Goal: Task Accomplishment & Management: Manage account settings

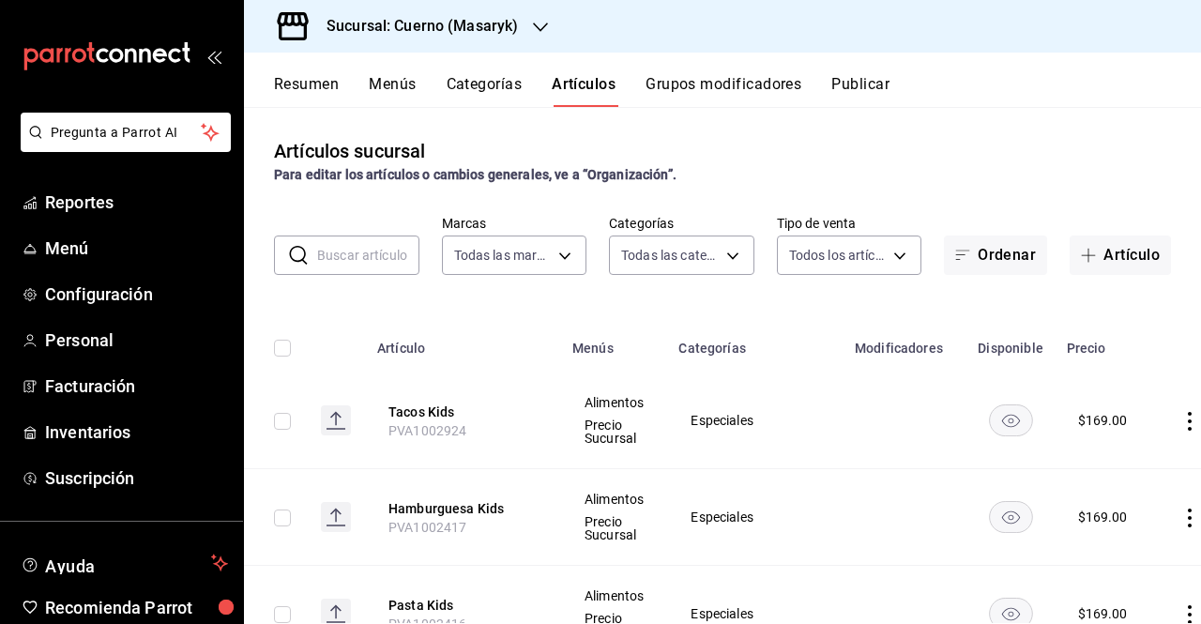
click at [514, 22] on h3 "Sucursal: Cuerno (Masaryk)" at bounding box center [414, 26] width 206 height 23
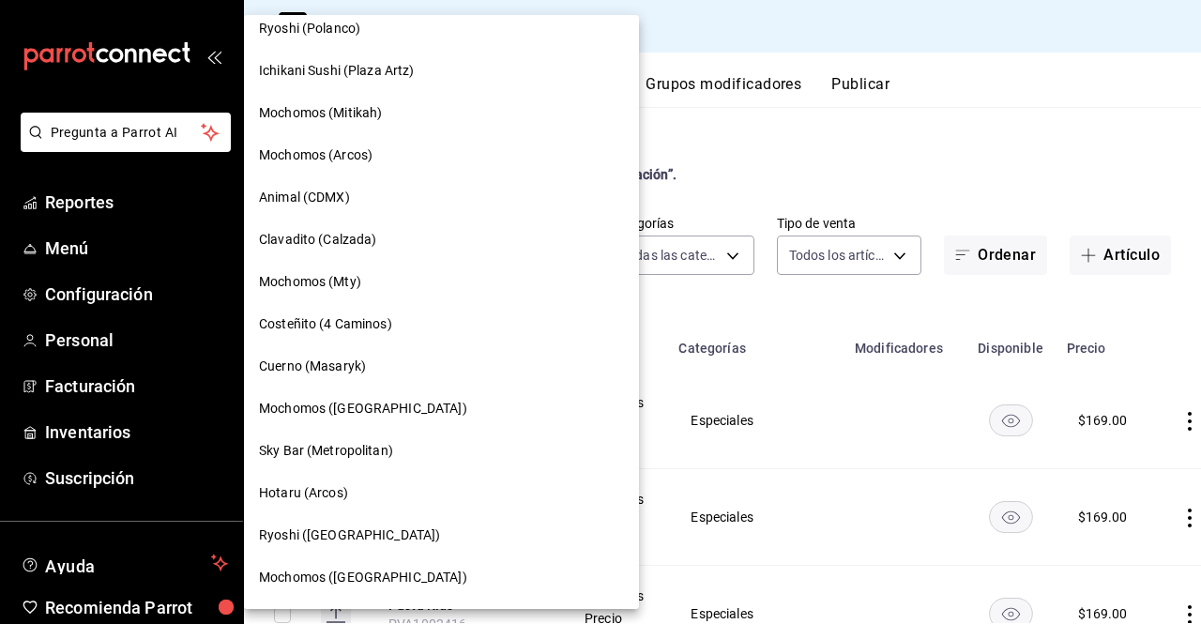
scroll to position [1490, 0]
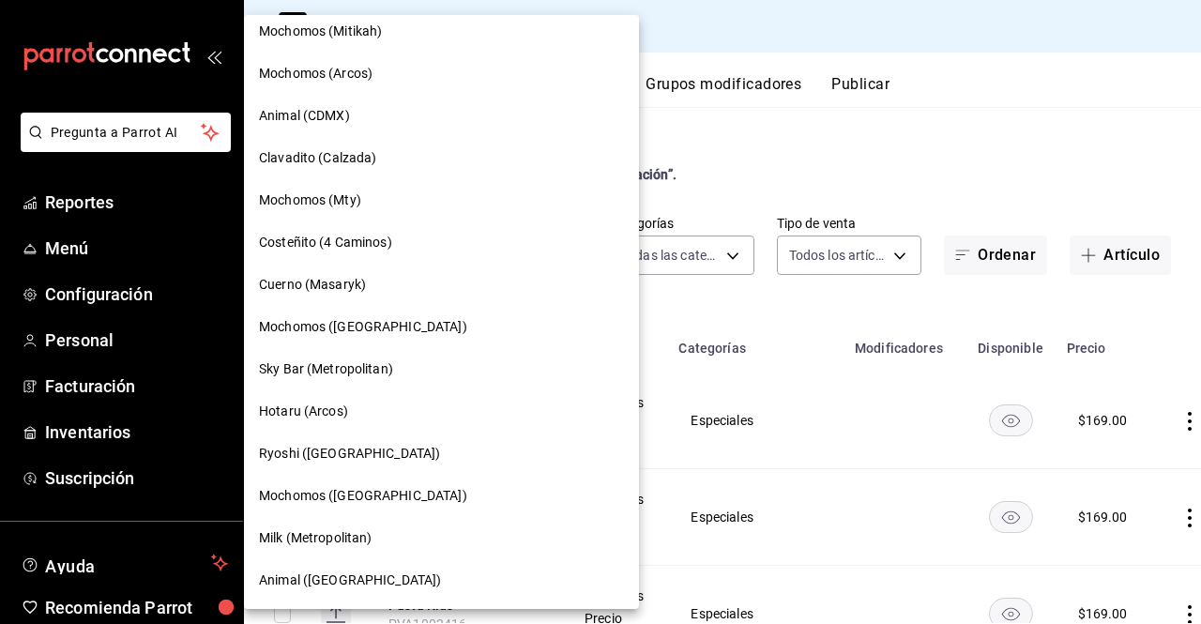
click at [327, 279] on span "Cuerno (Masaryk)" at bounding box center [312, 285] width 107 height 20
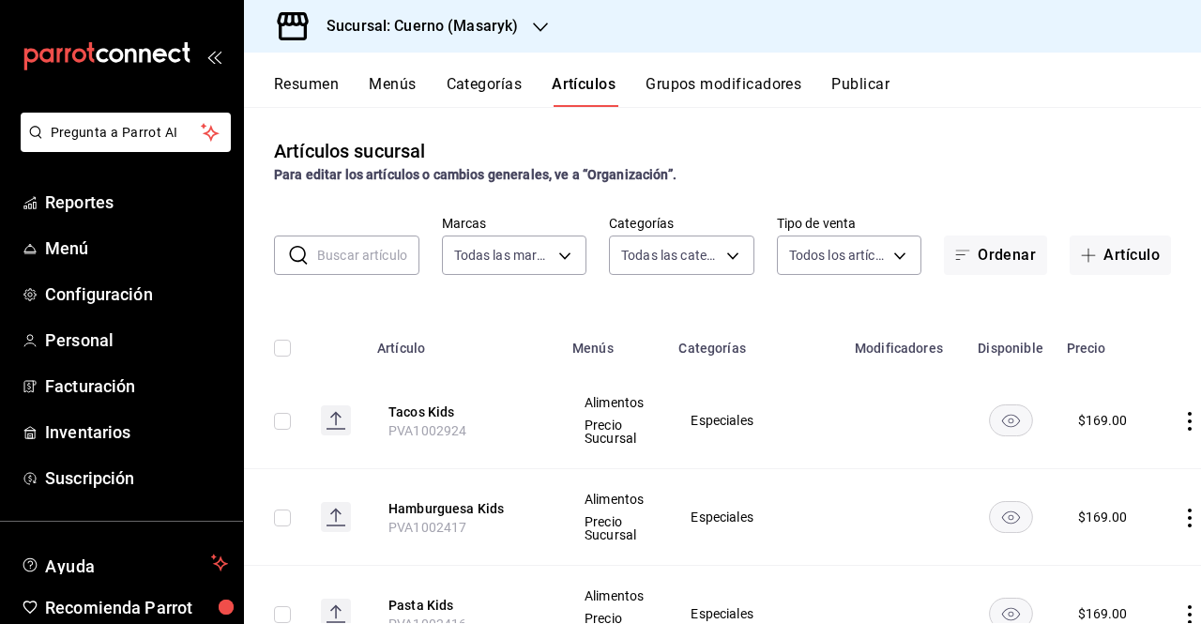
click at [693, 98] on button "Grupos modificadores" at bounding box center [723, 91] width 156 height 32
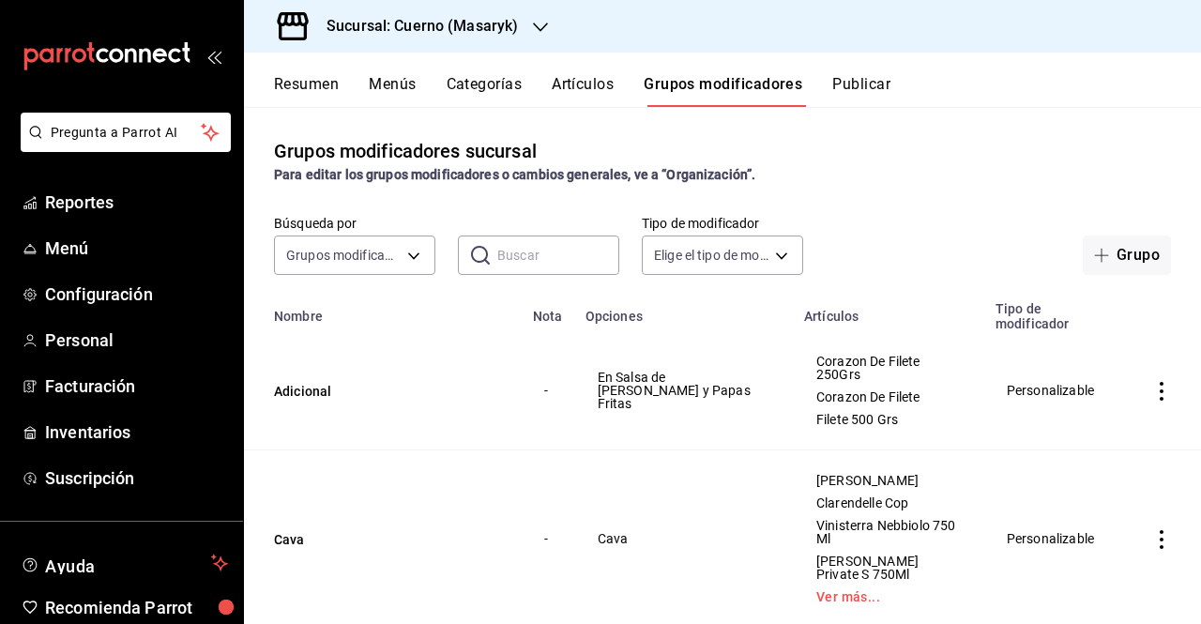
click at [580, 99] on button "Artículos" at bounding box center [583, 91] width 62 height 32
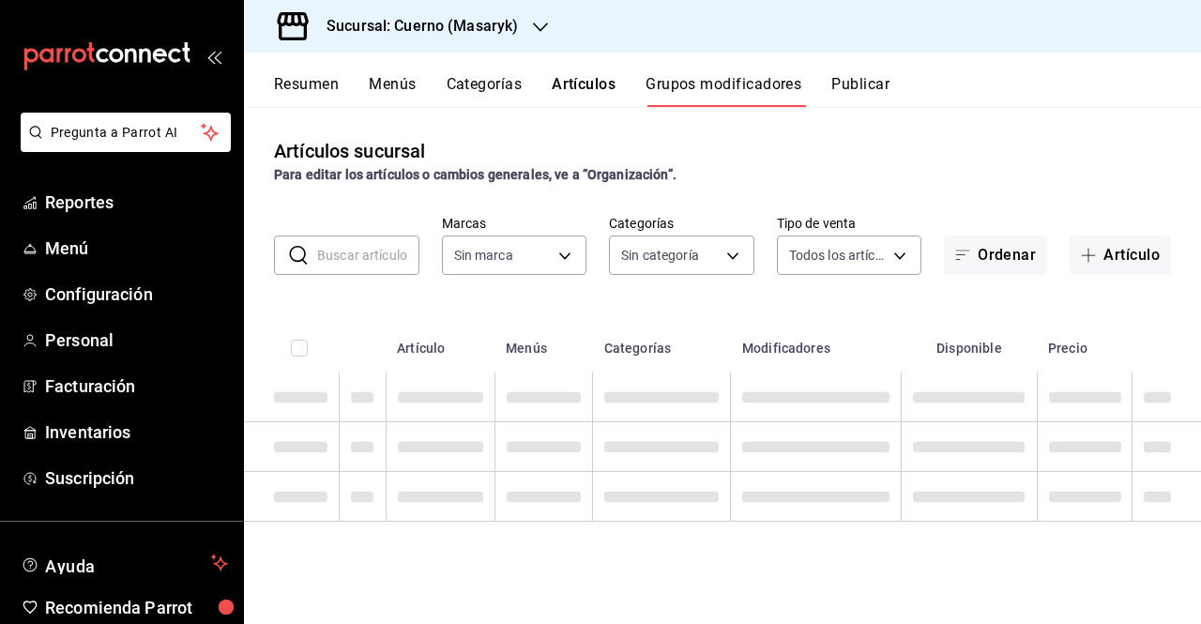
type input "4ea0d660-02b3-4785-bb88-48b5ef6e196c"
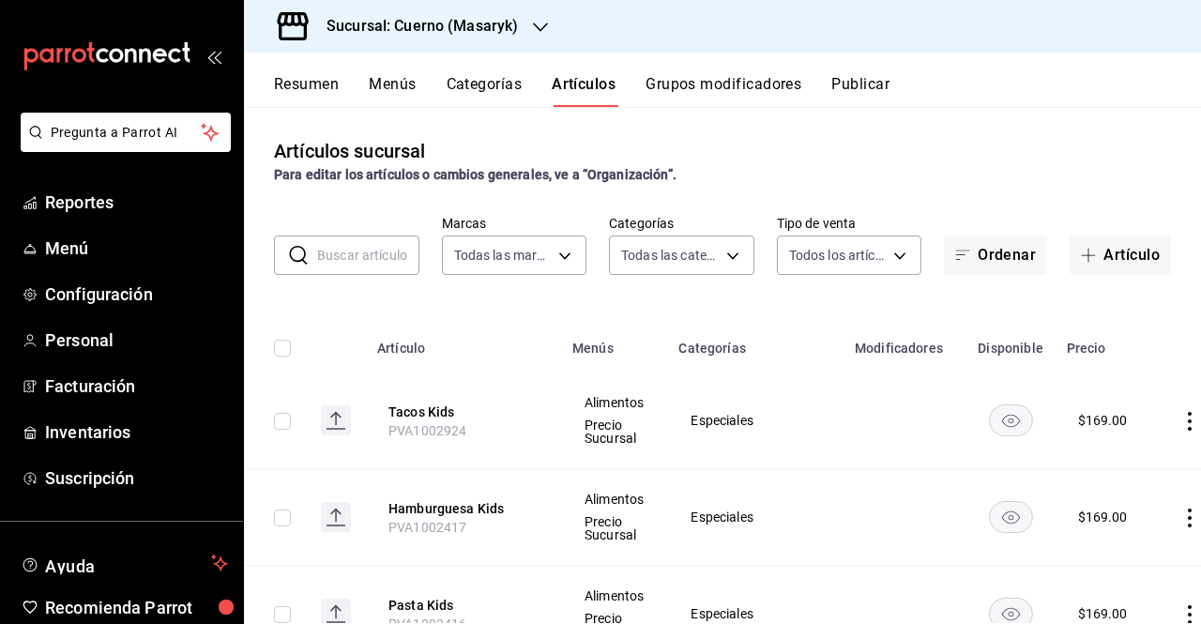
type input "c67b51a2-384c-483e-a5be-40afd3eac247,ec1a4520-4a99-4810-921e-4abf40ebc8c6,cd2d5…"
click at [1133, 256] on button "Artículo" at bounding box center [1119, 254] width 101 height 39
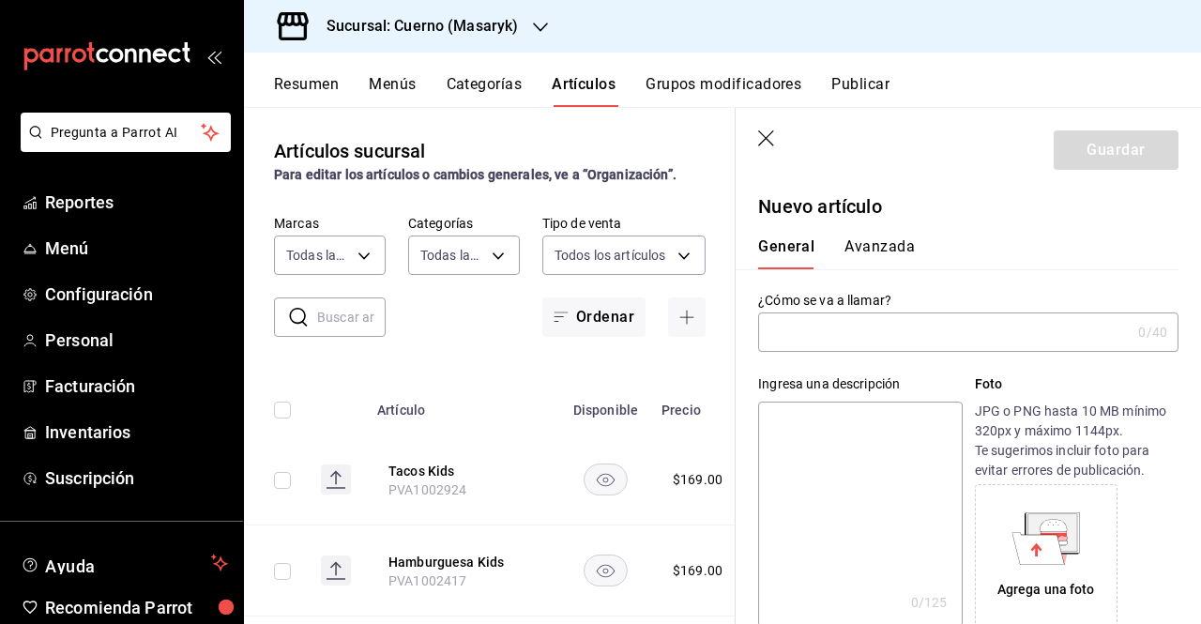
click at [818, 344] on input "text" at bounding box center [944, 332] width 372 height 38
paste input "CASA [PERSON_NAME] 3V COP."
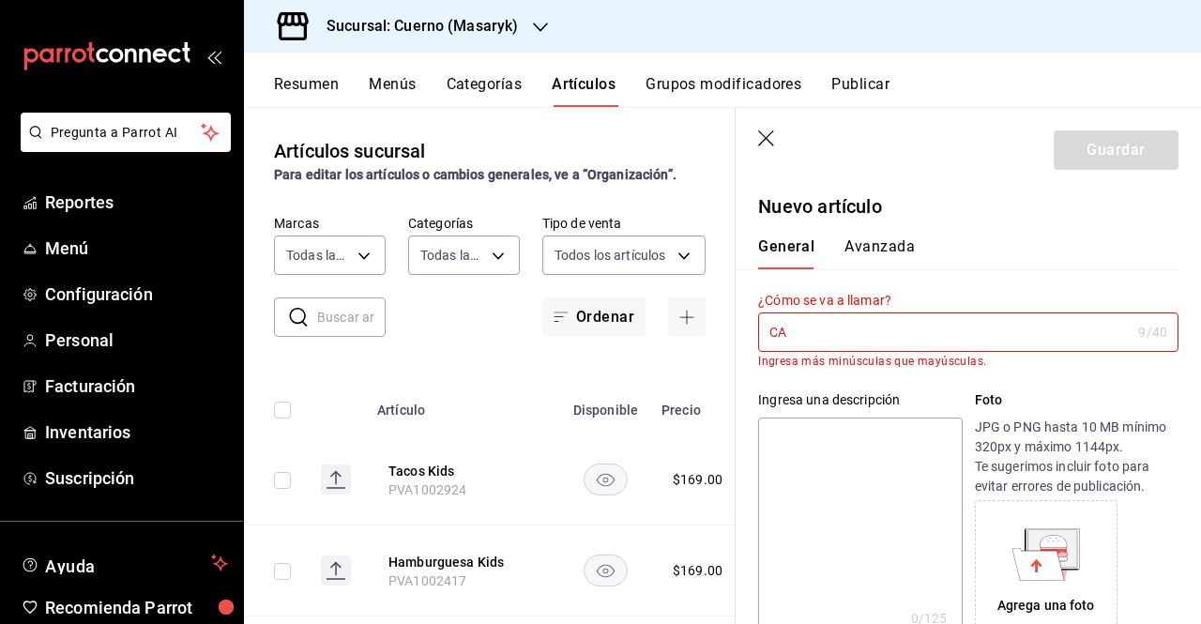
type input "C"
type input "c"
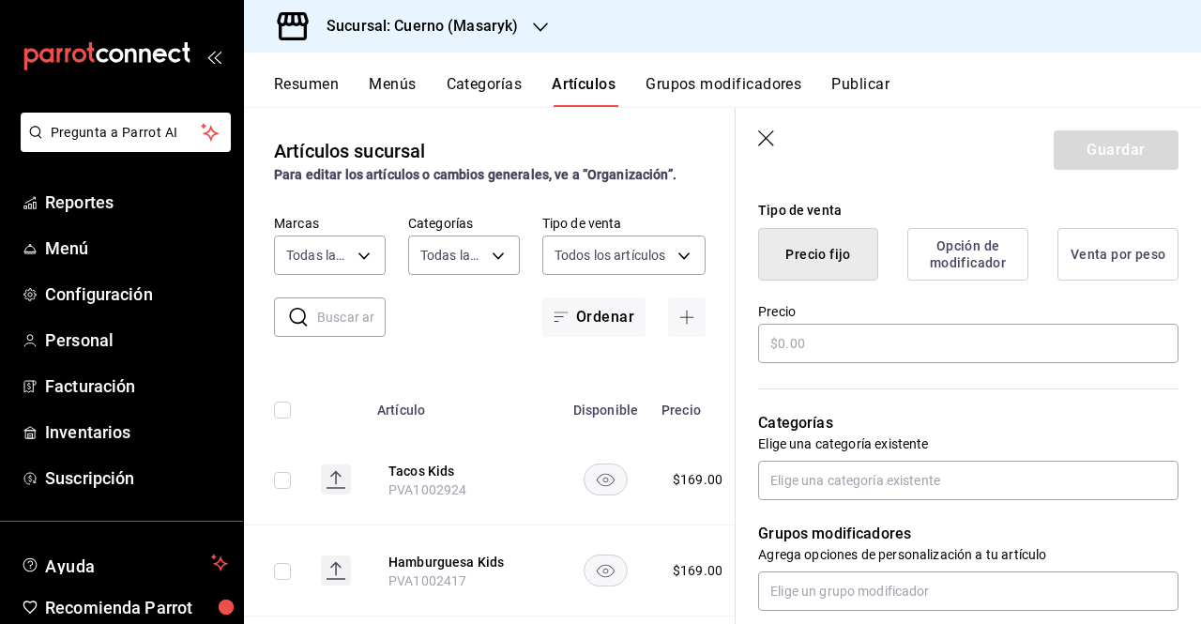
scroll to position [437, 0]
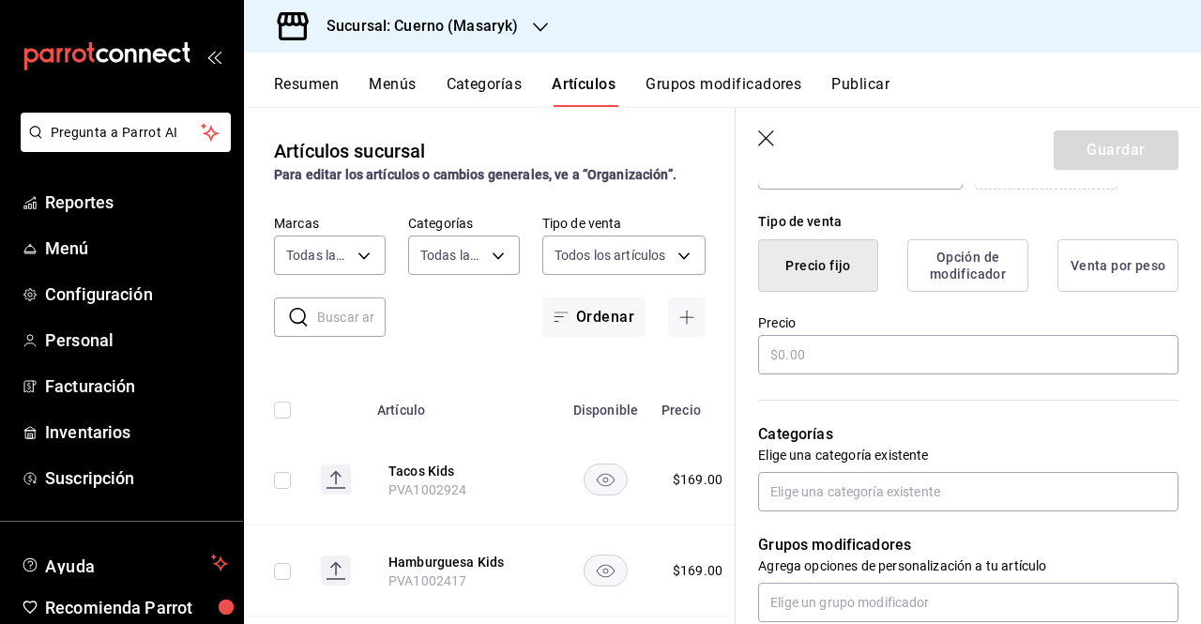
type input "Casa [PERSON_NAME] 3V Cop."
click at [809, 353] on input "text" at bounding box center [968, 354] width 420 height 39
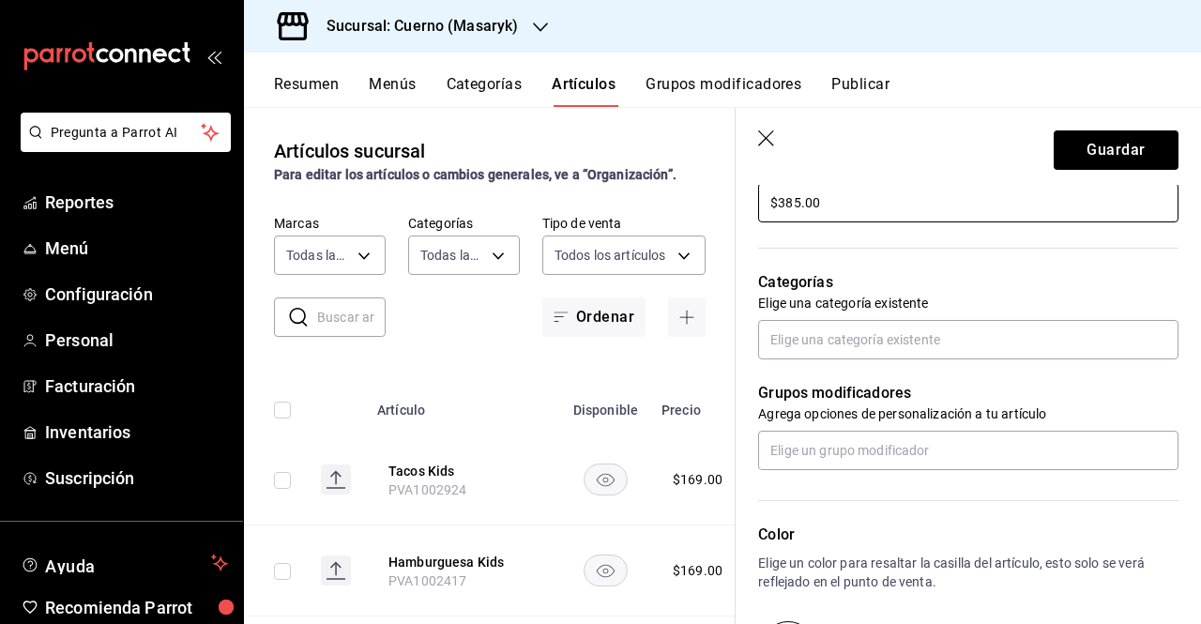
scroll to position [582, 0]
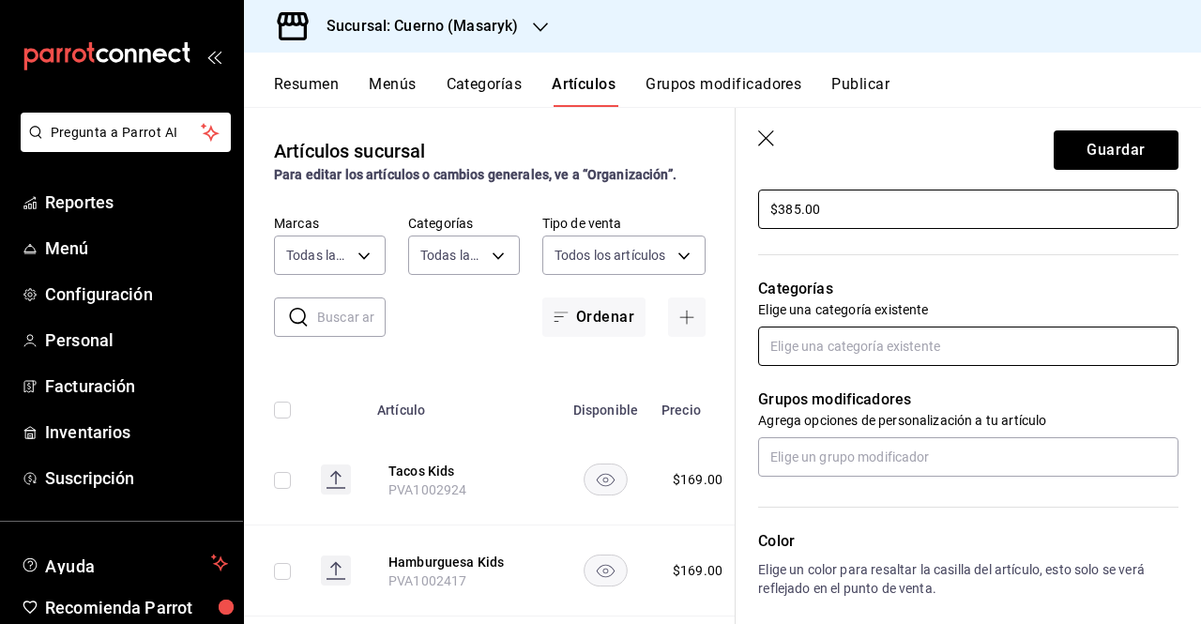
type input "$385.00"
click at [954, 355] on input "text" at bounding box center [968, 345] width 420 height 39
click at [898, 355] on input "text" at bounding box center [968, 345] width 420 height 39
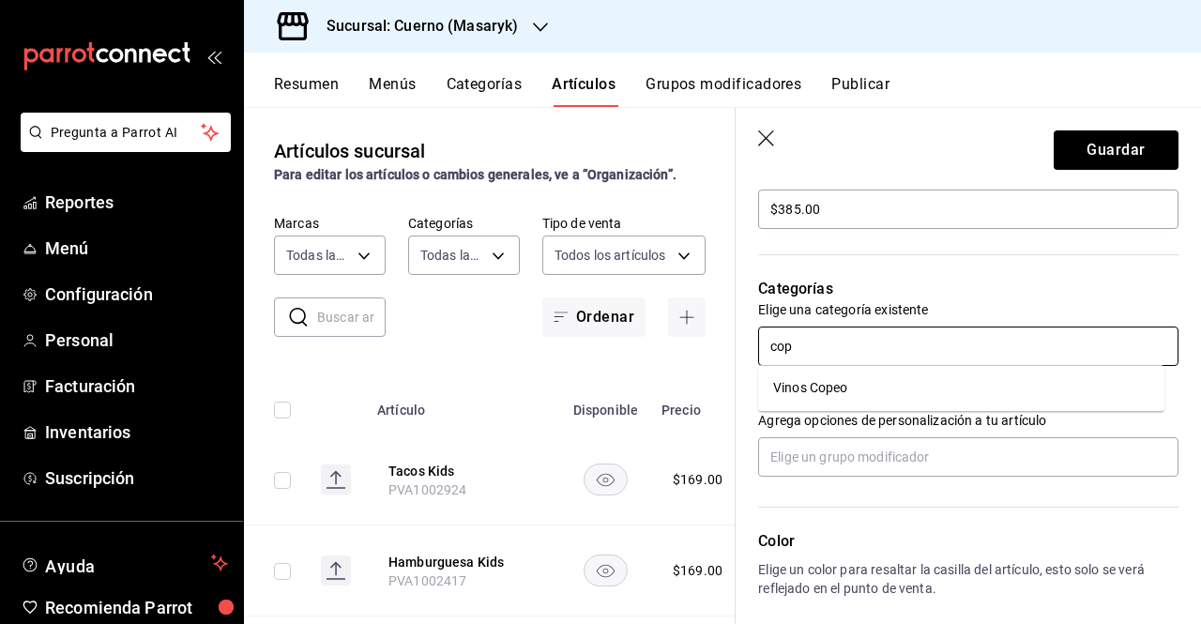
type input "cope"
click at [897, 389] on li "Vinos Copeo" at bounding box center [961, 387] width 406 height 31
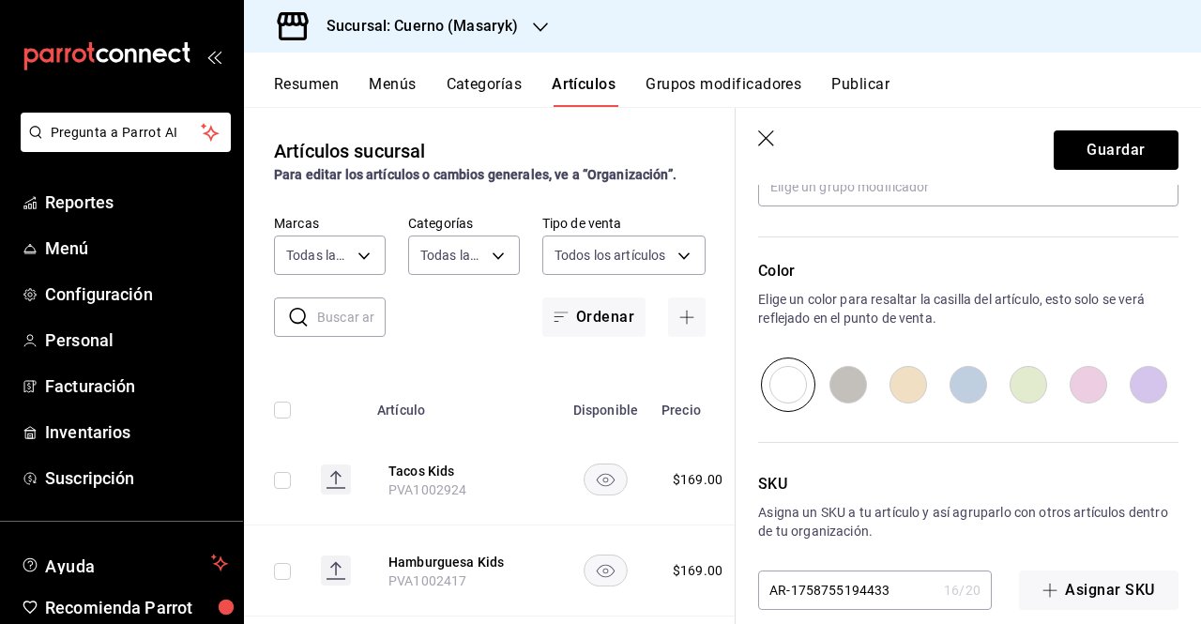
scroll to position [936, 0]
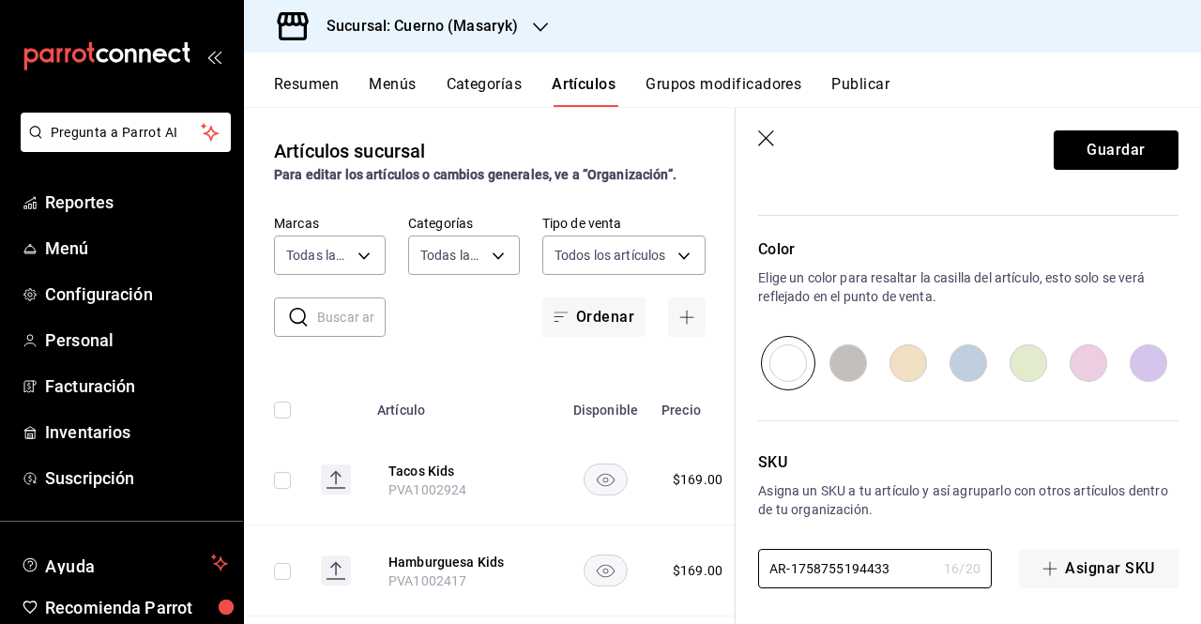
drag, startPoint x: 902, startPoint y: 575, endPoint x: 709, endPoint y: 558, distance: 194.0
click at [709, 558] on main "Artículos sucursal Para editar los artículos o cambios generales, ve a “Organiz…" at bounding box center [722, 365] width 957 height 517
paste input "PVV1000081"
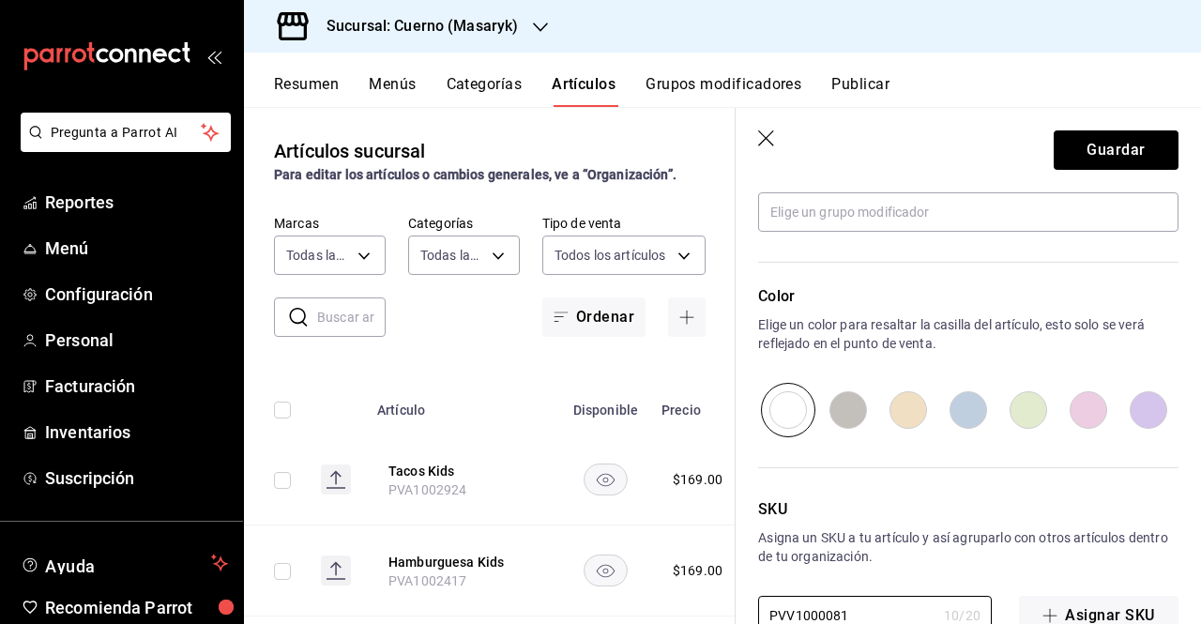
scroll to position [895, 0]
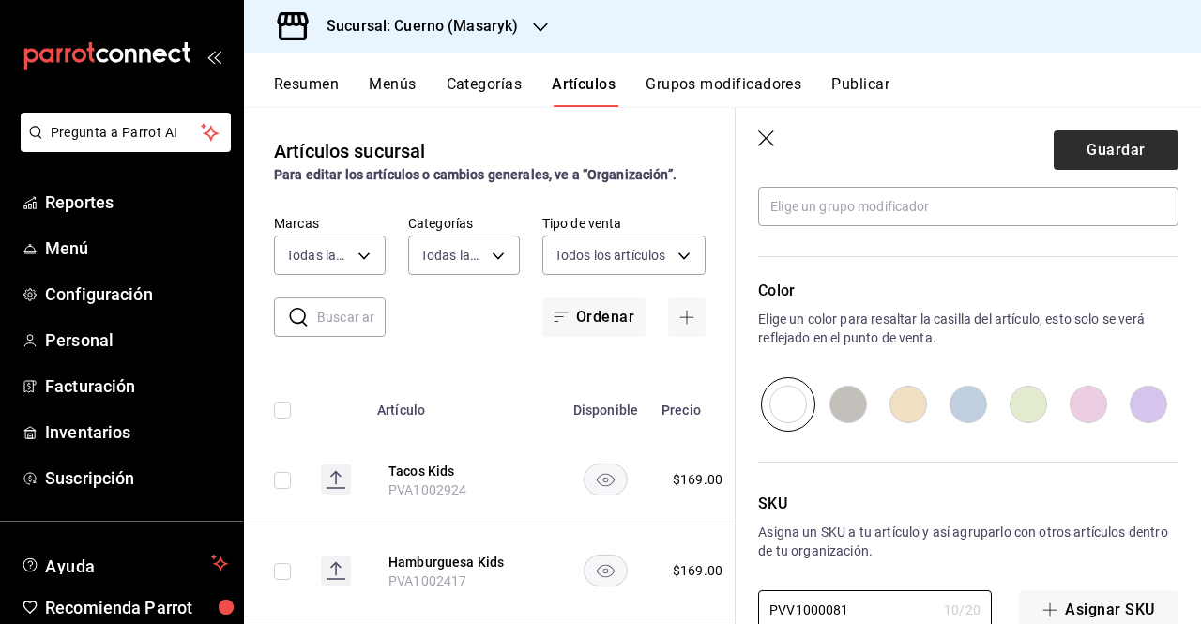
type input "PVV1000081"
click at [1107, 151] on button "Guardar" at bounding box center [1115, 149] width 125 height 39
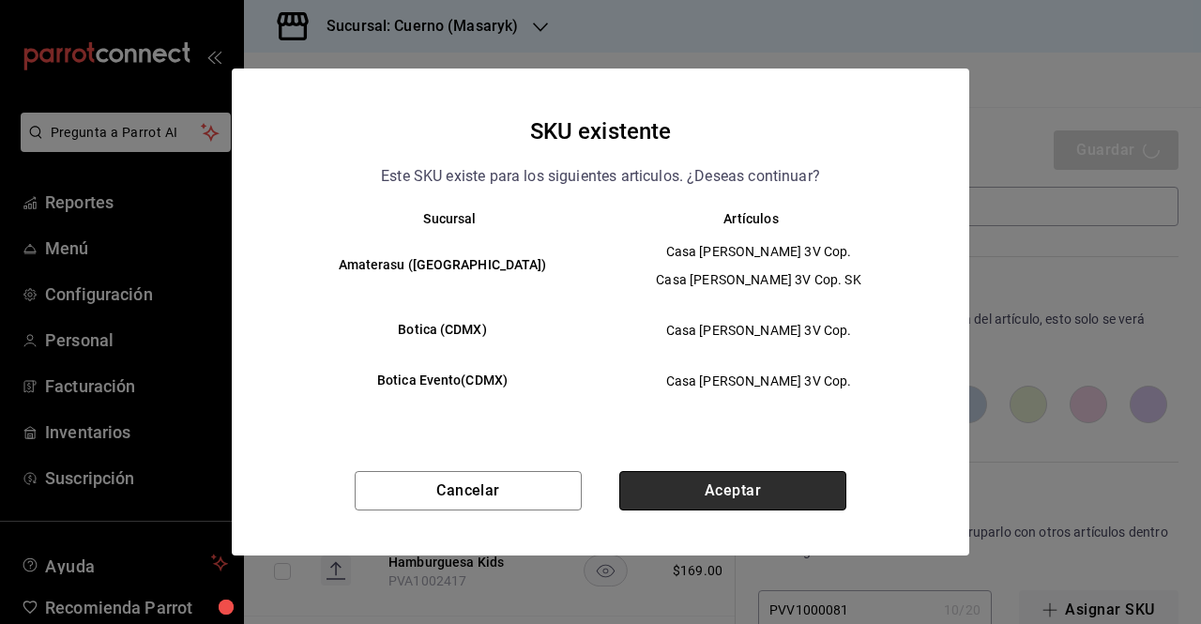
click at [671, 492] on button "Aceptar" at bounding box center [732, 490] width 227 height 39
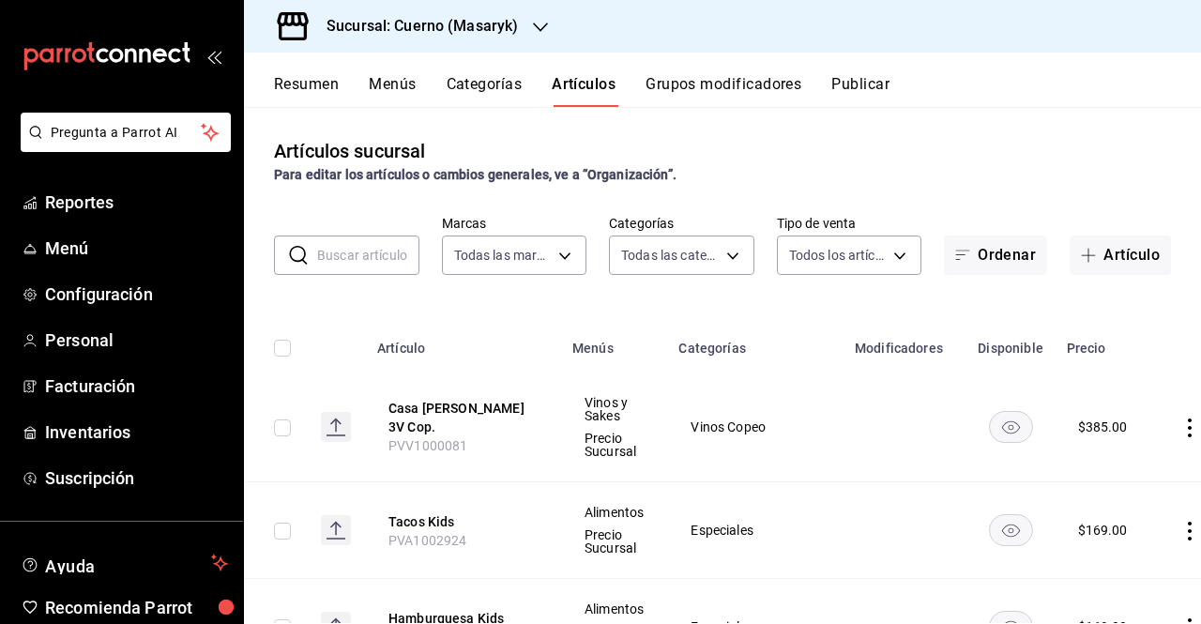
click at [296, 442] on td at bounding box center [275, 427] width 62 height 110
click at [280, 423] on input "checkbox" at bounding box center [282, 427] width 17 height 17
checkbox input "true"
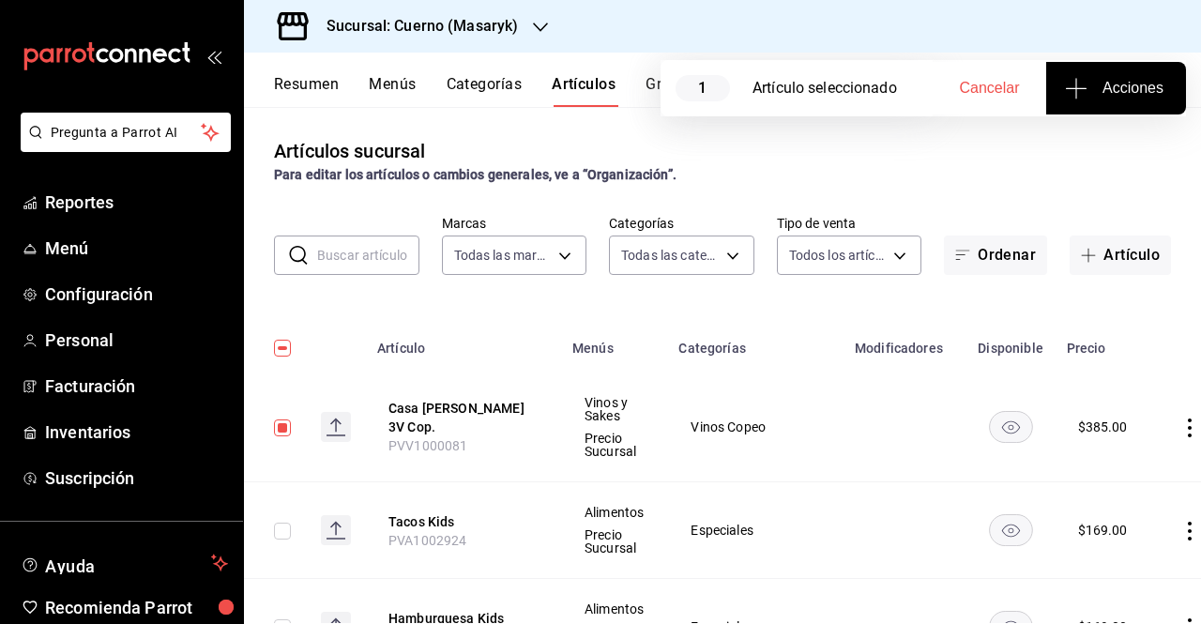
click at [1160, 102] on button "Acciones" at bounding box center [1116, 88] width 140 height 53
click at [1091, 160] on li "Agregar tipo" at bounding box center [1115, 147] width 141 height 50
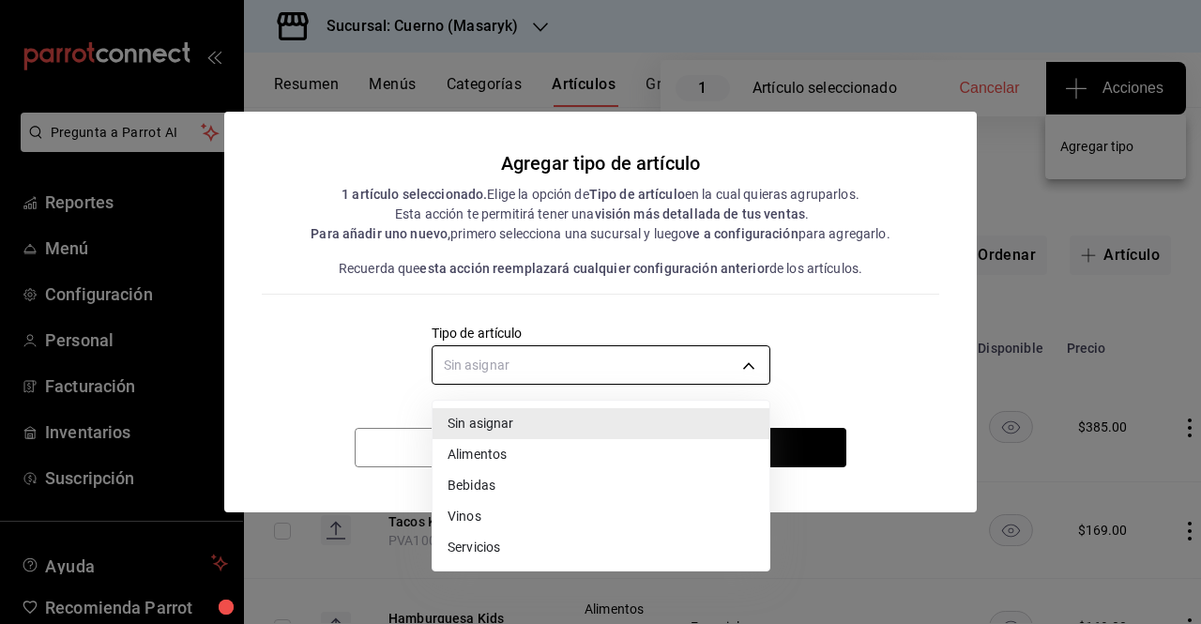
click at [691, 348] on body "Pregunta a Parrot AI Reportes Menú Configuración Personal Facturación Inventari…" at bounding box center [600, 312] width 1201 height 624
click at [493, 511] on li "Vinos" at bounding box center [600, 516] width 337 height 31
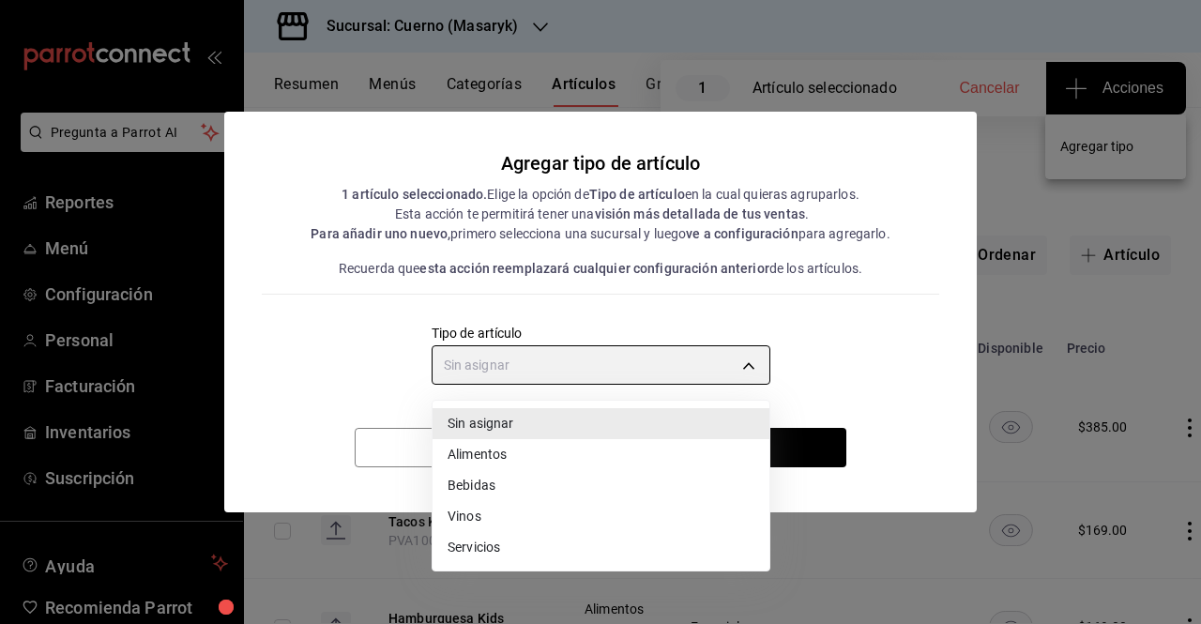
type input "e1bdedcf-fa1f-443e-b5b9-5cb10ad40228"
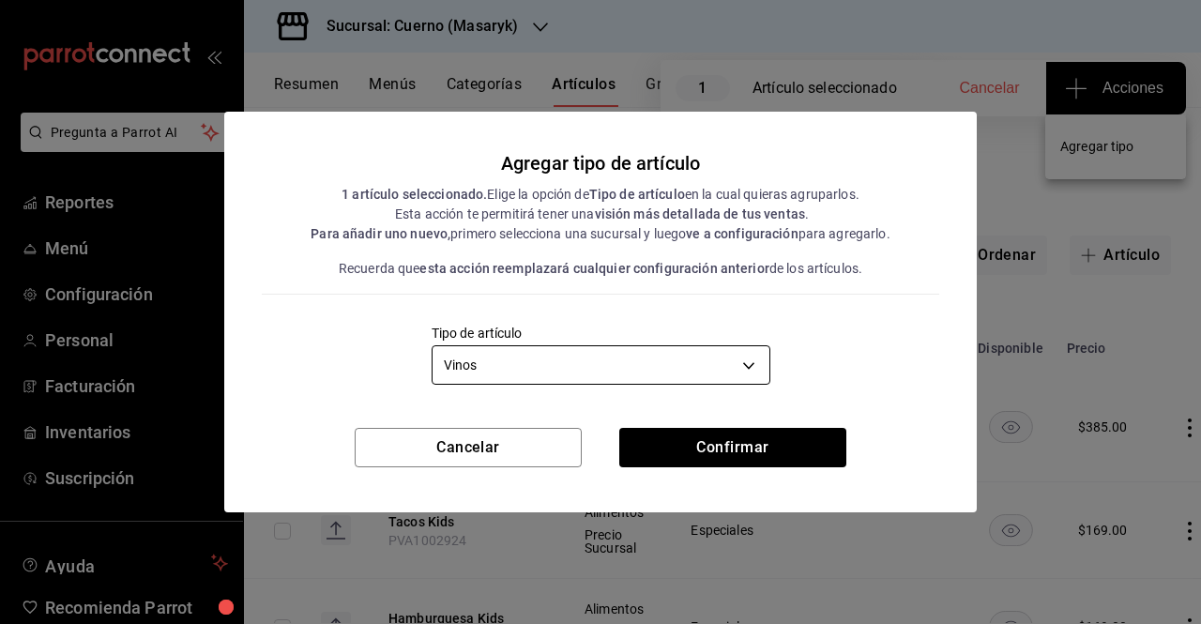
click at [753, 379] on body "Pregunta a Parrot AI Reportes Menú Configuración Personal Facturación Inventari…" at bounding box center [600, 312] width 1201 height 624
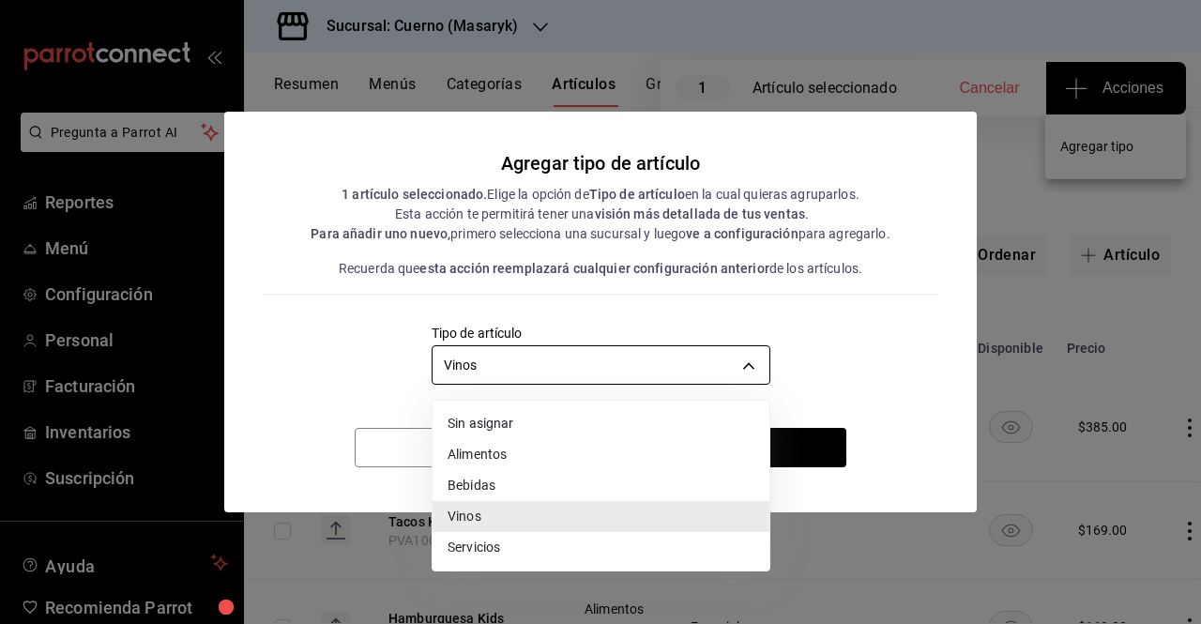
click at [753, 379] on div at bounding box center [600, 312] width 1201 height 624
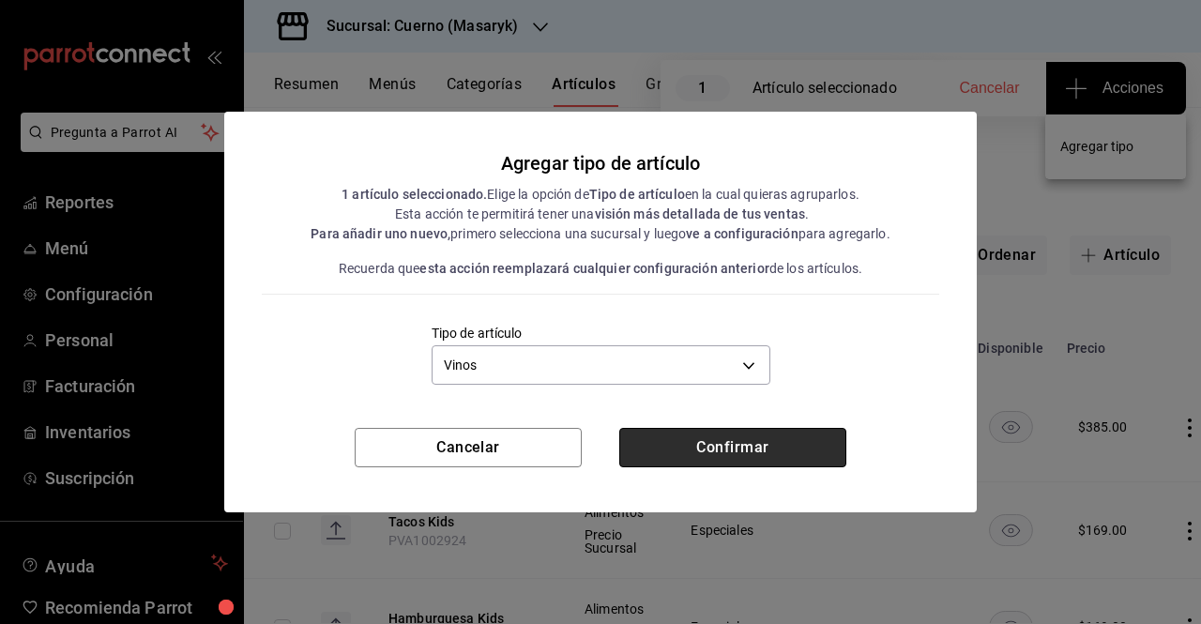
click at [762, 449] on button "Confirmar" at bounding box center [732, 447] width 227 height 39
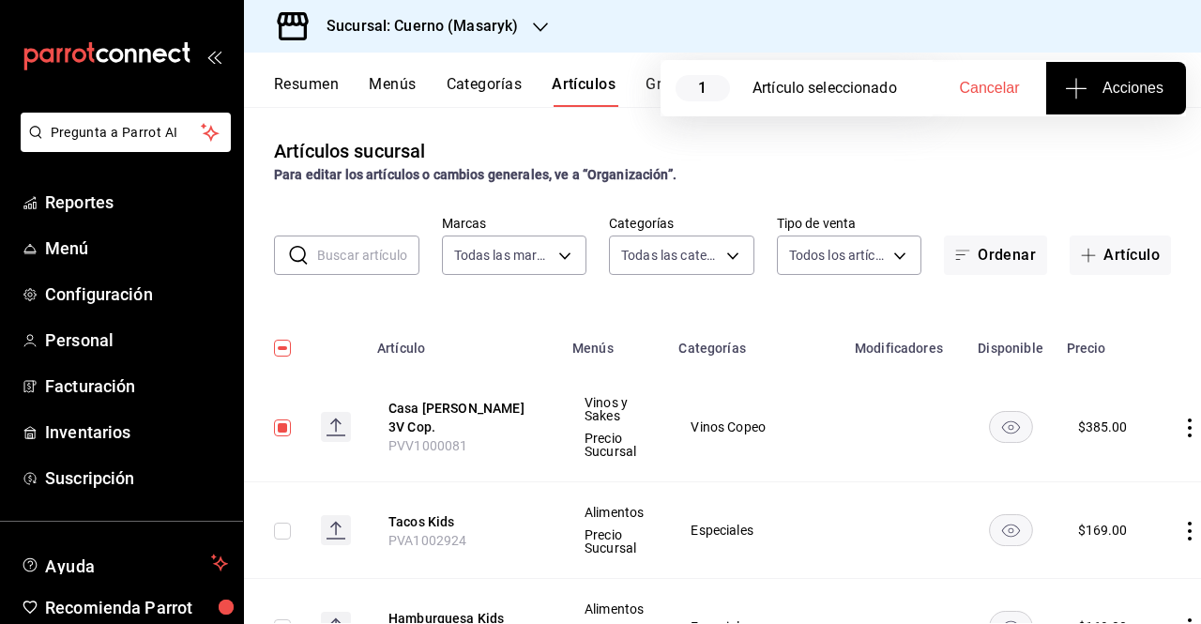
click at [1049, 186] on div "Artículos sucursal Para editar los artículos o cambios generales, ve a “Organiz…" at bounding box center [722, 365] width 957 height 516
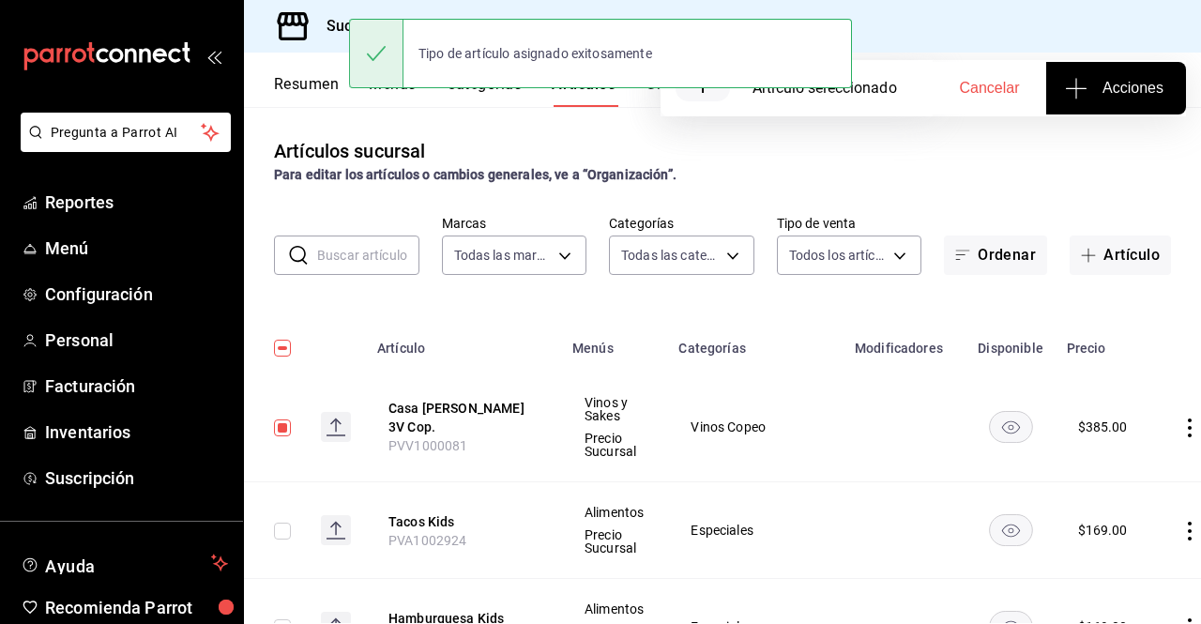
click at [281, 429] on input "checkbox" at bounding box center [282, 427] width 17 height 17
checkbox input "false"
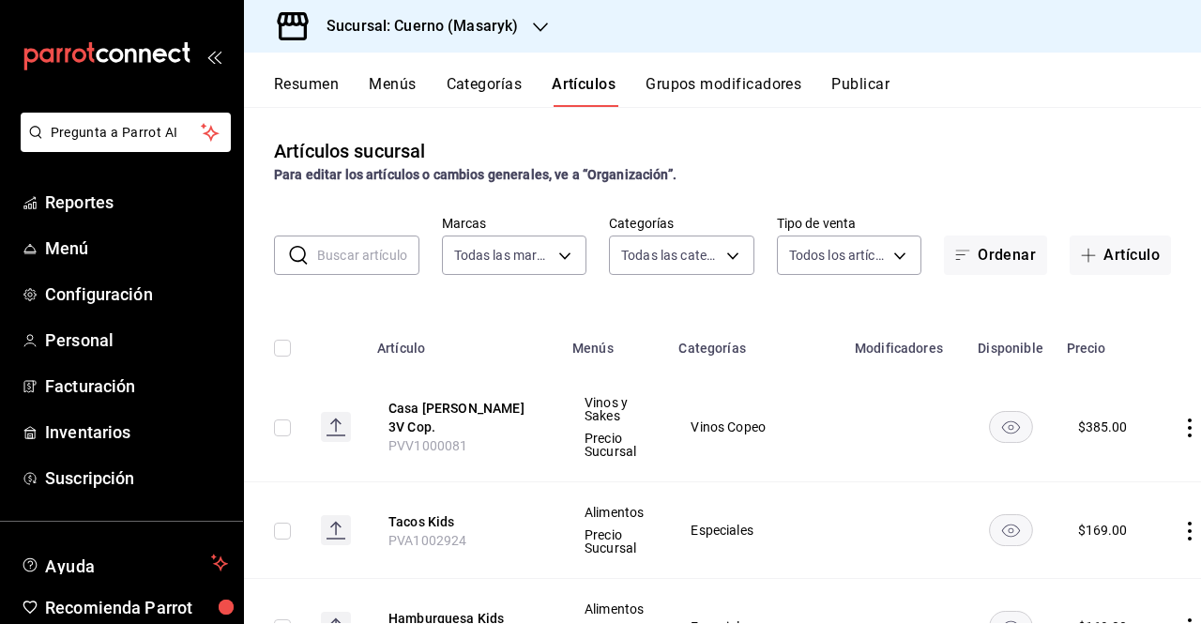
click at [883, 88] on button "Publicar" at bounding box center [860, 91] width 58 height 32
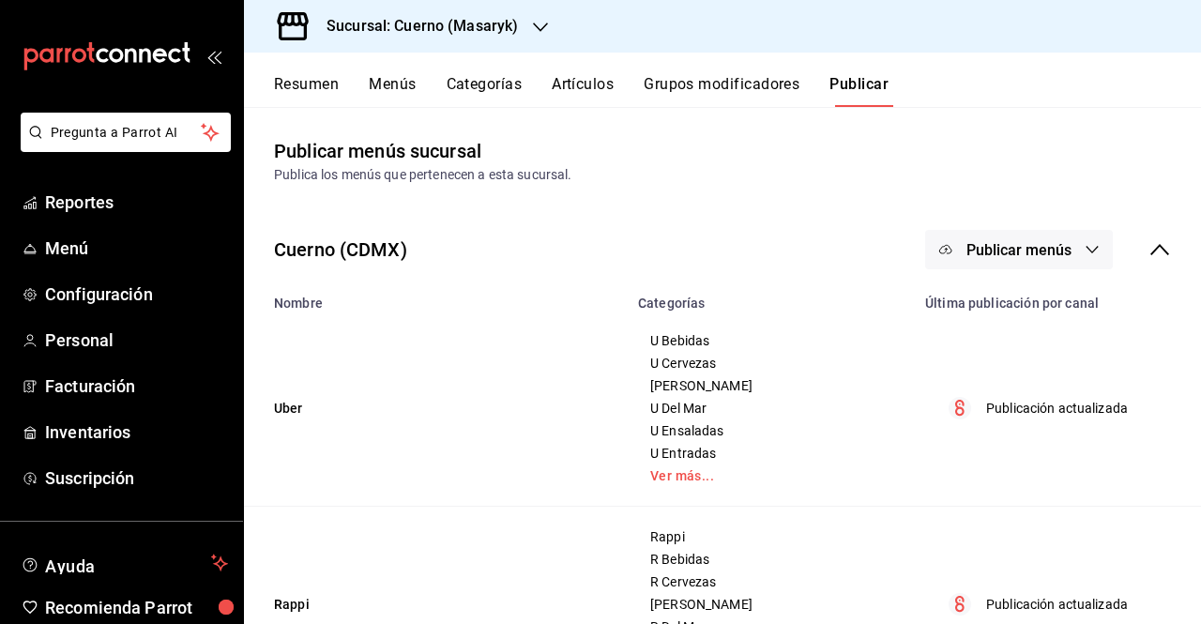
click at [976, 251] on span "Publicar menús" at bounding box center [1018, 250] width 105 height 18
click at [1002, 308] on span "Punto de venta" at bounding box center [1032, 311] width 90 height 20
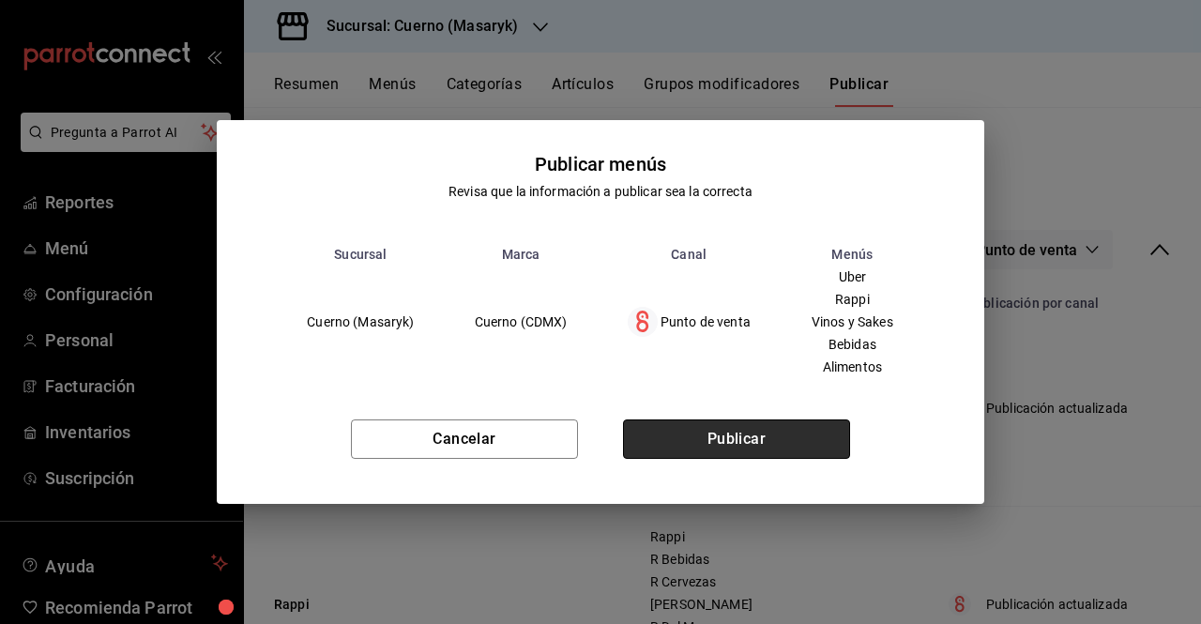
click at [781, 445] on button "Publicar" at bounding box center [736, 438] width 227 height 39
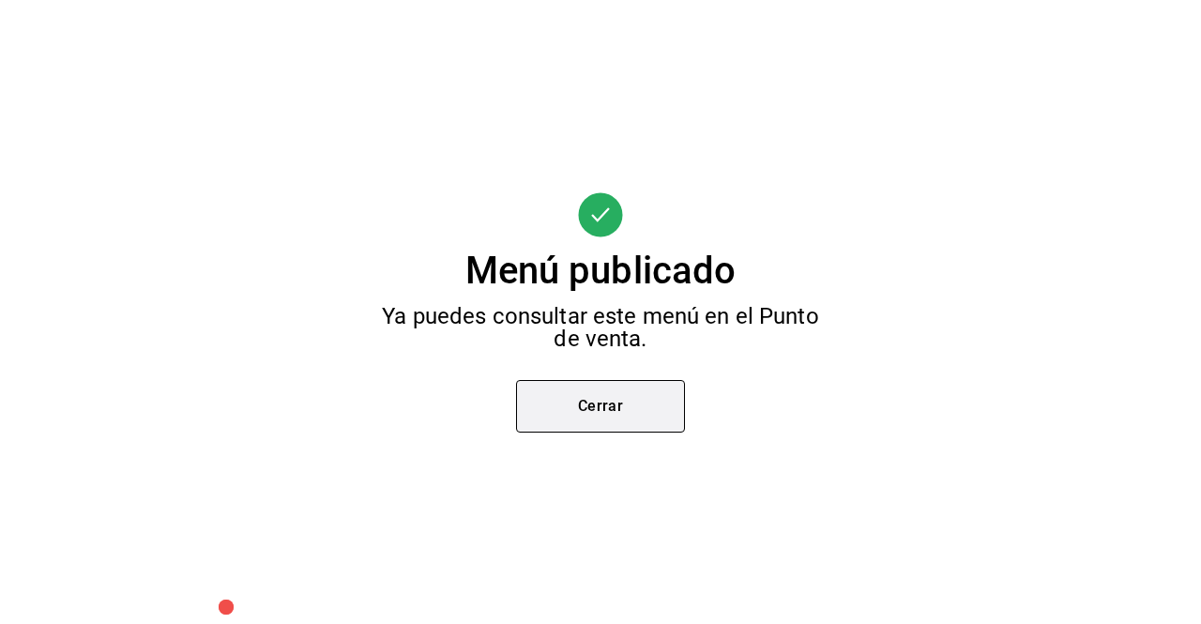
click at [658, 389] on button "Cerrar" at bounding box center [600, 406] width 169 height 53
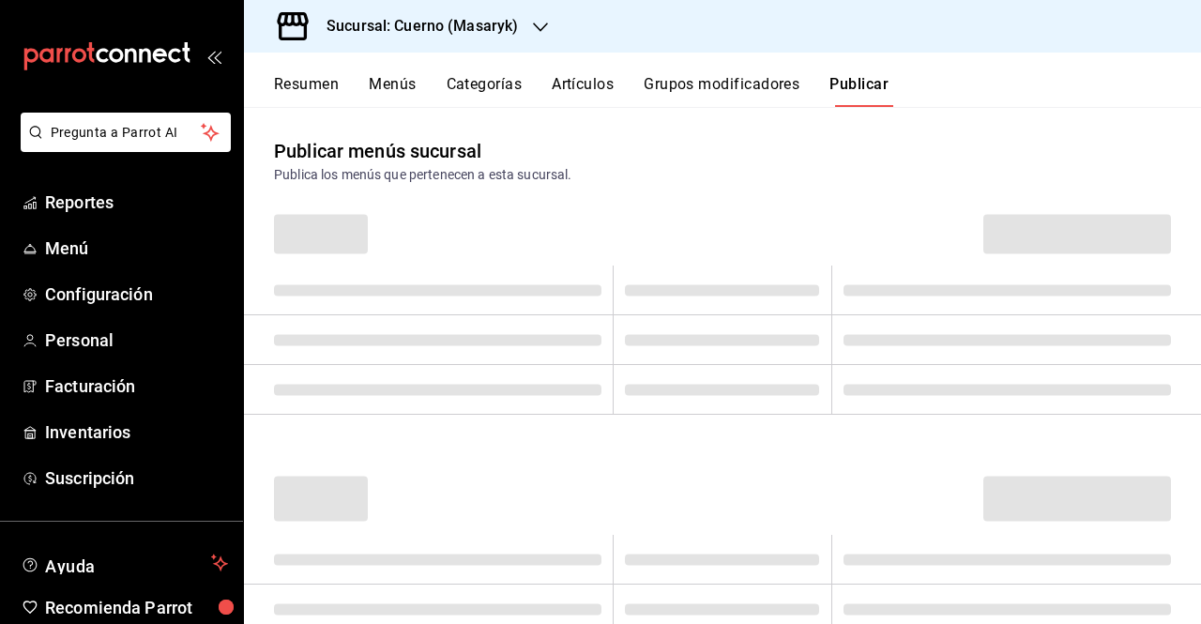
click at [658, 389] on span at bounding box center [722, 389] width 194 height 11
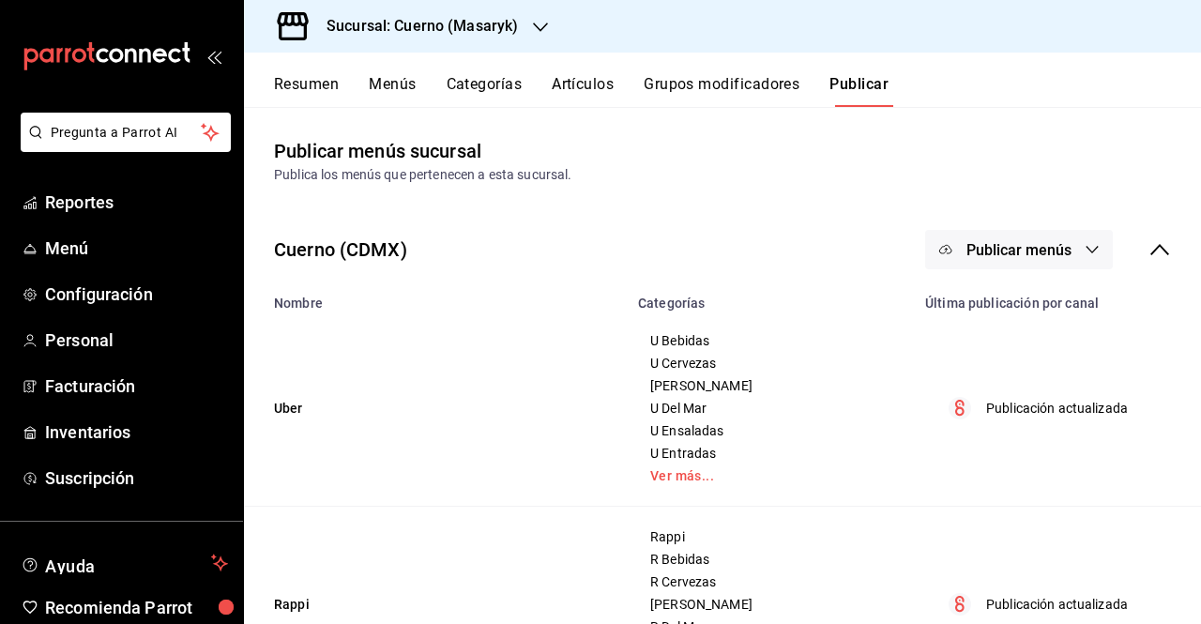
click at [554, 79] on button "Artículos" at bounding box center [583, 91] width 62 height 32
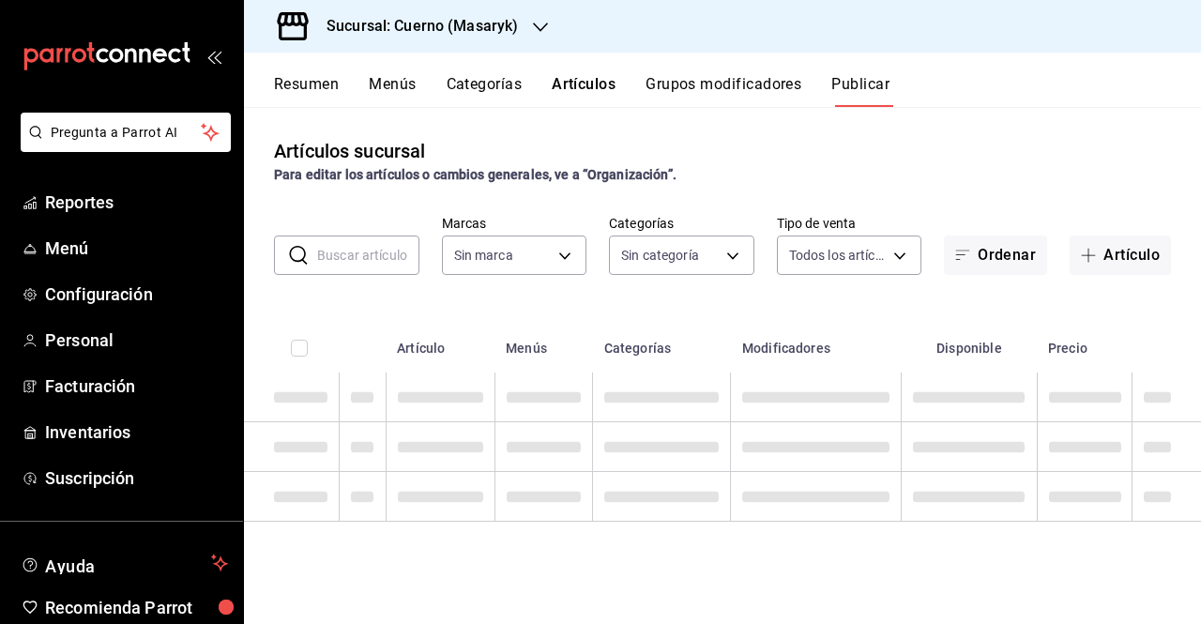
type input "4ea0d660-02b3-4785-bb88-48b5ef6e196c"
type input "c67b51a2-384c-483e-a5be-40afd3eac247,ec1a4520-4a99-4810-921e-4abf40ebc8c6,cd2d5…"
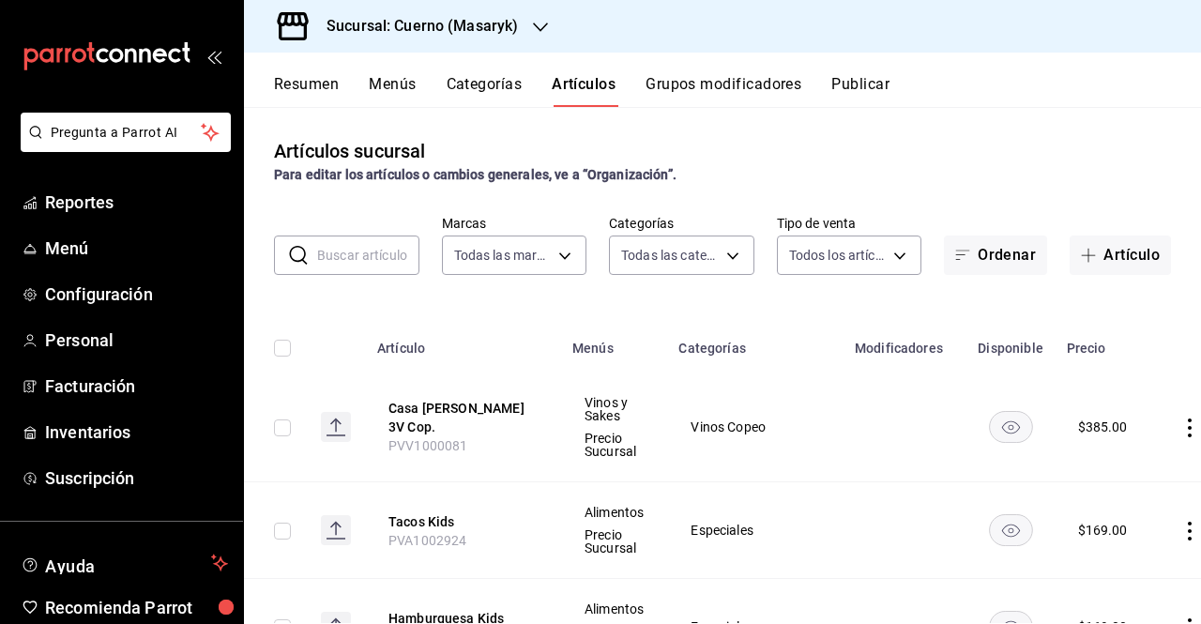
click at [869, 87] on button "Publicar" at bounding box center [860, 91] width 58 height 32
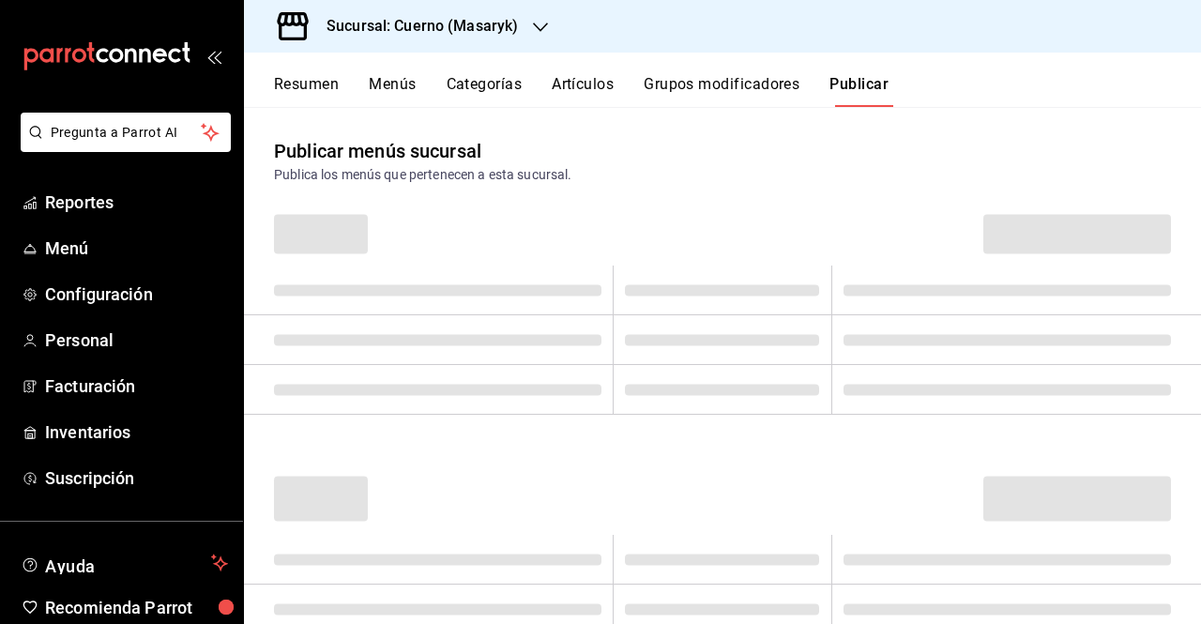
click at [422, 83] on div "Resumen Menús Categorías Artículos Grupos modificadores Publicar" at bounding box center [737, 91] width 927 height 32
click at [398, 85] on button "Menús" at bounding box center [392, 91] width 47 height 32
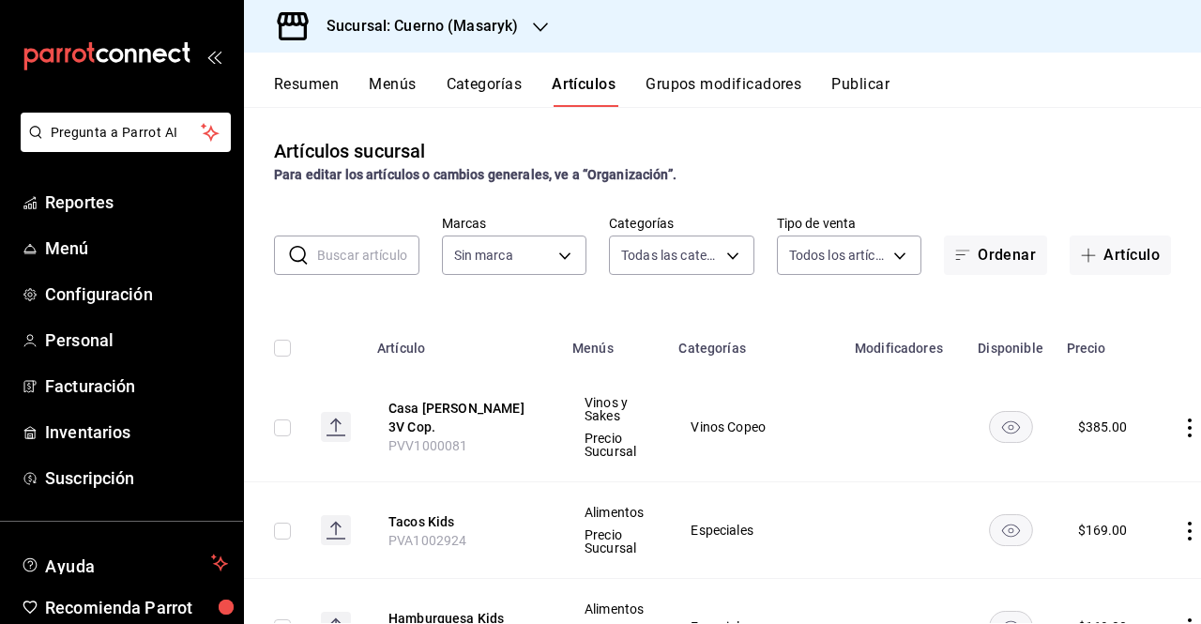
type input "c67b51a2-384c-483e-a5be-40afd3eac247,ec1a4520-4a99-4810-921e-4abf40ebc8c6,cd2d5…"
type input "4ea0d660-02b3-4785-bb88-48b5ef6e196c"
click at [1139, 234] on div "​ ​ Marcas Todas las marcas, Sin marca 4ea0d660-02b3-4785-bb88-48b5ef6e196c Cat…" at bounding box center [722, 245] width 957 height 60
click at [1138, 249] on button "Artículo" at bounding box center [1119, 254] width 101 height 39
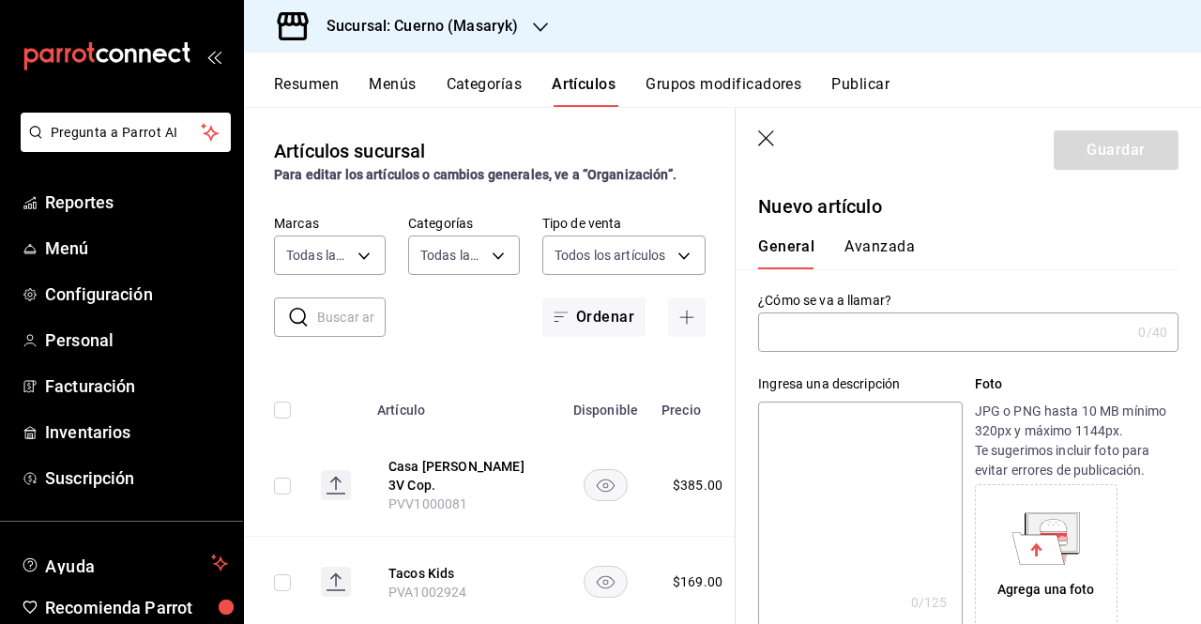
click at [849, 327] on input "text" at bounding box center [944, 332] width 372 height 38
click at [940, 278] on div "¿Cómo se va a llamar? 0 /40 ¿Cómo se va a llamar?" at bounding box center [956, 310] width 443 height 83
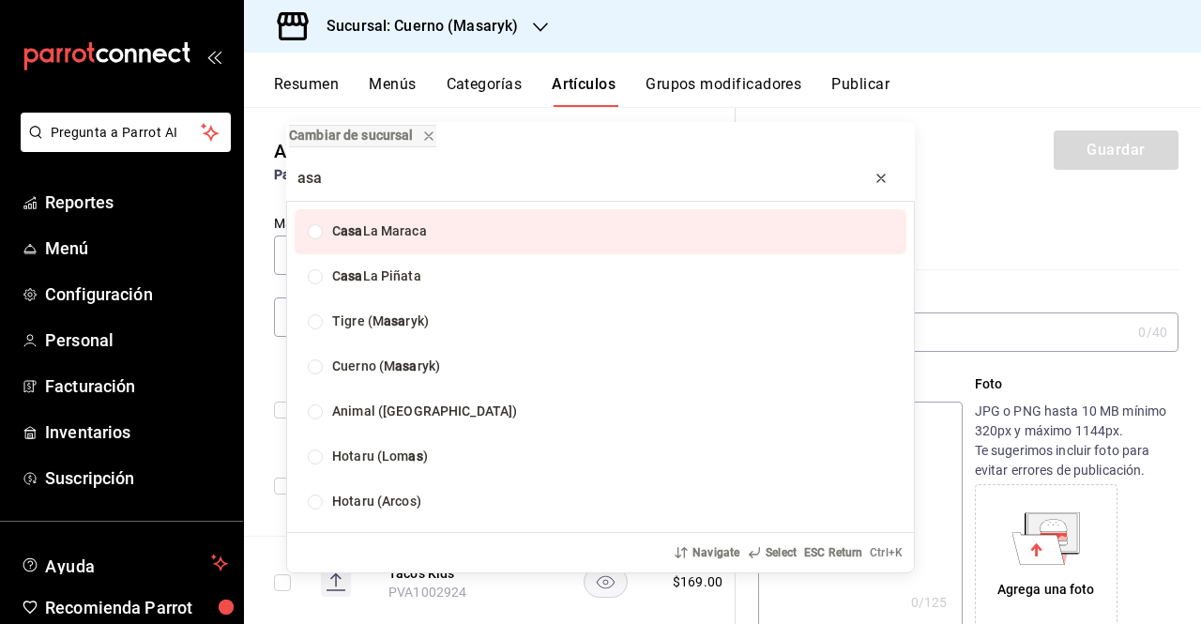
type input "asa"
click at [889, 187] on button "progress bar" at bounding box center [881, 178] width 30 height 30
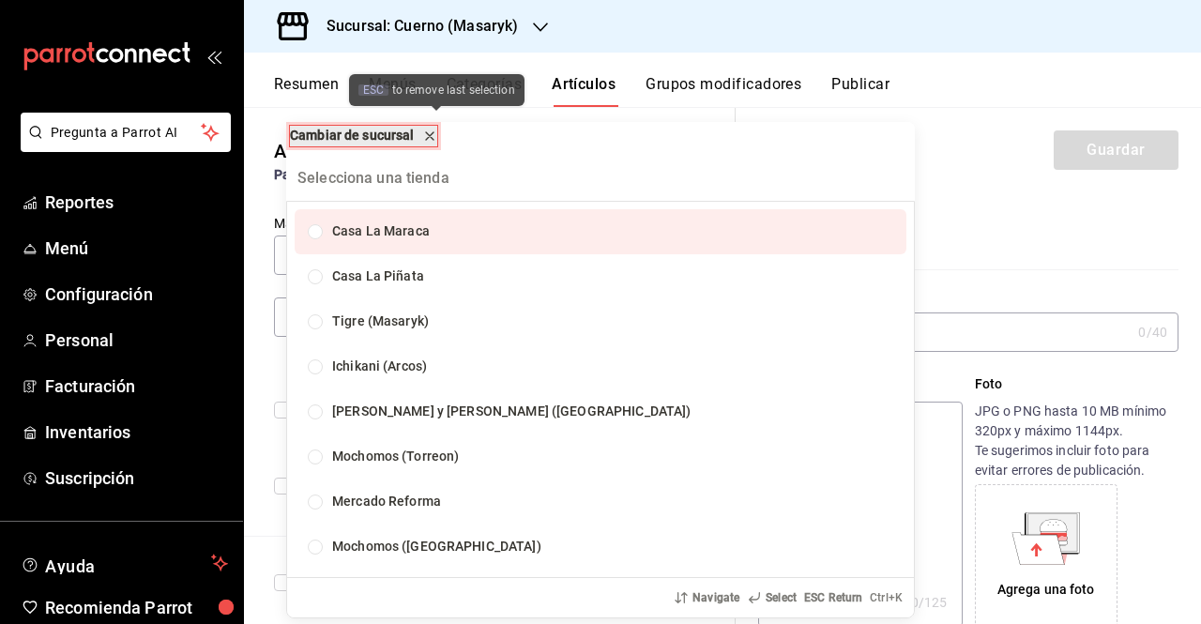
click at [437, 133] on icon "remove-block-cambiar-de sucursal" at bounding box center [429, 136] width 15 height 15
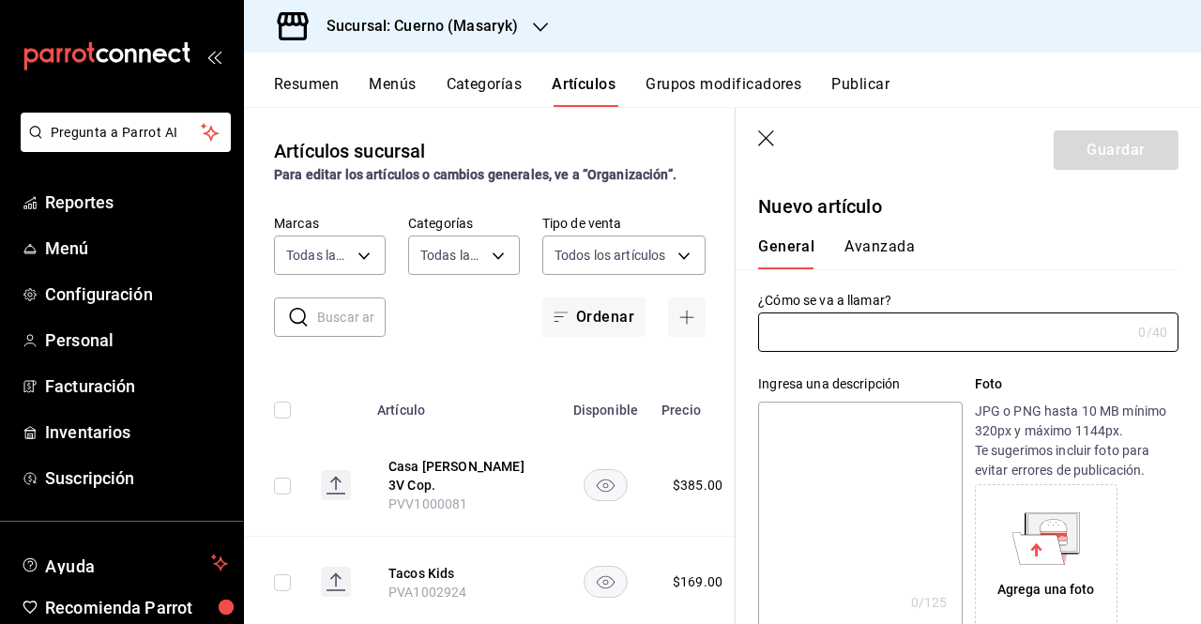
click at [878, 354] on div "Ingresa una descripción x 0 /125 ​ Foto JPG o PNG hasta 10 MB mínimo 320px y má…" at bounding box center [956, 489] width 443 height 275
click at [854, 337] on input "text" at bounding box center [944, 332] width 372 height 38
type input "Casa [PERSON_NAME] V Cop."
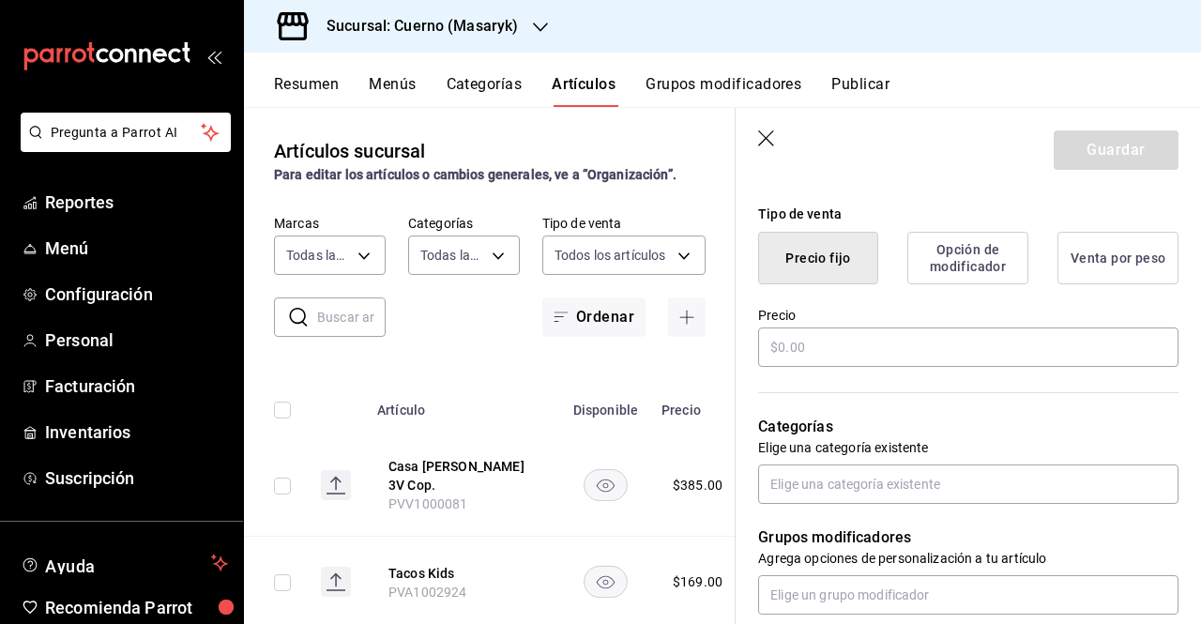
scroll to position [435, 0]
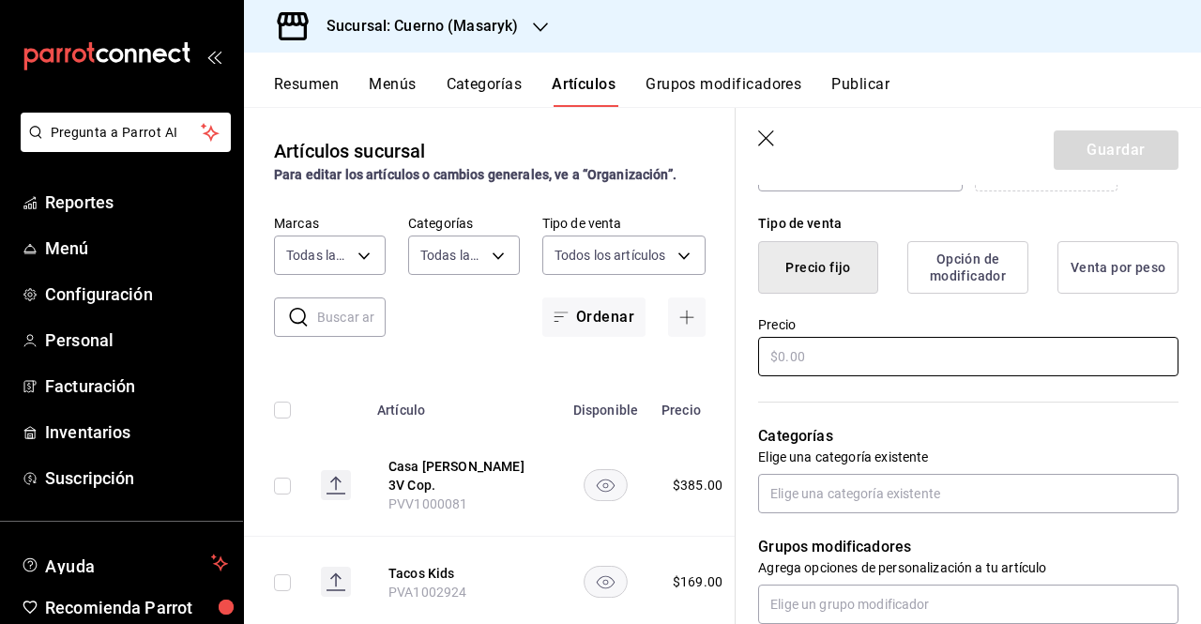
click at [874, 341] on input "text" at bounding box center [968, 356] width 420 height 39
click at [831, 346] on input "text" at bounding box center [968, 356] width 420 height 39
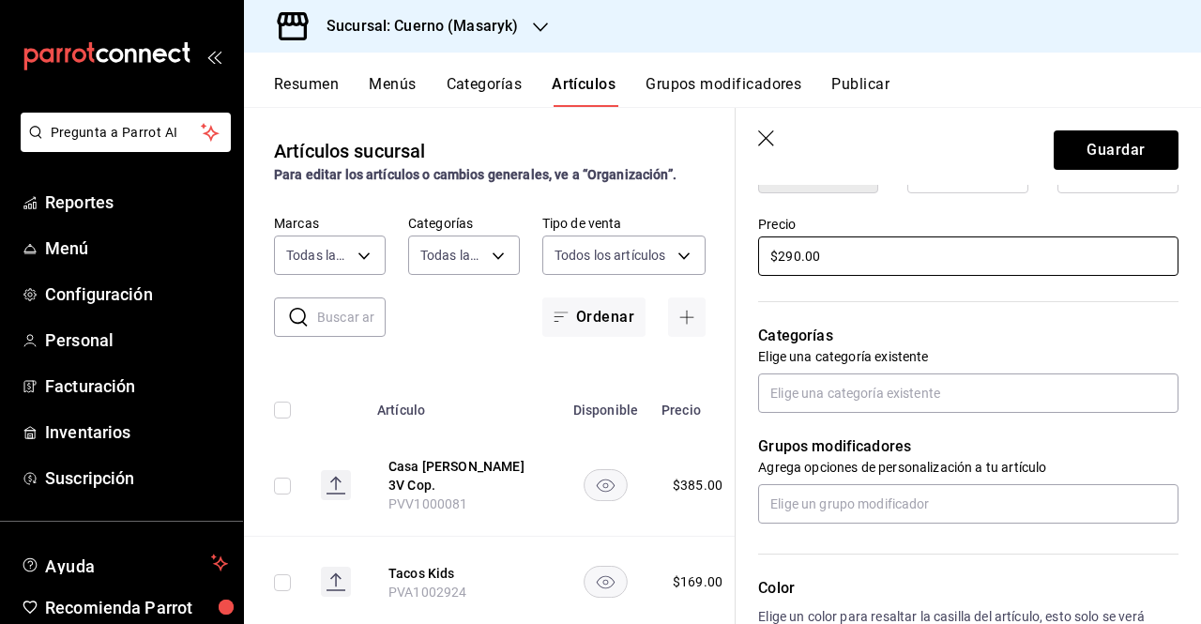
scroll to position [550, 0]
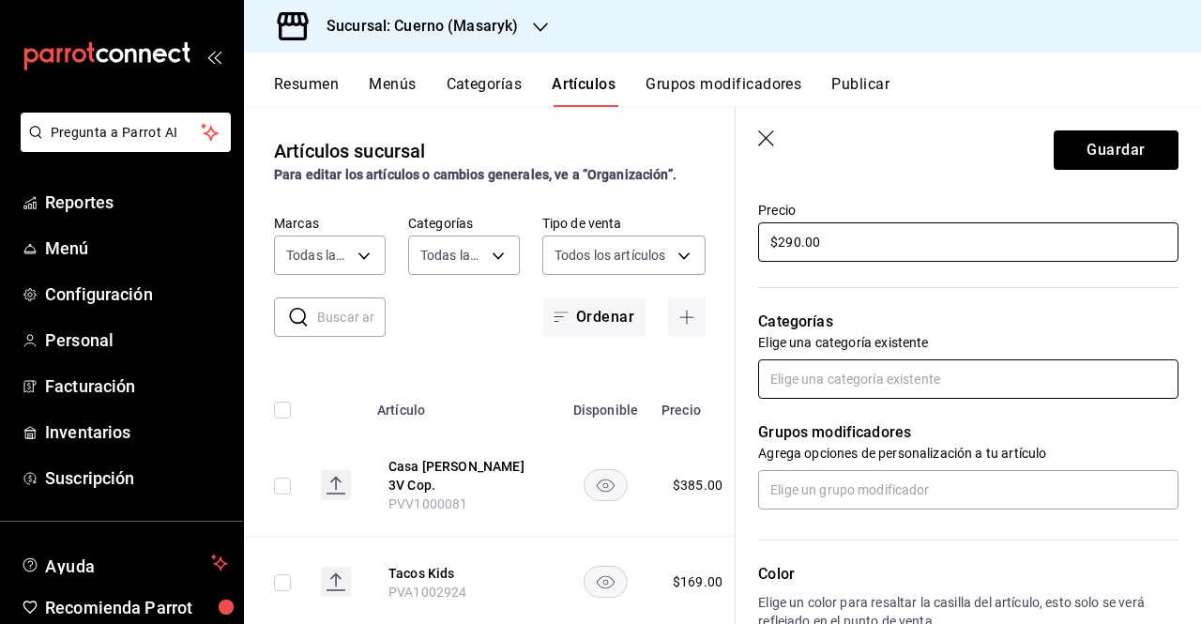
type input "$290.00"
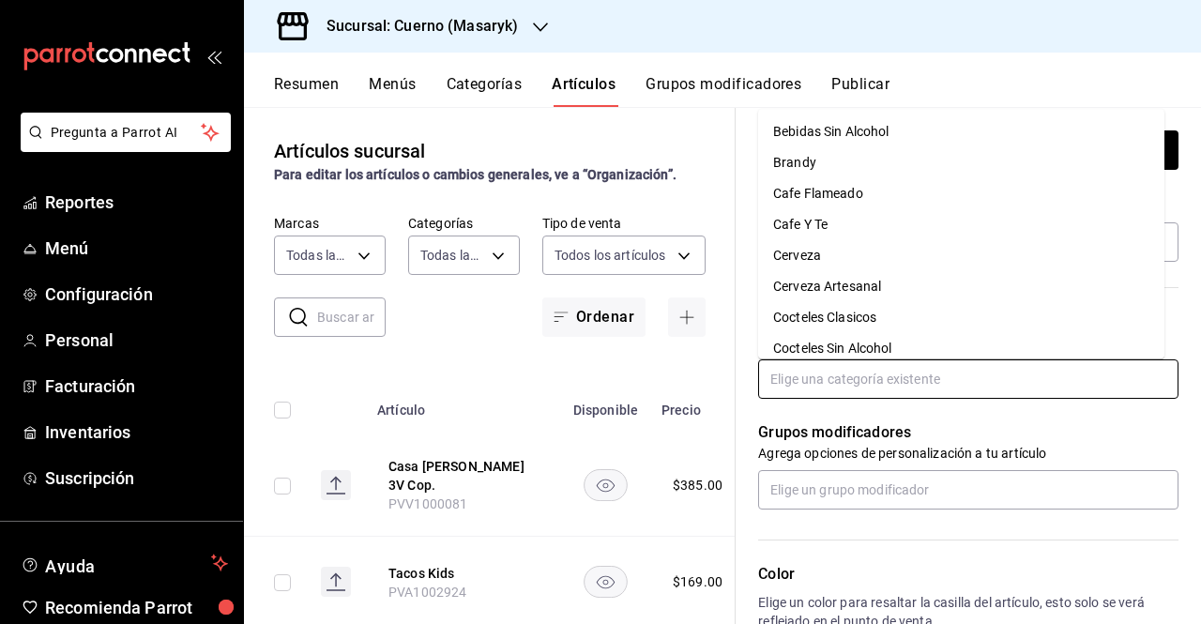
click at [926, 365] on input "text" at bounding box center [968, 378] width 420 height 39
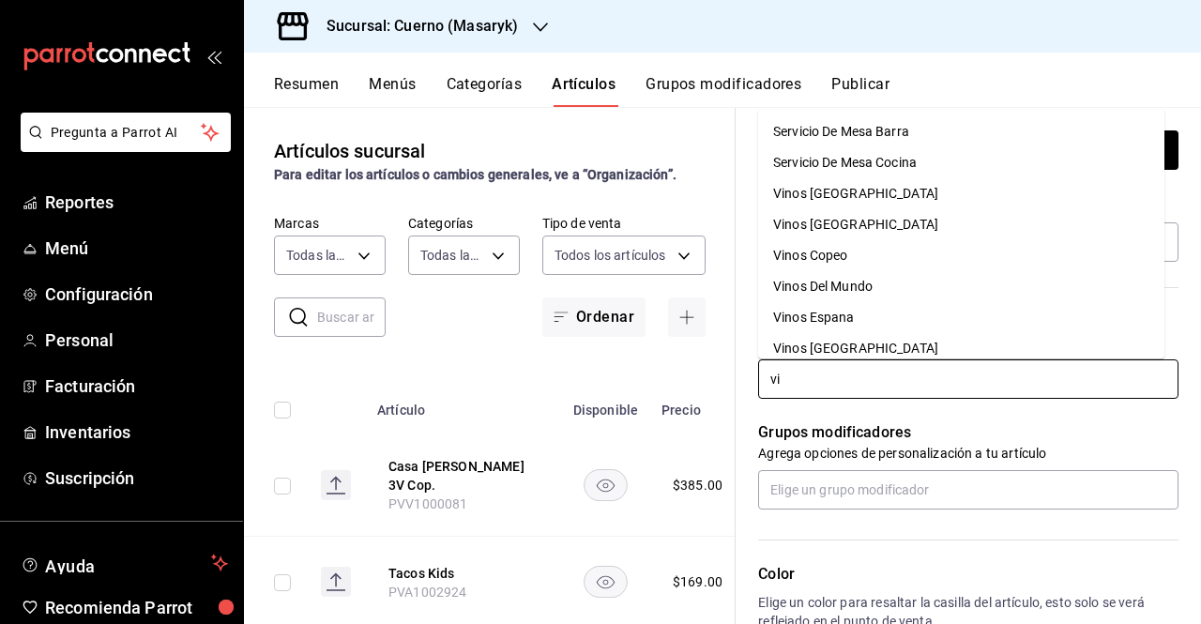
type input "v"
type input "cope"
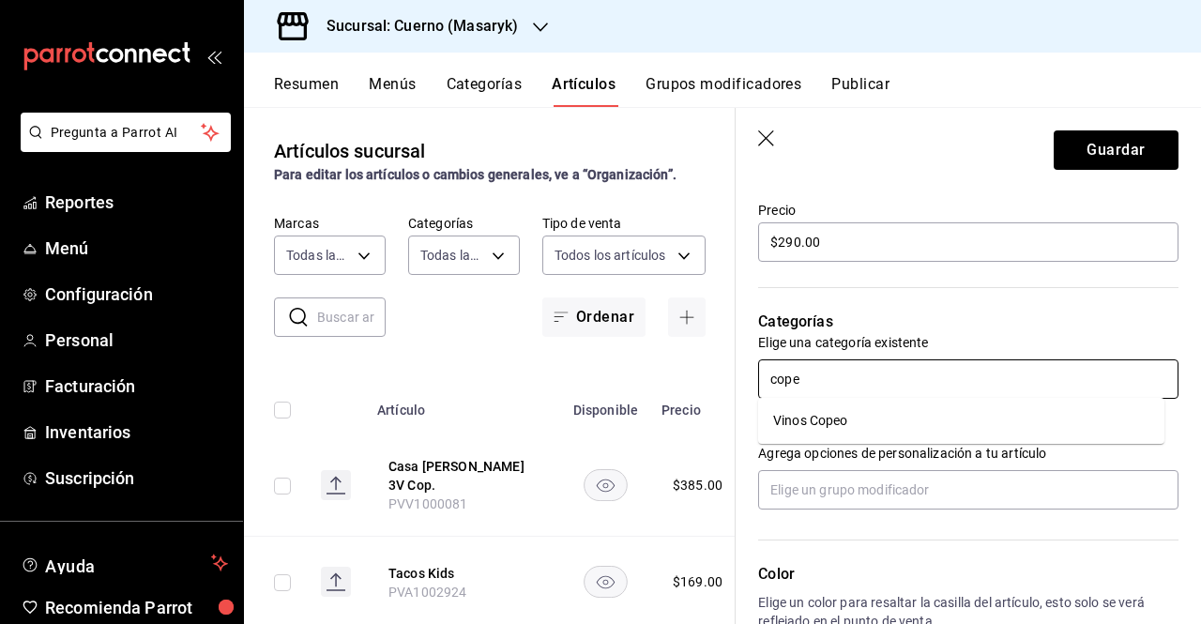
click at [859, 425] on li "Vinos Copeo" at bounding box center [961, 420] width 406 height 31
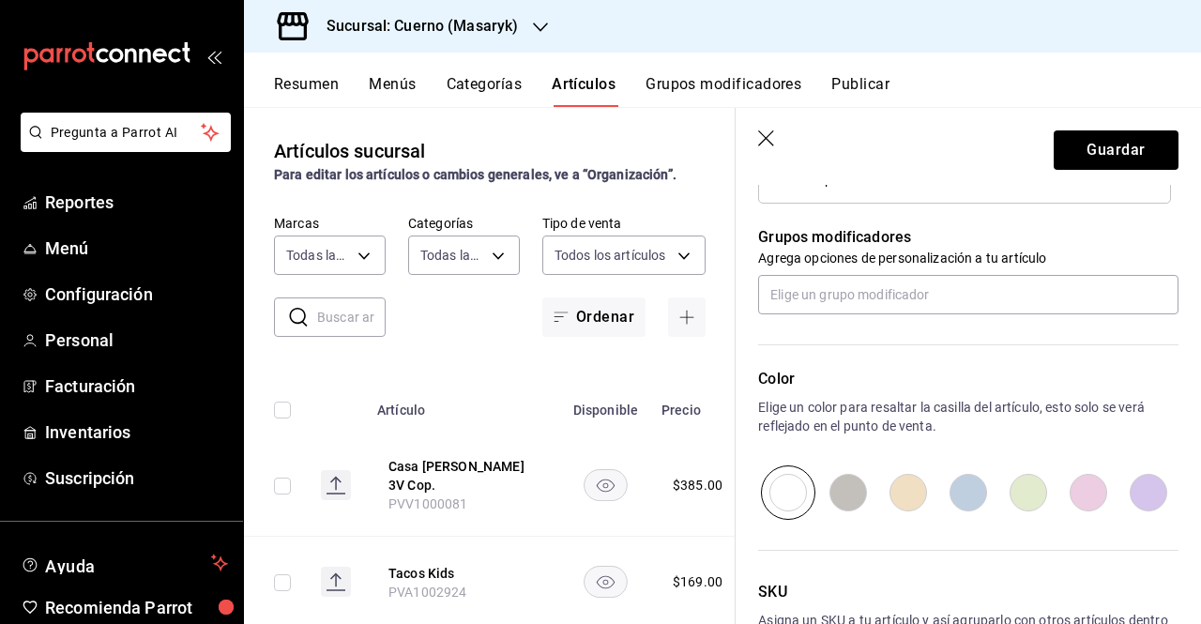
scroll to position [935, 0]
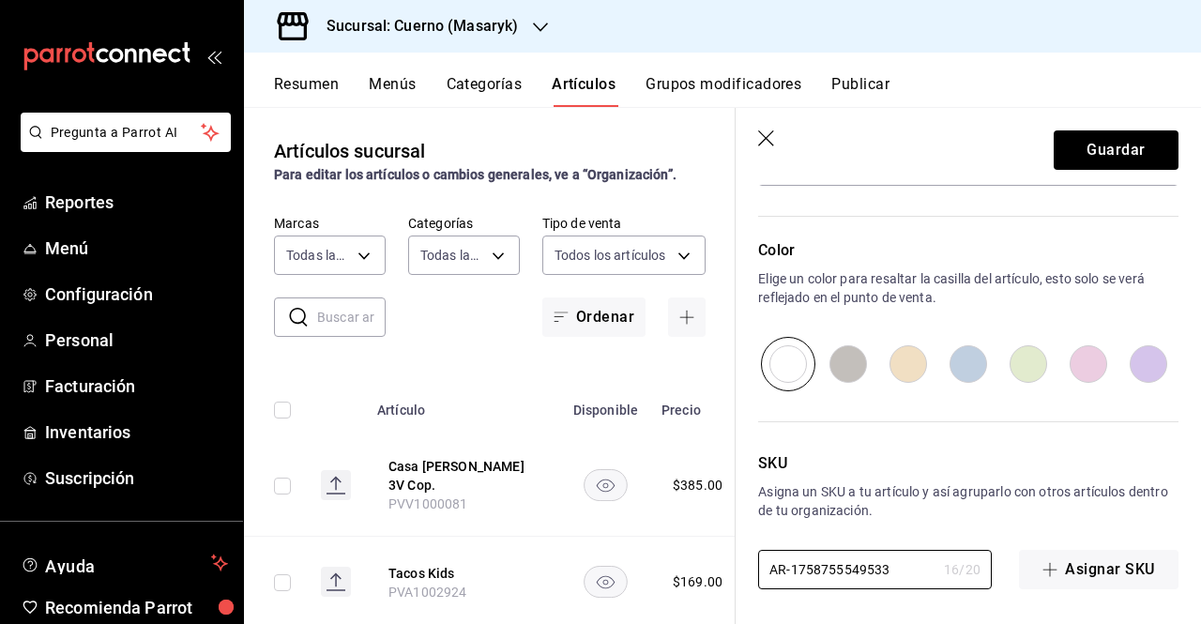
drag, startPoint x: 885, startPoint y: 574, endPoint x: 709, endPoint y: 536, distance: 180.5
click at [709, 536] on main "Artículos sucursal Para editar los artículos o cambios generales, ve a “Organiz…" at bounding box center [722, 365] width 957 height 517
paste input "PVV1000090"
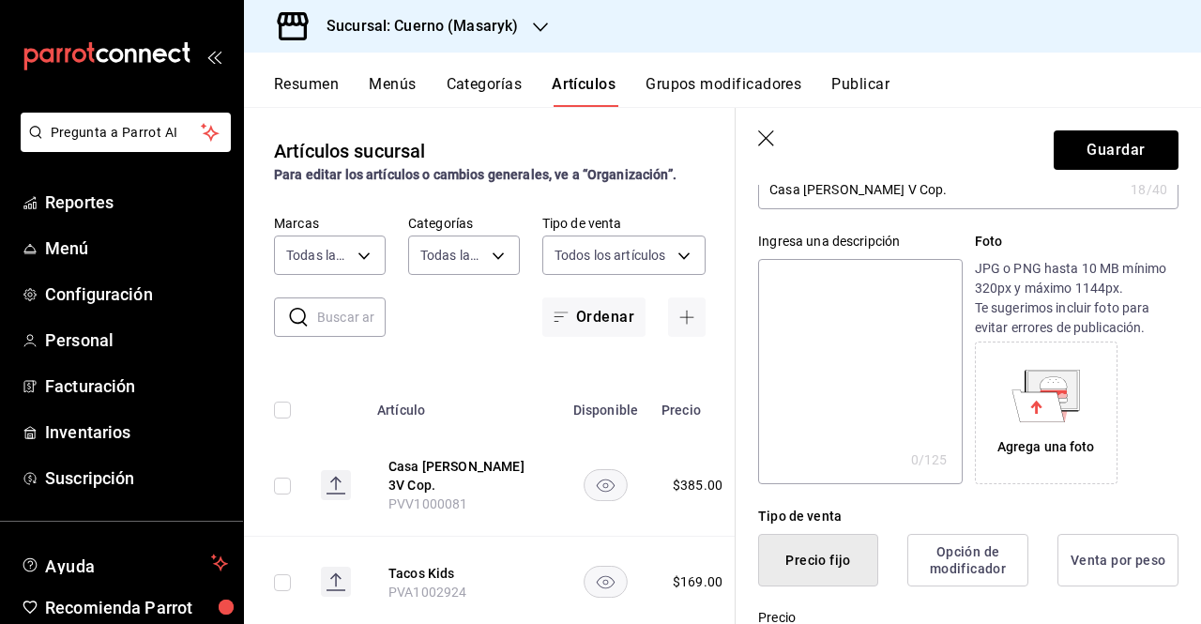
scroll to position [0, 0]
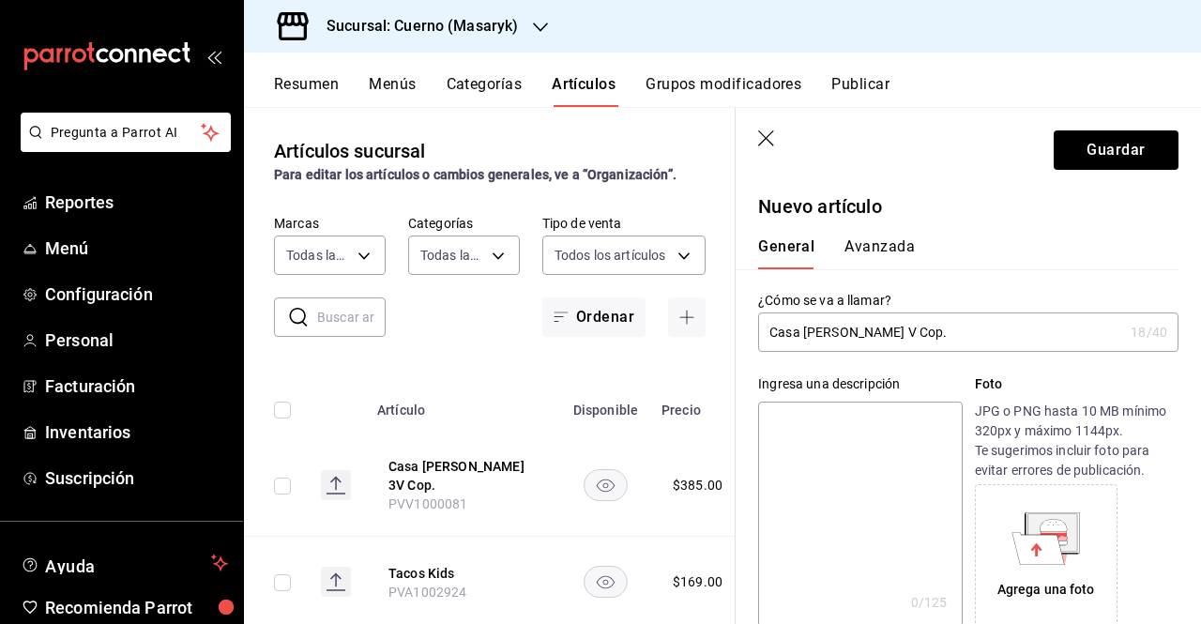
type input "PVV1000090"
click at [1107, 144] on button "Guardar" at bounding box center [1115, 149] width 125 height 39
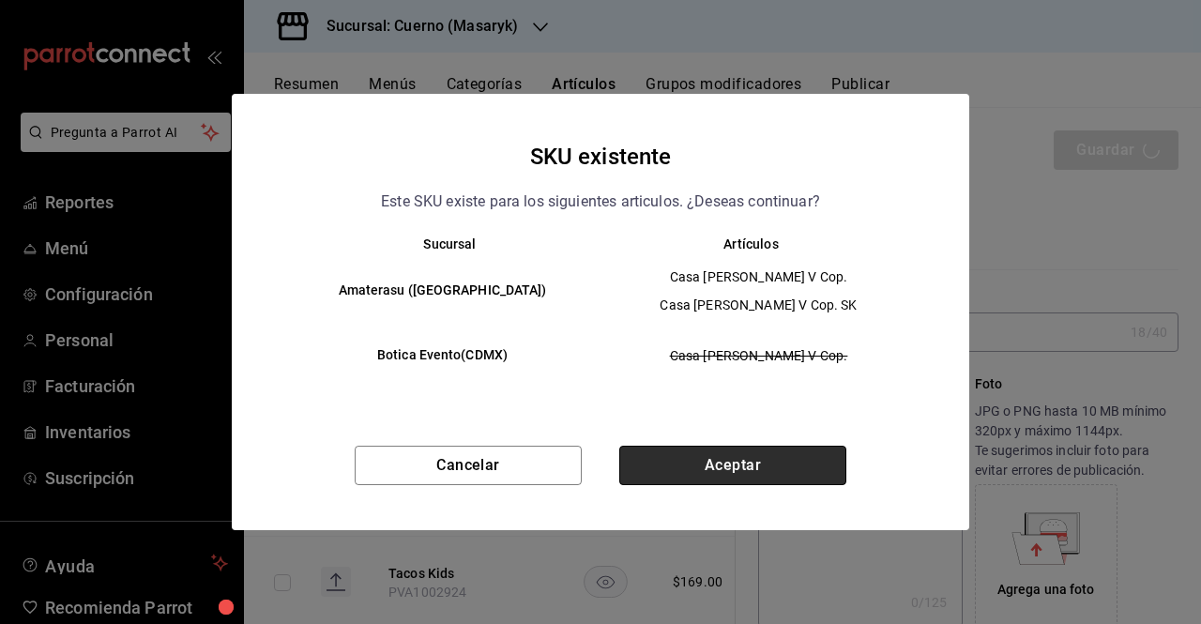
click at [696, 462] on button "Aceptar" at bounding box center [732, 465] width 227 height 39
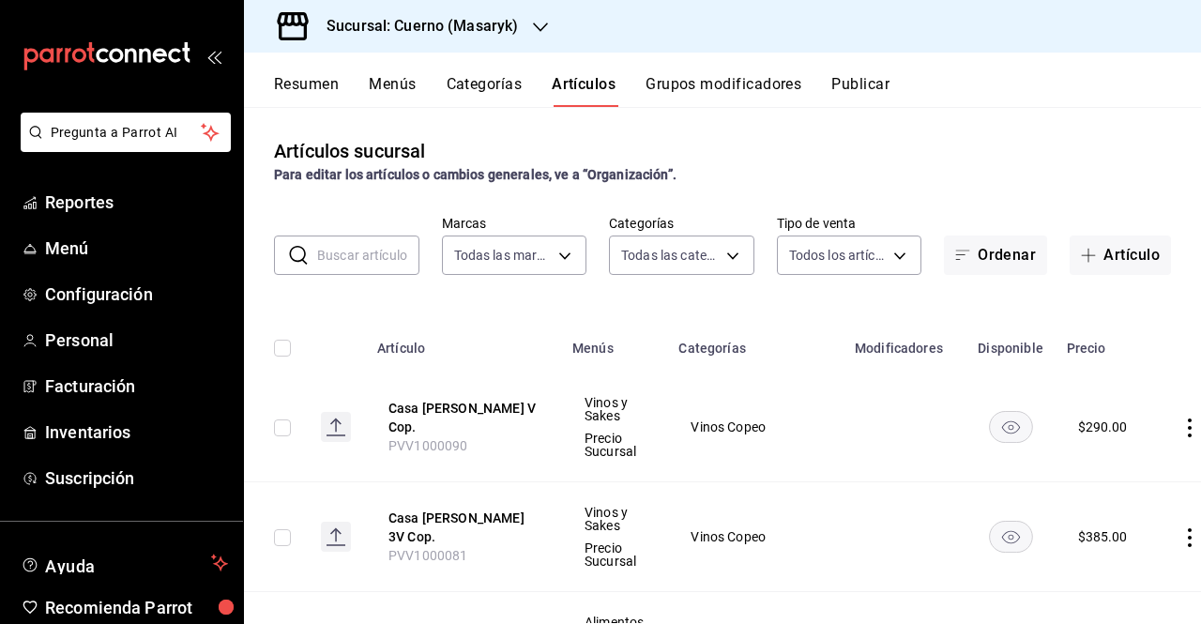
click at [285, 425] on input "checkbox" at bounding box center [282, 427] width 17 height 17
checkbox input "true"
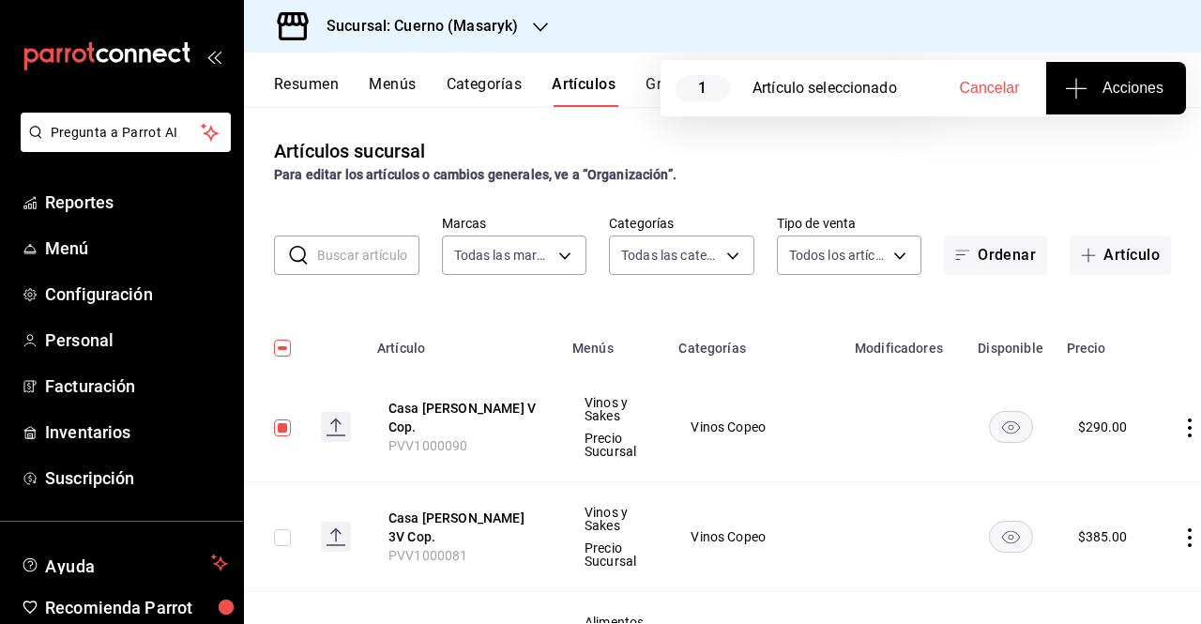
click at [1122, 96] on span "Acciones" at bounding box center [1115, 88] width 95 height 23
click at [1083, 177] on nav "Agregar tipo" at bounding box center [1115, 146] width 141 height 65
click at [1090, 162] on li "Agregar tipo" at bounding box center [1115, 147] width 141 height 50
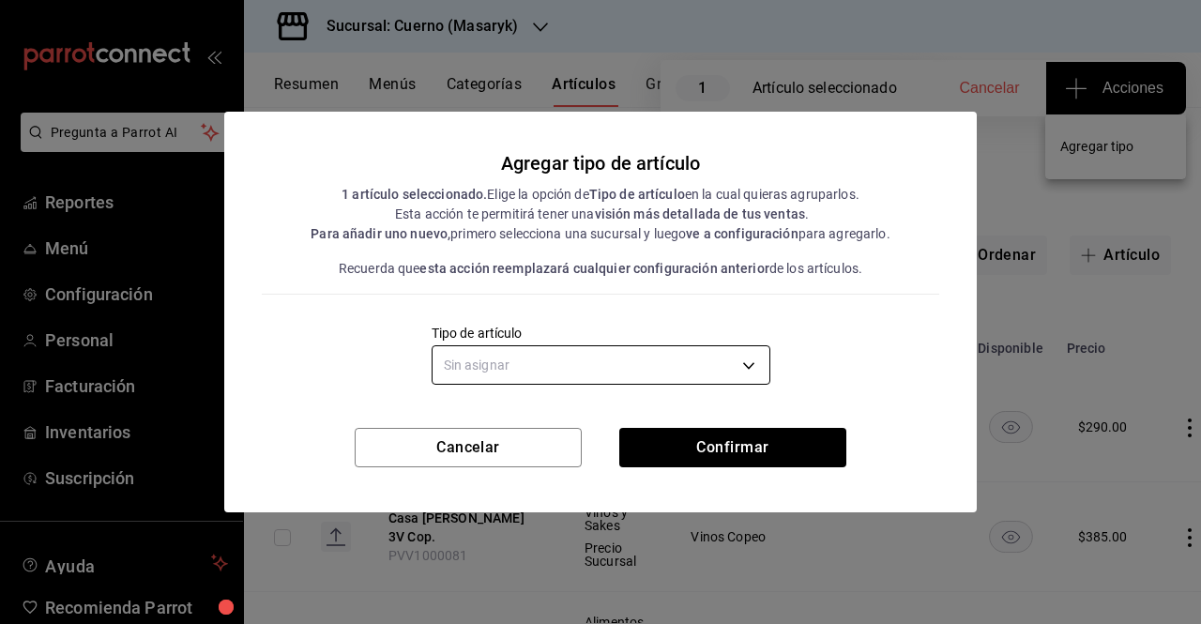
click at [696, 365] on body "Pregunta a Parrot AI Reportes Menú Configuración Personal Facturación Inventari…" at bounding box center [600, 312] width 1201 height 624
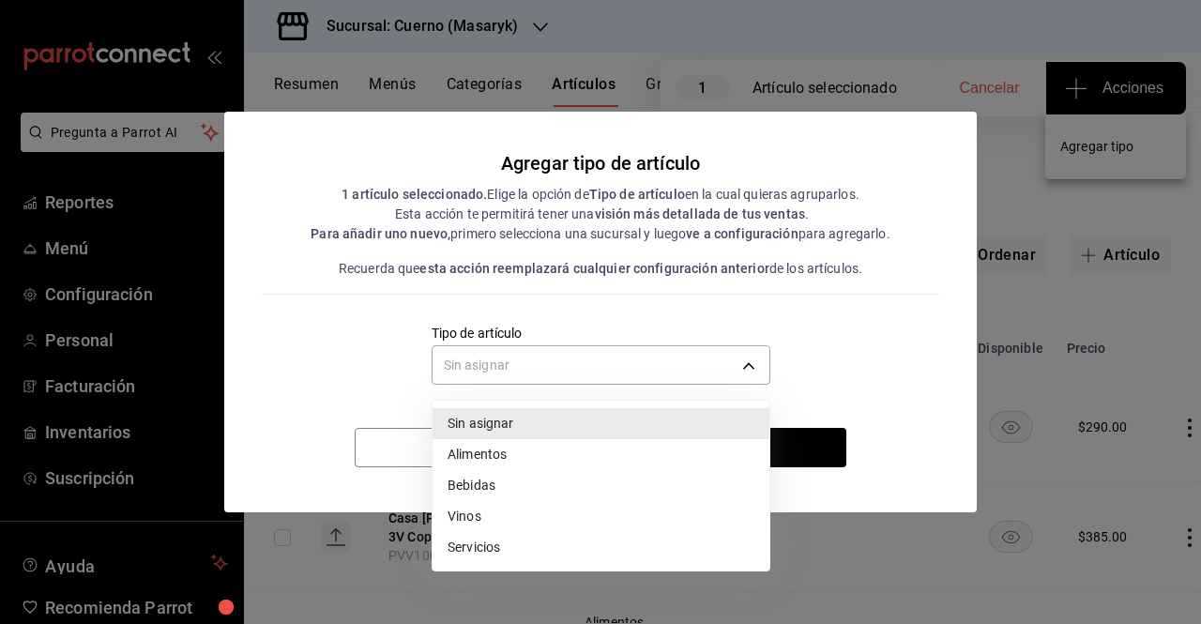
click at [510, 522] on li "Vinos" at bounding box center [600, 516] width 337 height 31
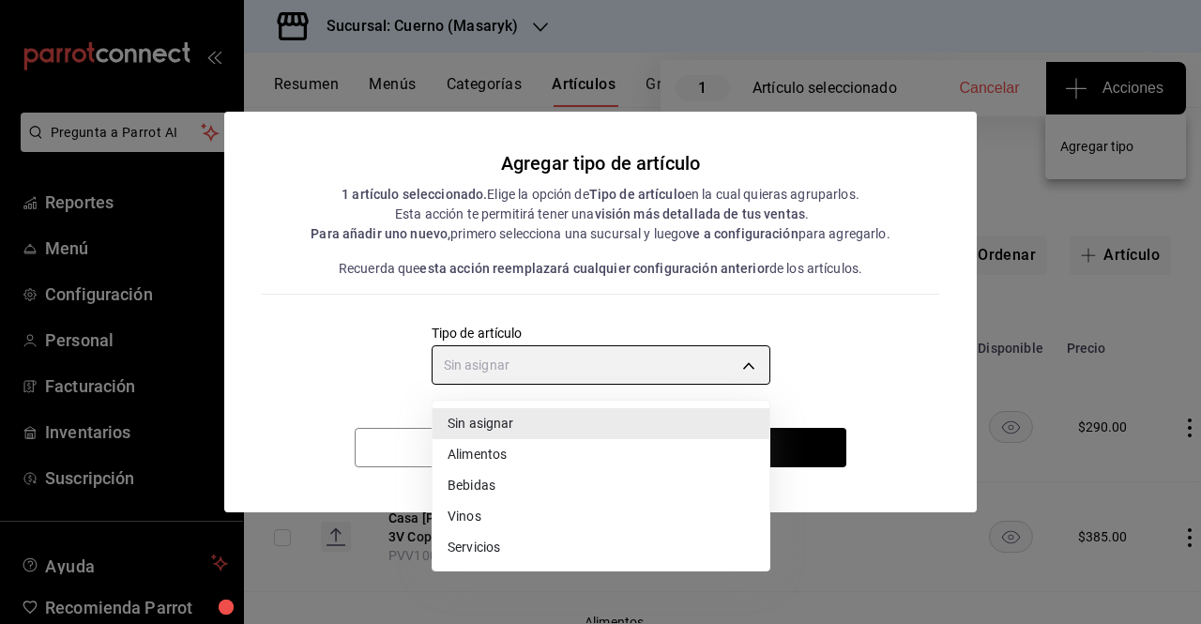
type input "e1bdedcf-fa1f-443e-b5b9-5cb10ad40228"
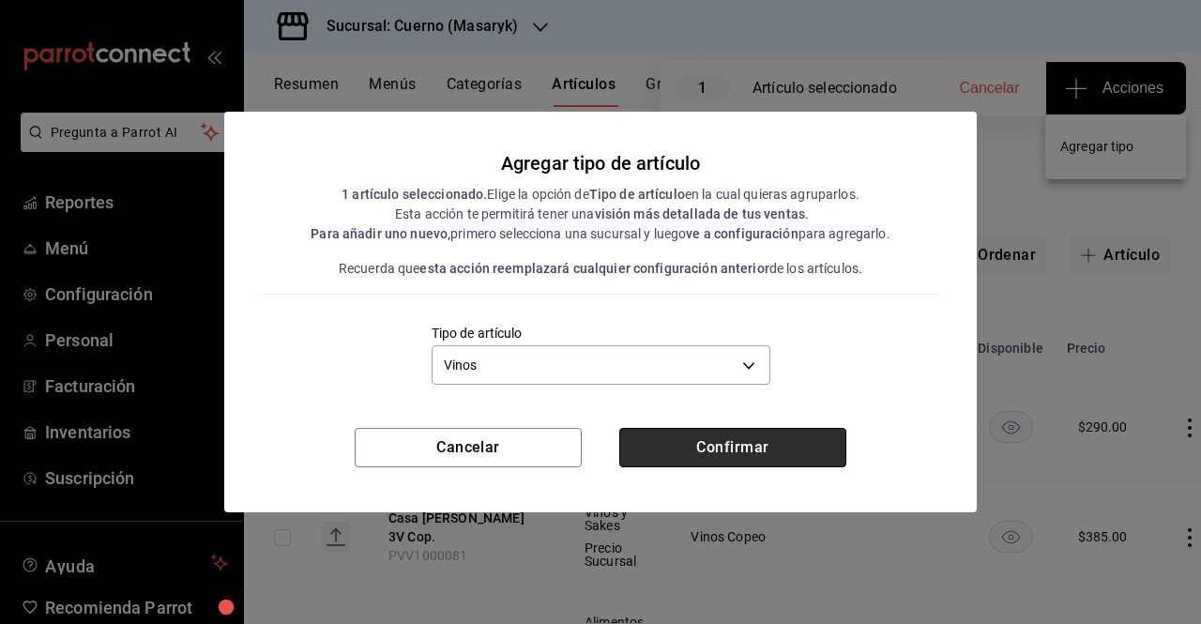
click at [738, 444] on button "Confirmar" at bounding box center [732, 447] width 227 height 39
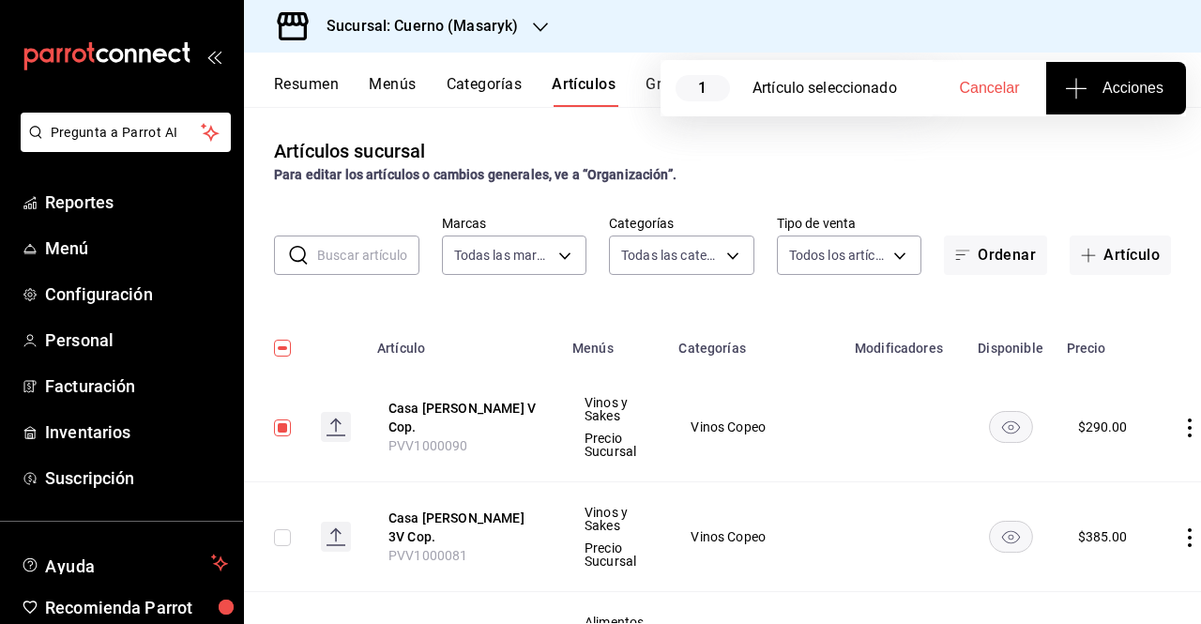
click at [278, 533] on input "checkbox" at bounding box center [282, 537] width 17 height 17
checkbox input "true"
click at [277, 423] on input "checkbox" at bounding box center [282, 427] width 17 height 17
checkbox input "false"
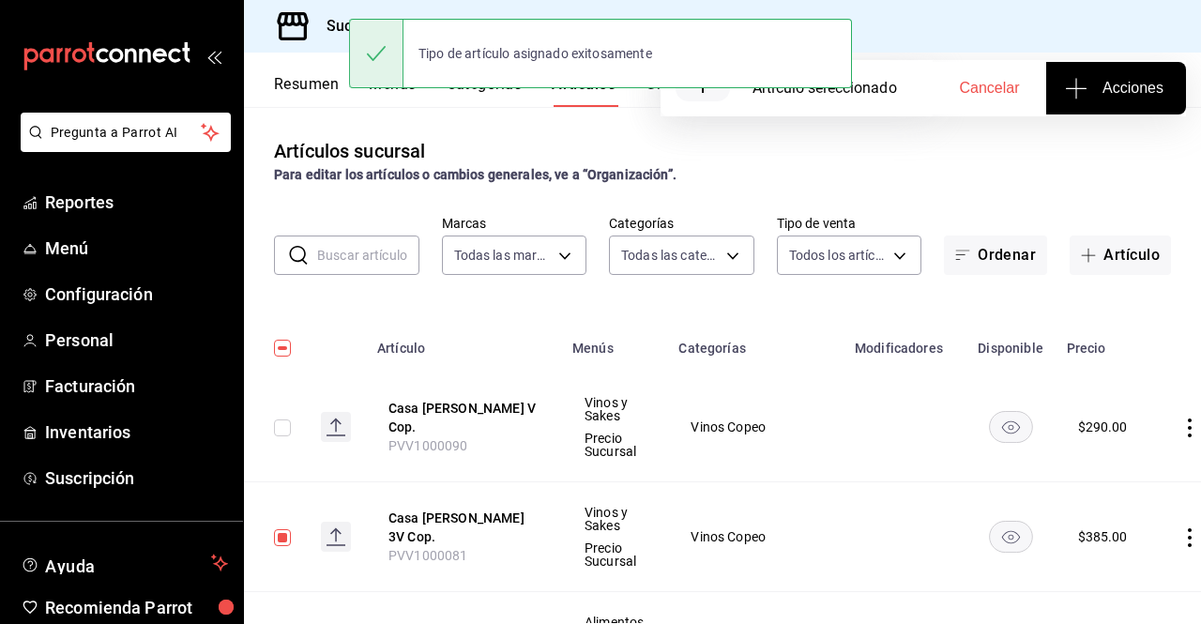
click at [1080, 110] on button "Acciones" at bounding box center [1116, 88] width 140 height 53
click at [1080, 147] on span "Agregar tipo" at bounding box center [1115, 147] width 111 height 20
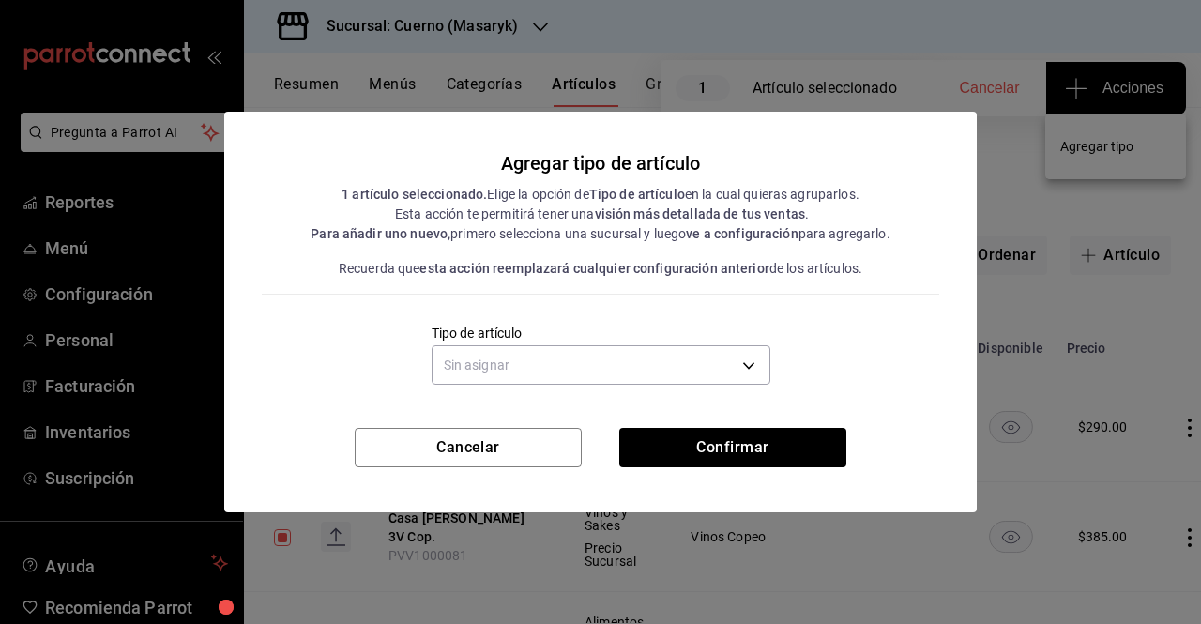
click at [661, 389] on div "Tipo de artículo Sin asignar" at bounding box center [600, 358] width 339 height 66
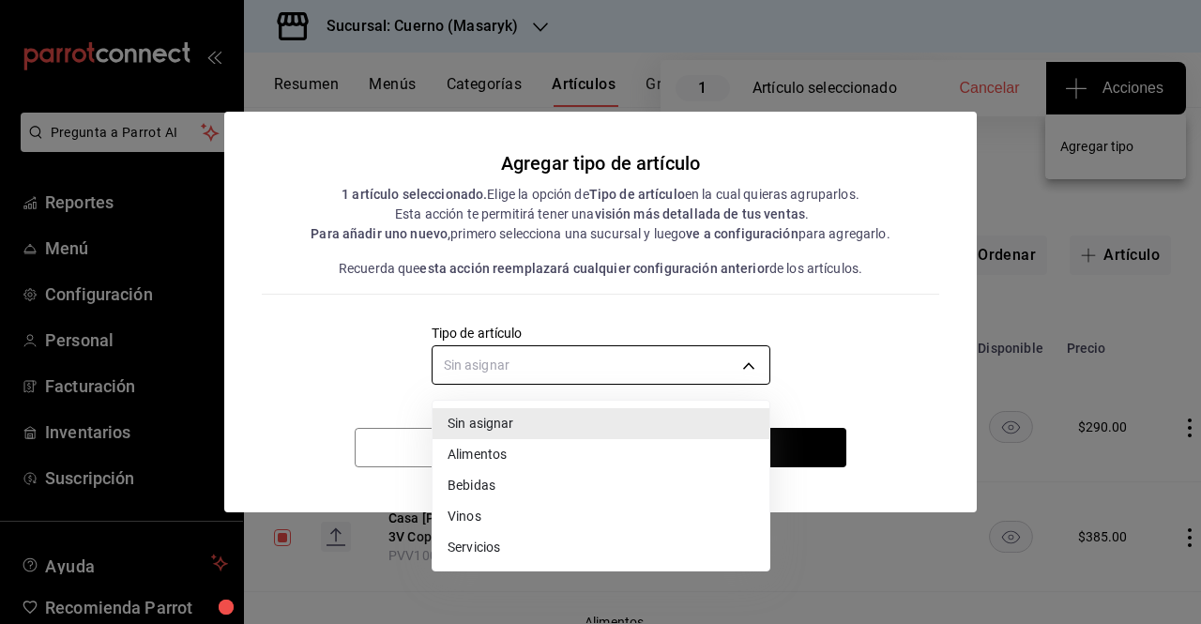
click at [641, 369] on body "Pregunta a Parrot AI Reportes Menú Configuración Personal Facturación Inventari…" at bounding box center [600, 312] width 1201 height 624
click at [527, 522] on li "Vinos" at bounding box center [600, 516] width 337 height 31
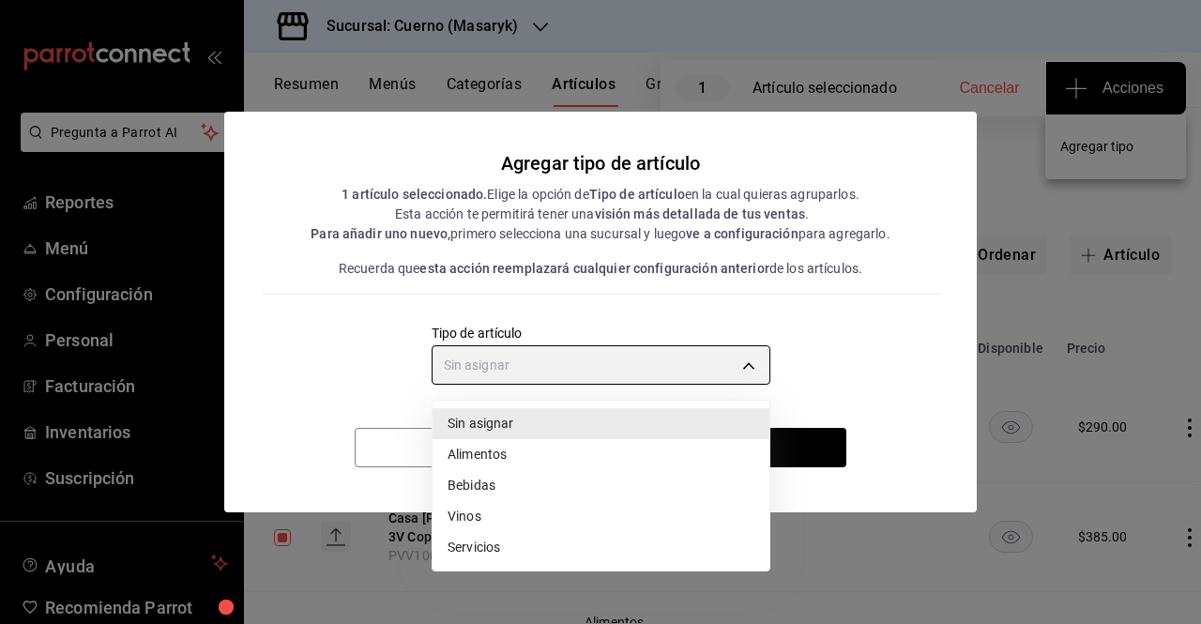
type input "e1bdedcf-fa1f-443e-b5b9-5cb10ad40228"
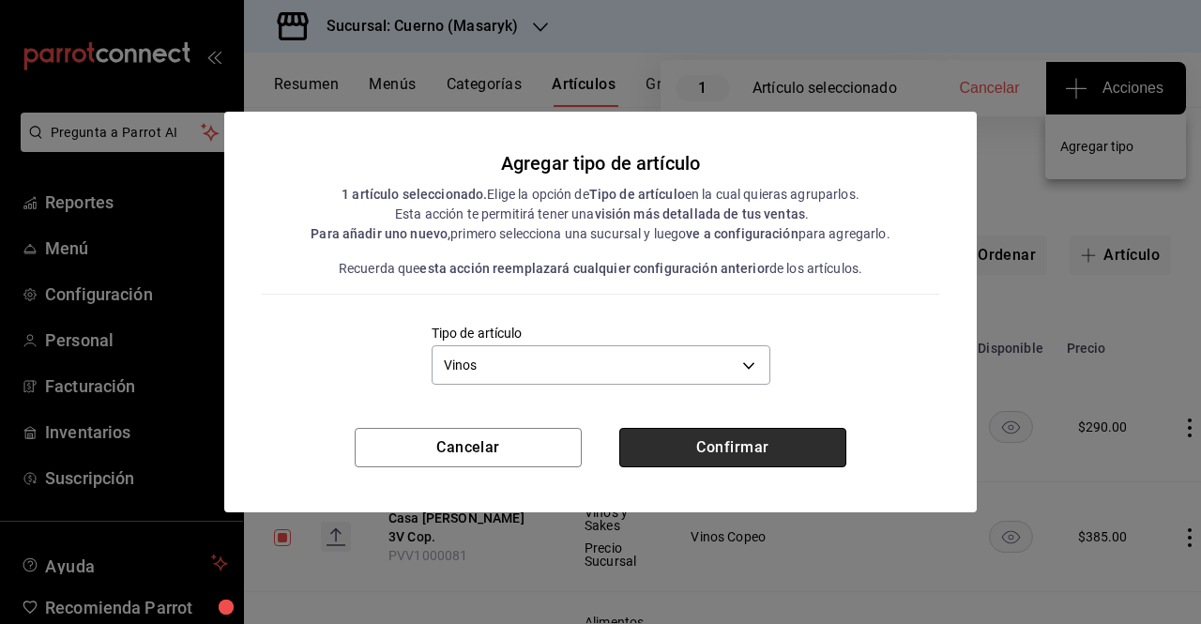
click at [722, 462] on button "Confirmar" at bounding box center [732, 447] width 227 height 39
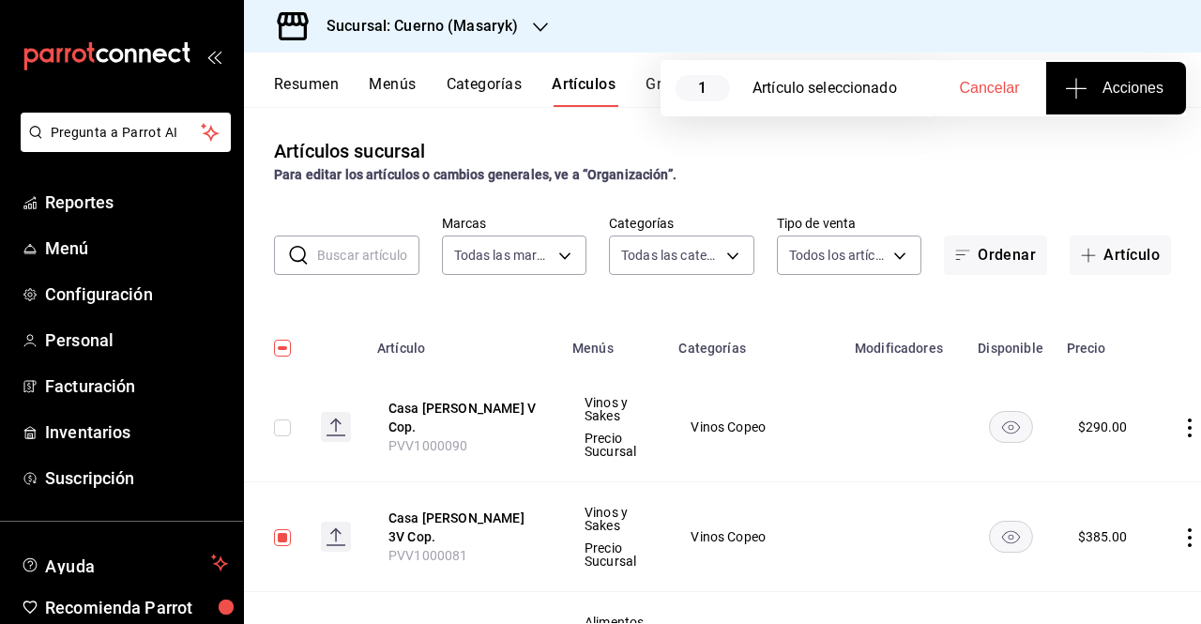
click at [285, 352] on input "checkbox" at bounding box center [282, 348] width 17 height 17
checkbox input "true"
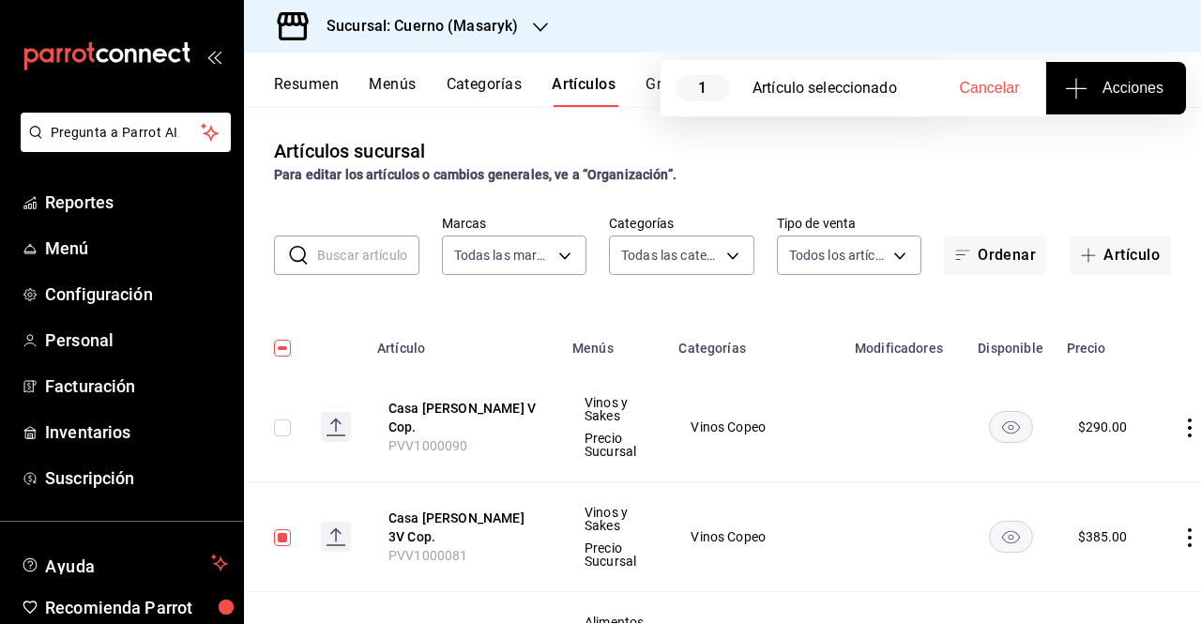
checkbox input "true"
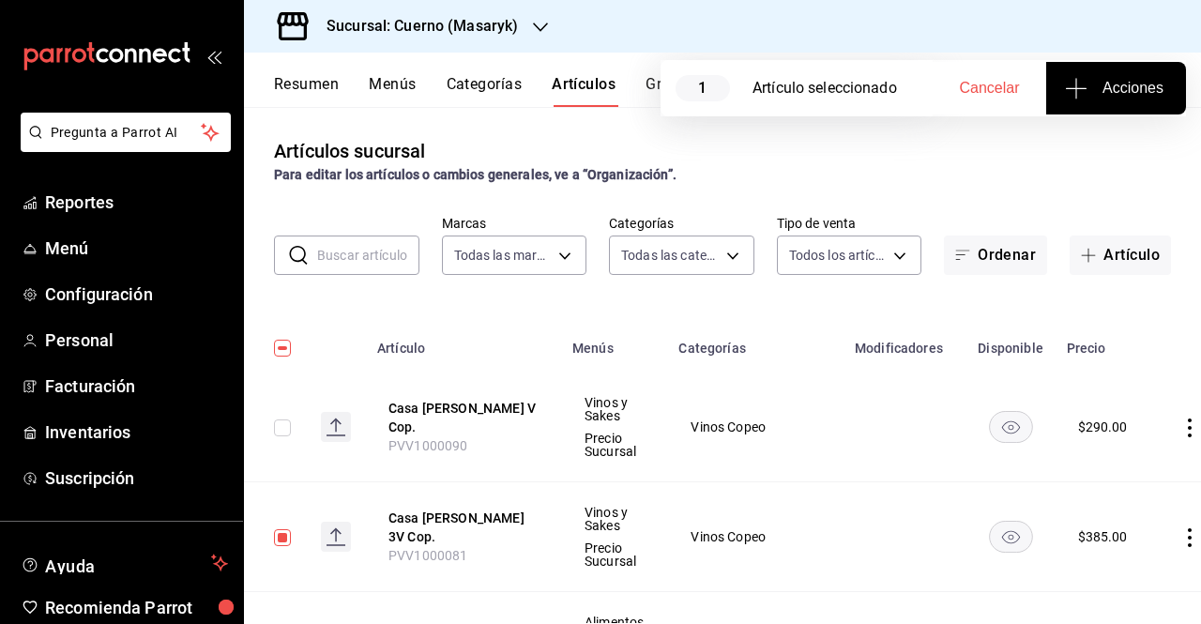
checkbox input "true"
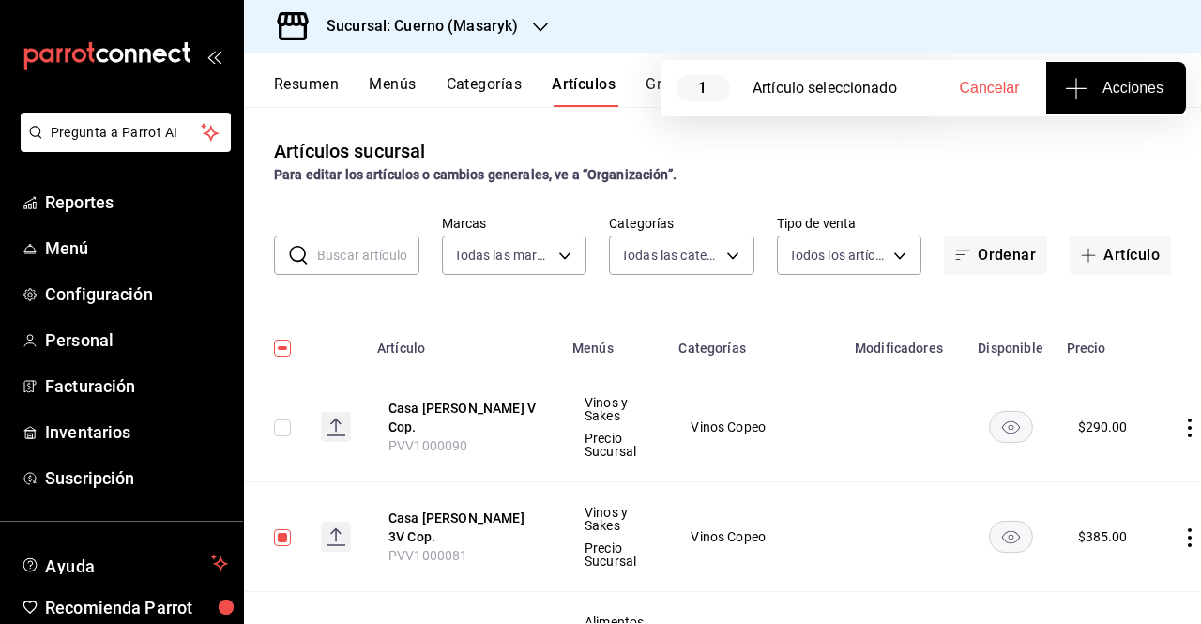
checkbox input "true"
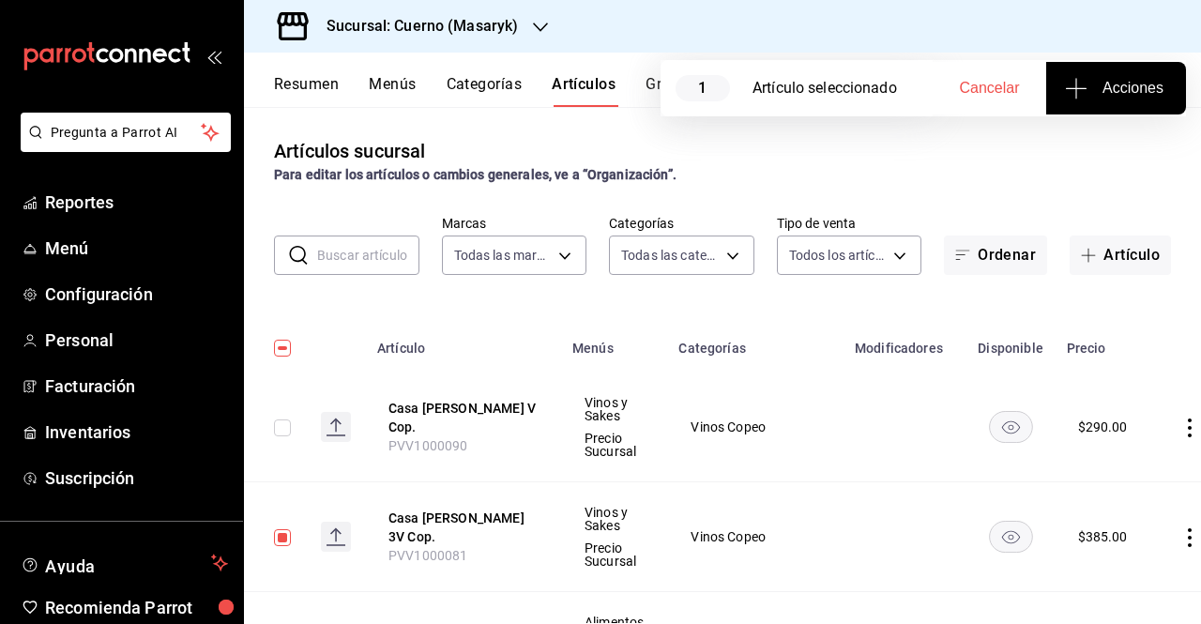
checkbox input "true"
click at [285, 352] on input "checkbox" at bounding box center [282, 348] width 17 height 17
checkbox input "false"
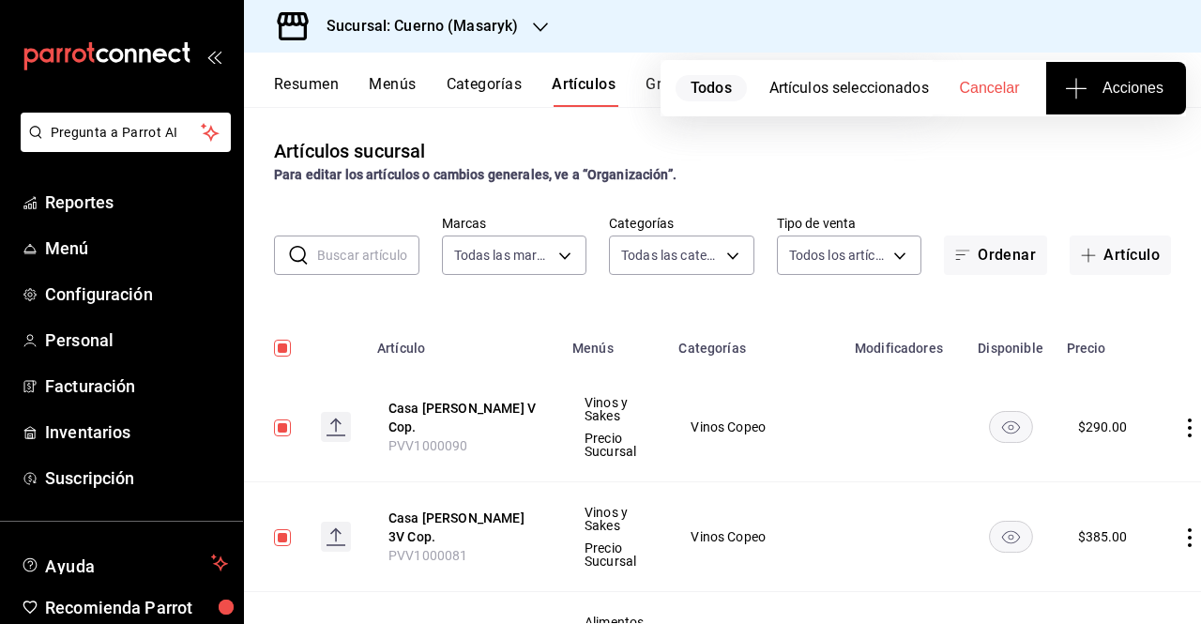
checkbox input "false"
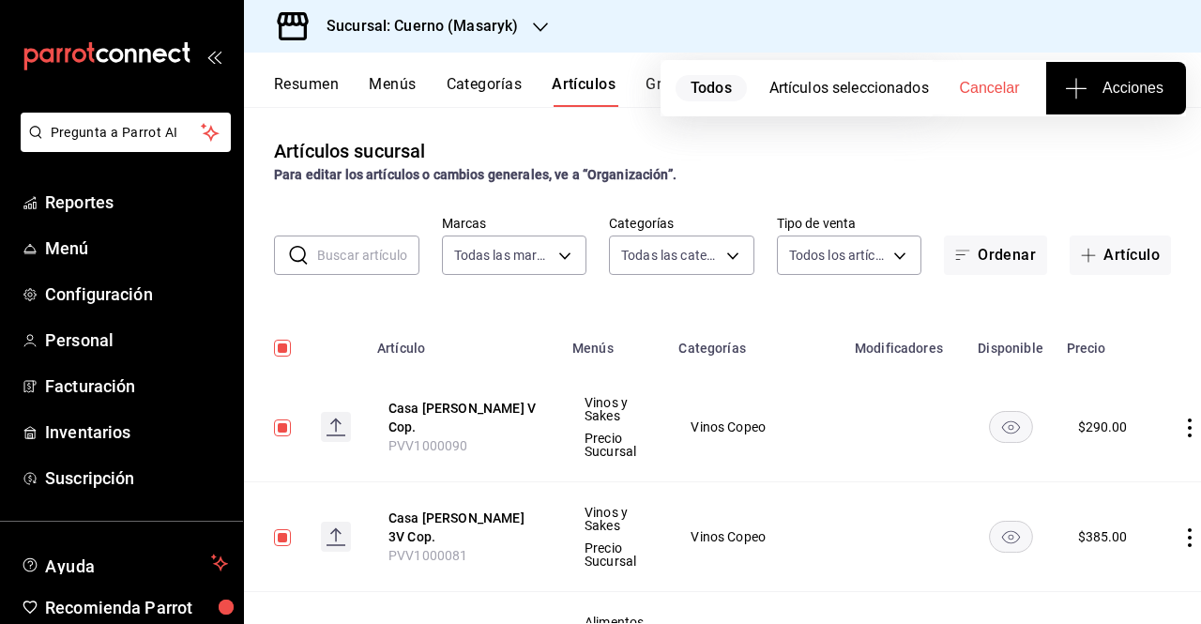
checkbox input "false"
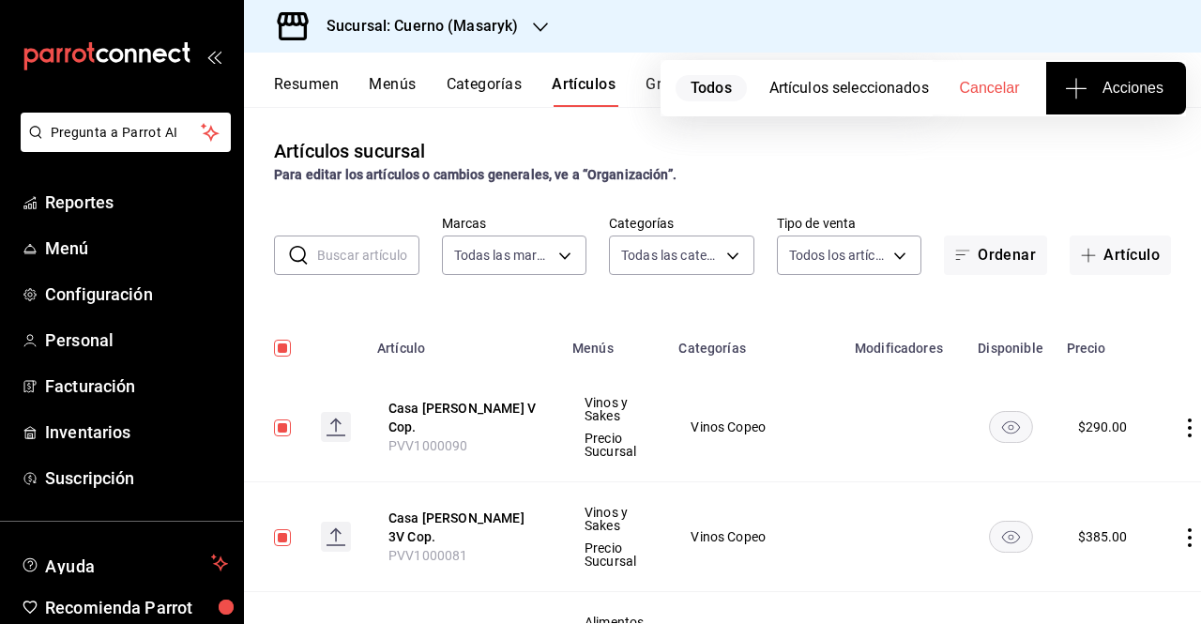
checkbox input "false"
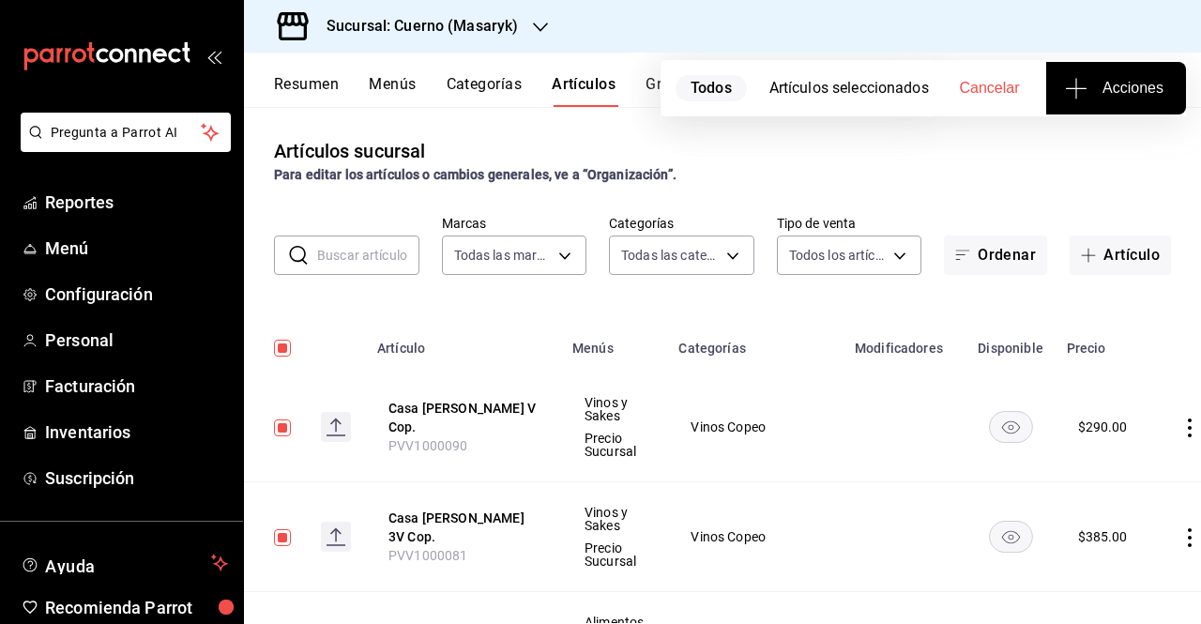
checkbox input "false"
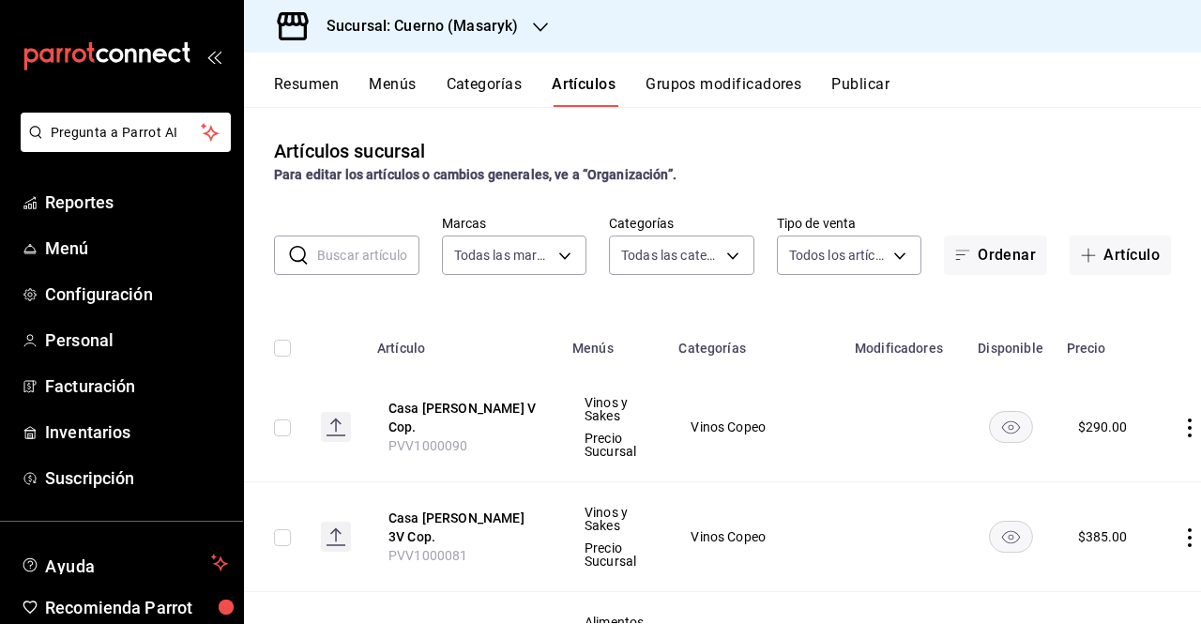
click at [889, 85] on button "Publicar" at bounding box center [860, 91] width 58 height 32
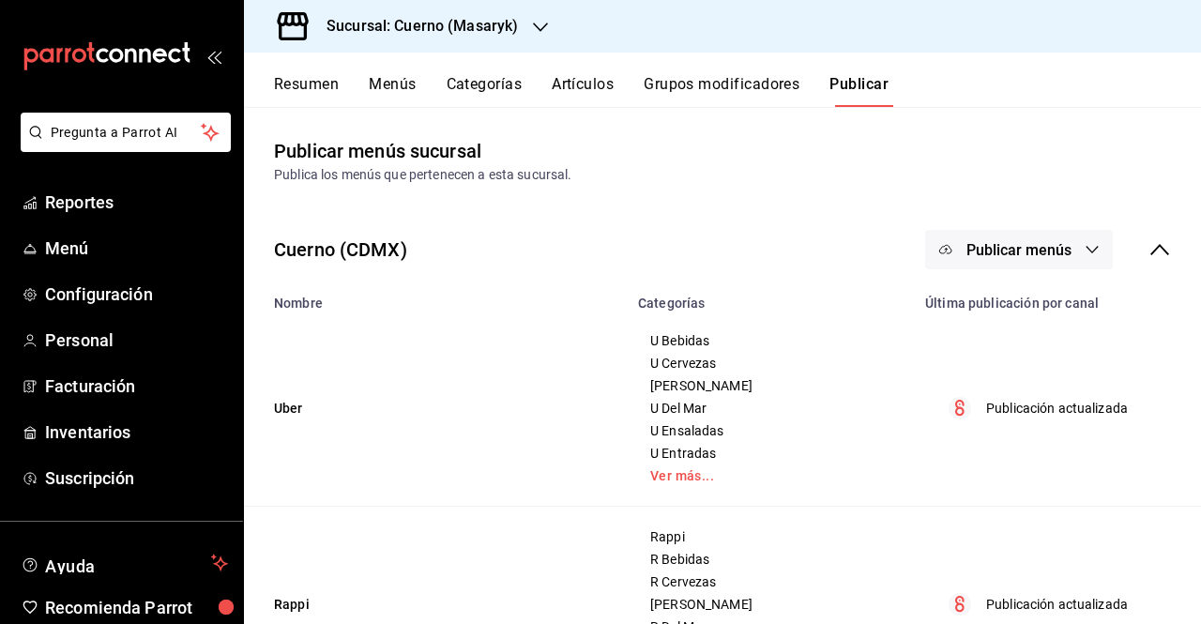
click at [1080, 237] on button "Publicar menús" at bounding box center [1019, 249] width 188 height 39
click at [556, 76] on div at bounding box center [600, 312] width 1201 height 624
click at [572, 87] on button "Artículos" at bounding box center [583, 91] width 62 height 32
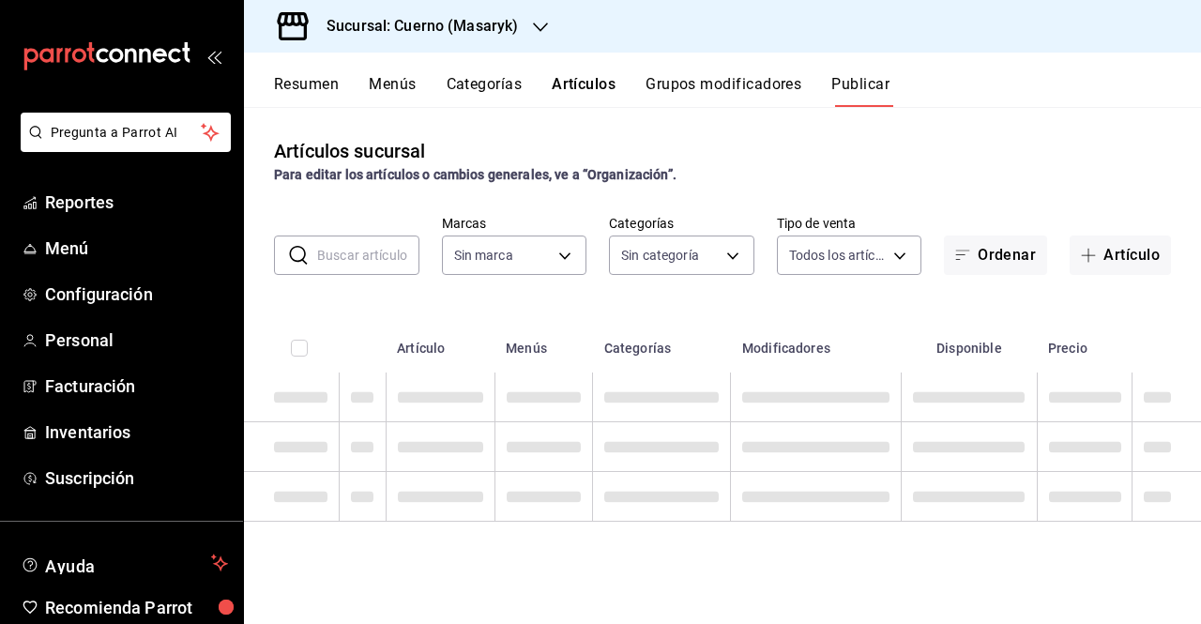
type input "4ea0d660-02b3-4785-bb88-48b5ef6e196c"
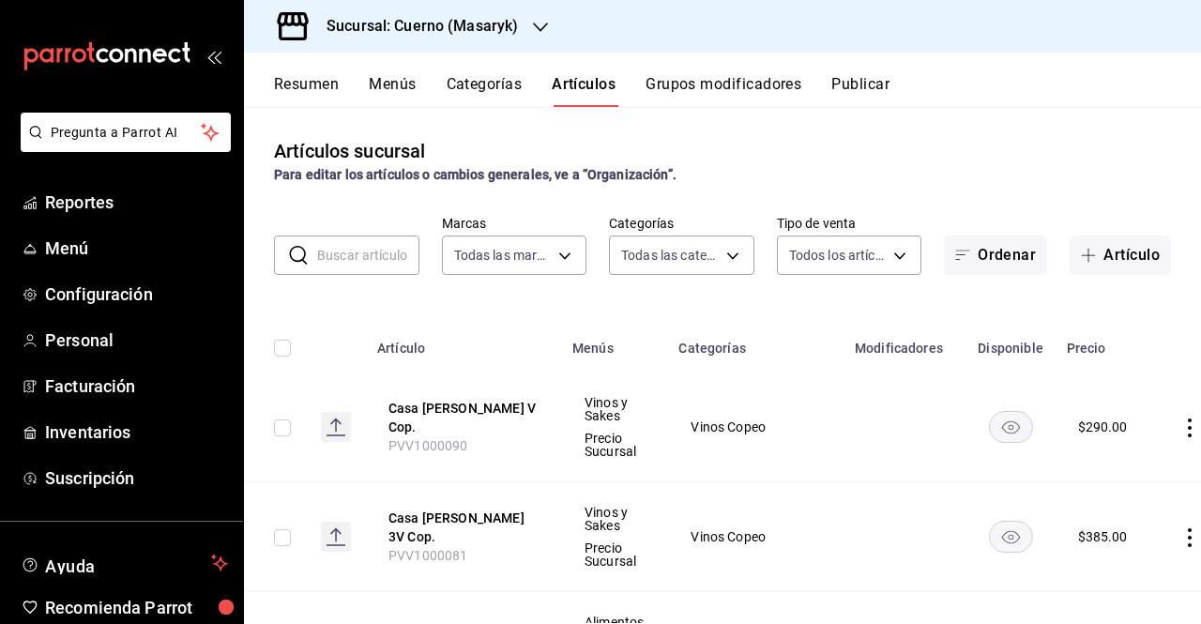
type input "c67b51a2-384c-483e-a5be-40afd3eac247,ec1a4520-4a99-4810-921e-4abf40ebc8c6,cd2d5…"
click at [294, 534] on td at bounding box center [275, 537] width 62 height 110
click at [285, 539] on input "checkbox" at bounding box center [282, 537] width 17 height 17
checkbox input "true"
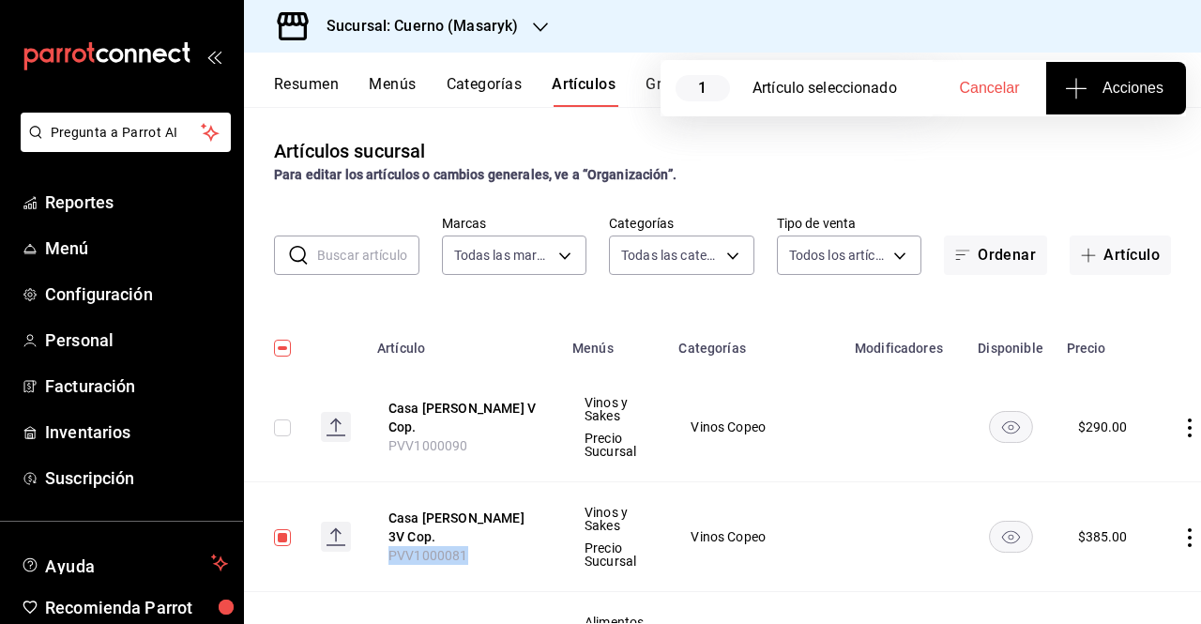
click at [1114, 99] on button "Acciones" at bounding box center [1116, 88] width 140 height 53
click at [1060, 155] on span "Agregar tipo" at bounding box center [1115, 147] width 111 height 20
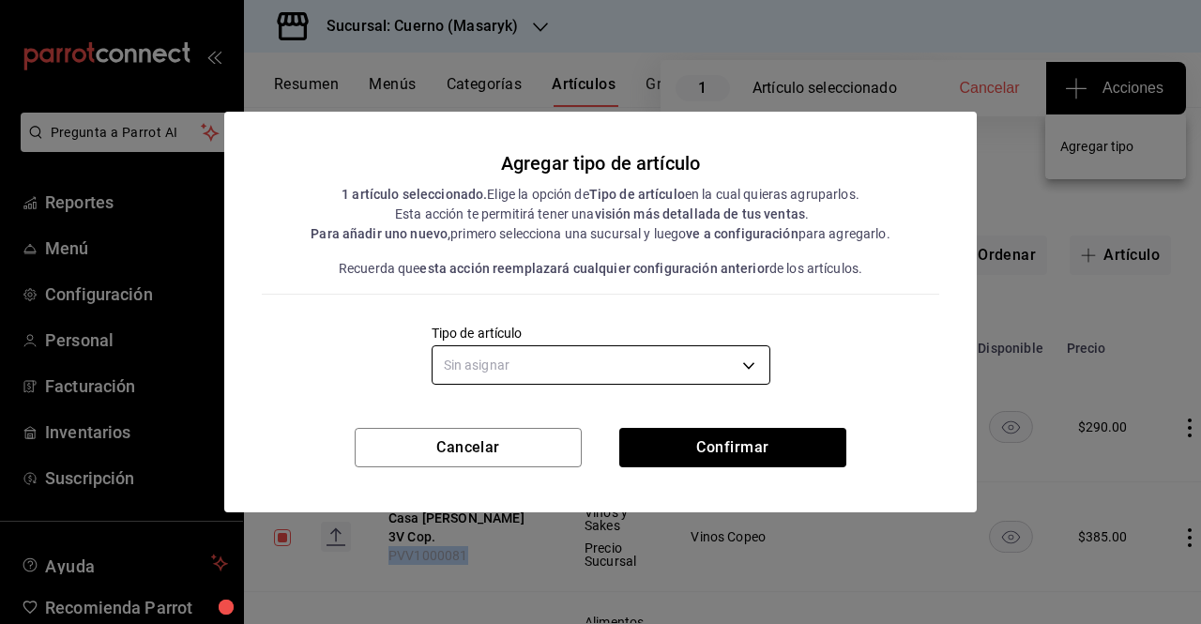
click at [745, 361] on body "Pregunta a Parrot AI Reportes Menú Configuración Personal Facturación Inventari…" at bounding box center [600, 312] width 1201 height 624
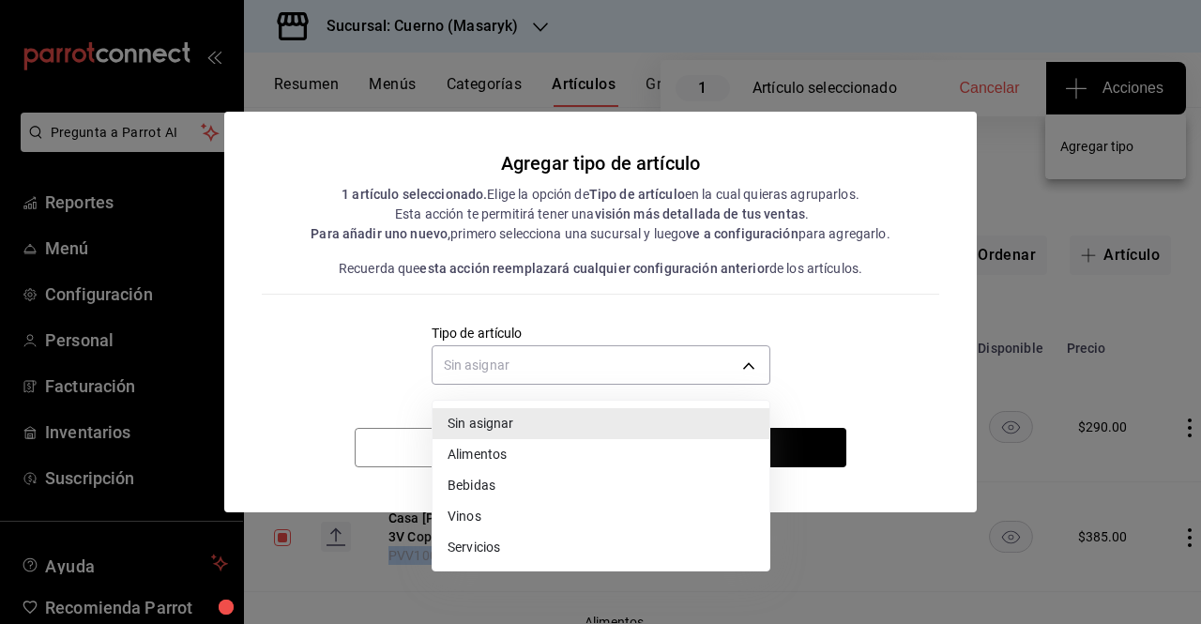
click at [533, 506] on li "Vinos" at bounding box center [600, 516] width 337 height 31
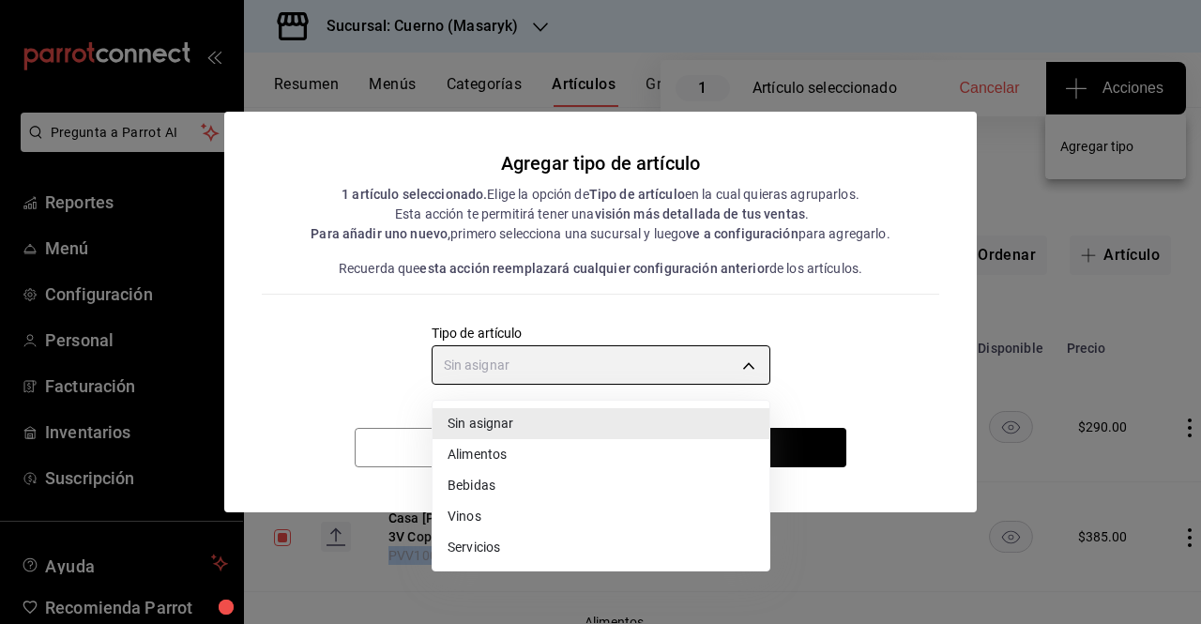
type input "e1bdedcf-fa1f-443e-b5b9-5cb10ad40228"
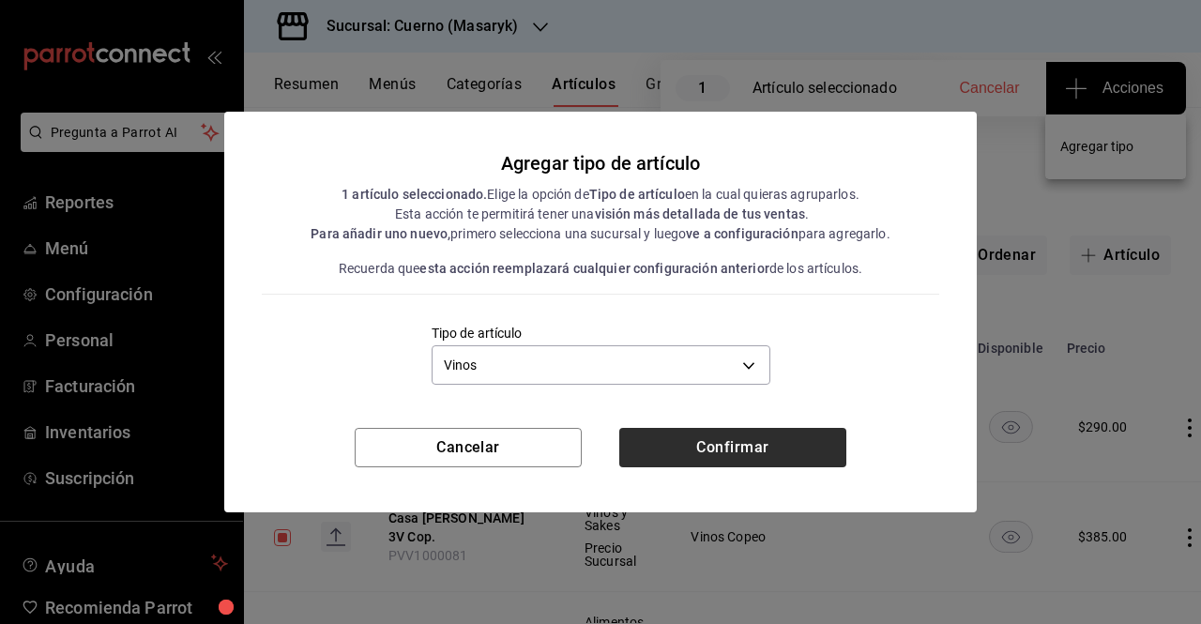
drag, startPoint x: 741, startPoint y: 468, endPoint x: 747, endPoint y: 459, distance: 10.9
click at [747, 459] on div "Cancelar Confirmar" at bounding box center [600, 470] width 752 height 84
click at [747, 459] on button "Confirmar" at bounding box center [732, 447] width 227 height 39
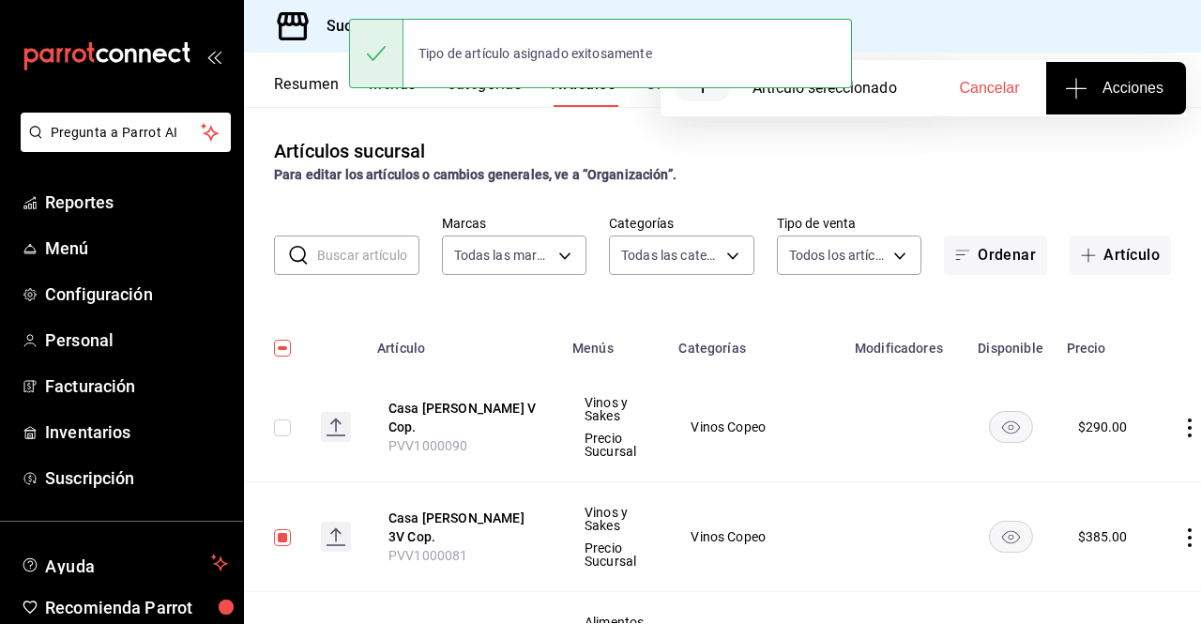
click at [977, 98] on button "Cancelar" at bounding box center [988, 88] width 113 height 53
checkbox input "false"
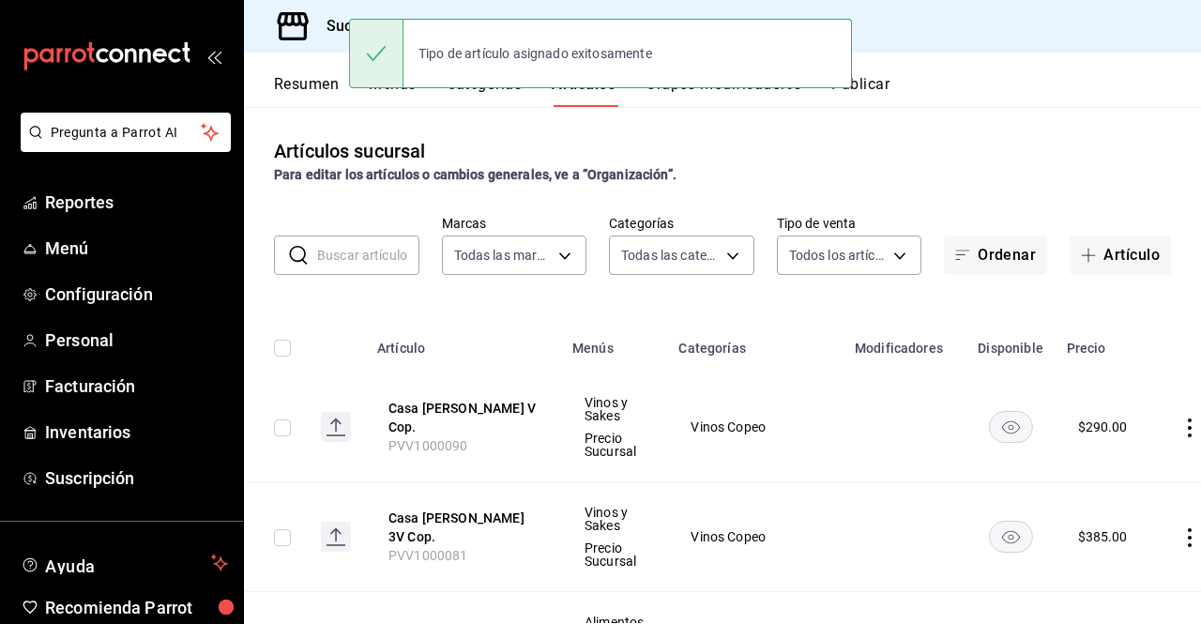
click at [878, 54] on div "Resumen Menús Categorías Artículos Grupos modificadores Publicar" at bounding box center [722, 80] width 957 height 54
click at [880, 61] on div "Resumen Menús Categorías Artículos Grupos modificadores Publicar" at bounding box center [722, 80] width 957 height 54
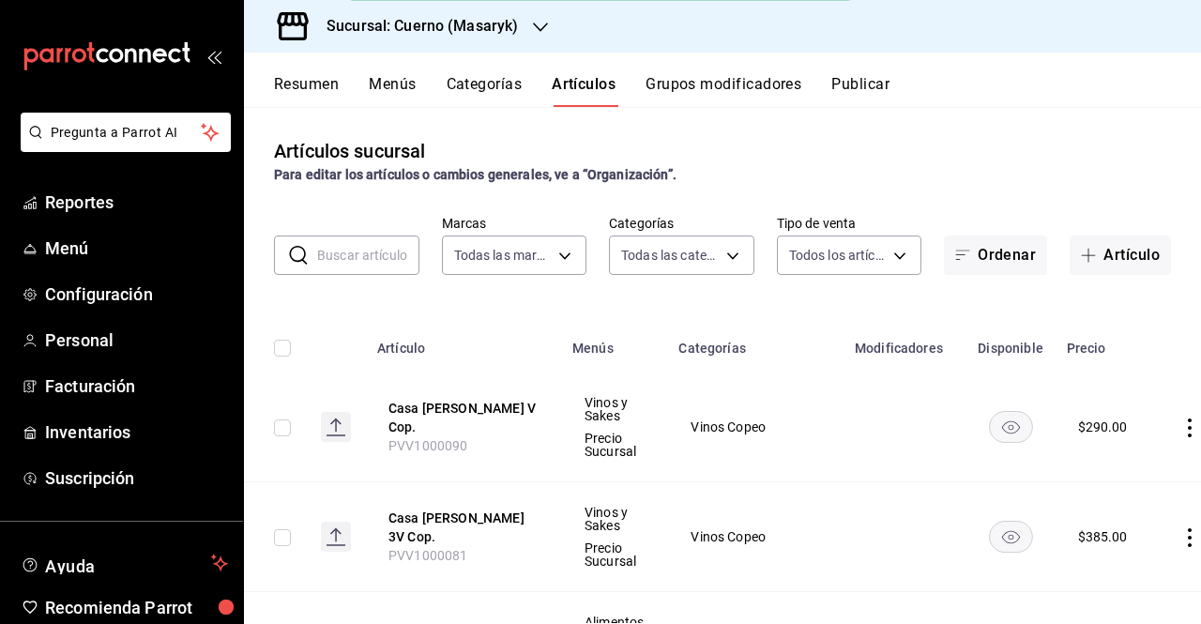
click at [882, 69] on div "Resumen Menús Categorías Artículos Grupos modificadores Publicar" at bounding box center [722, 80] width 957 height 54
click at [882, 72] on div "Resumen Menús Categorías Artículos Grupos modificadores Publicar" at bounding box center [722, 80] width 957 height 54
click at [883, 75] on button "Publicar" at bounding box center [860, 91] width 58 height 32
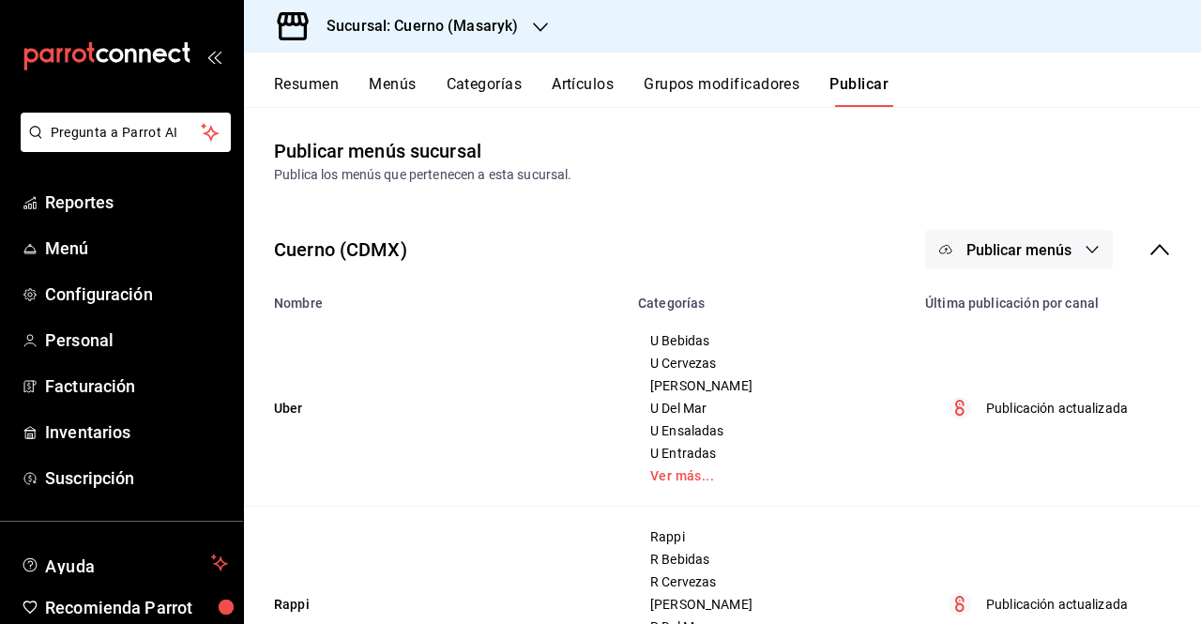
click at [1084, 243] on icon "button" at bounding box center [1091, 249] width 15 height 15
click at [1012, 314] on span "Punto de venta" at bounding box center [1032, 311] width 90 height 20
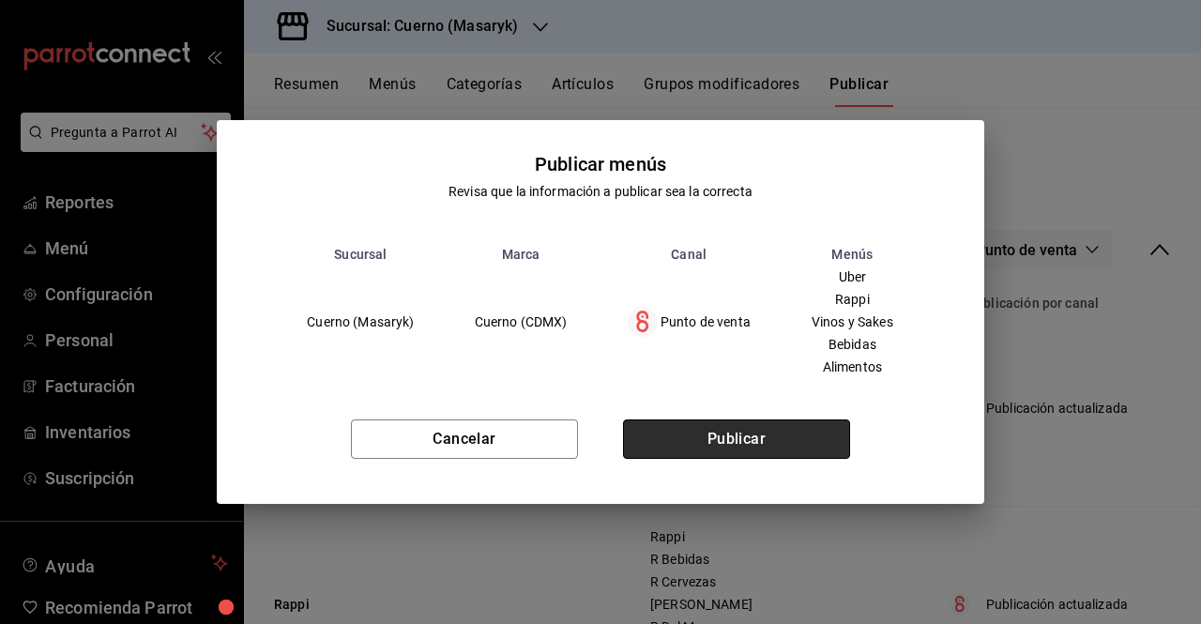
click at [803, 446] on button "Publicar" at bounding box center [736, 438] width 227 height 39
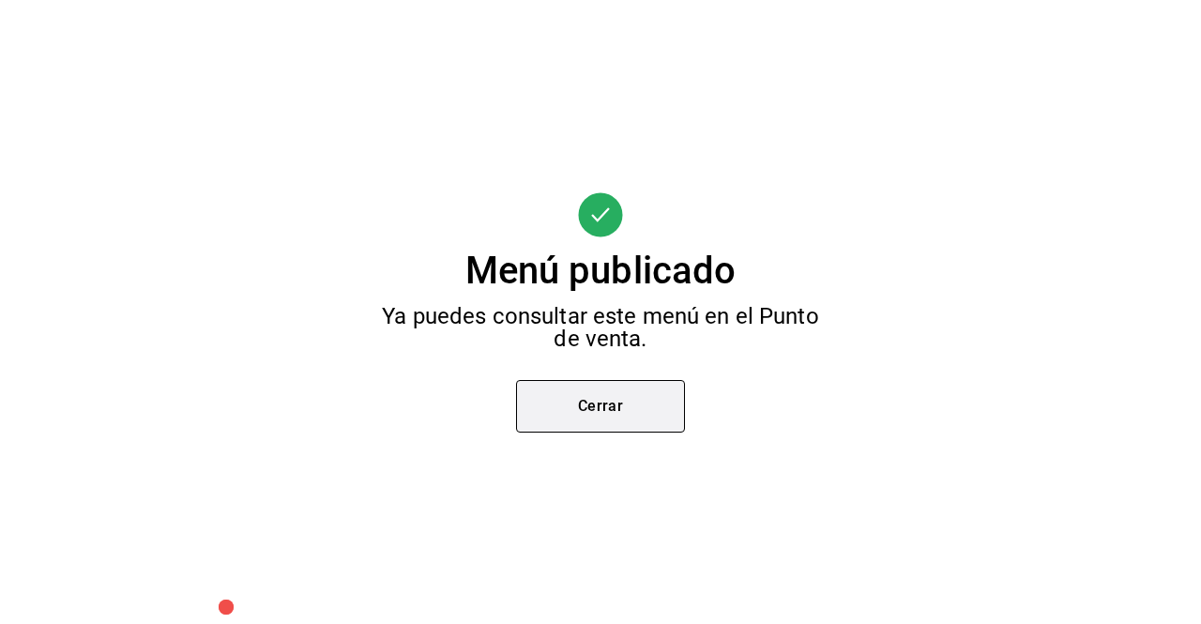
click at [550, 393] on button "Cerrar" at bounding box center [600, 406] width 169 height 53
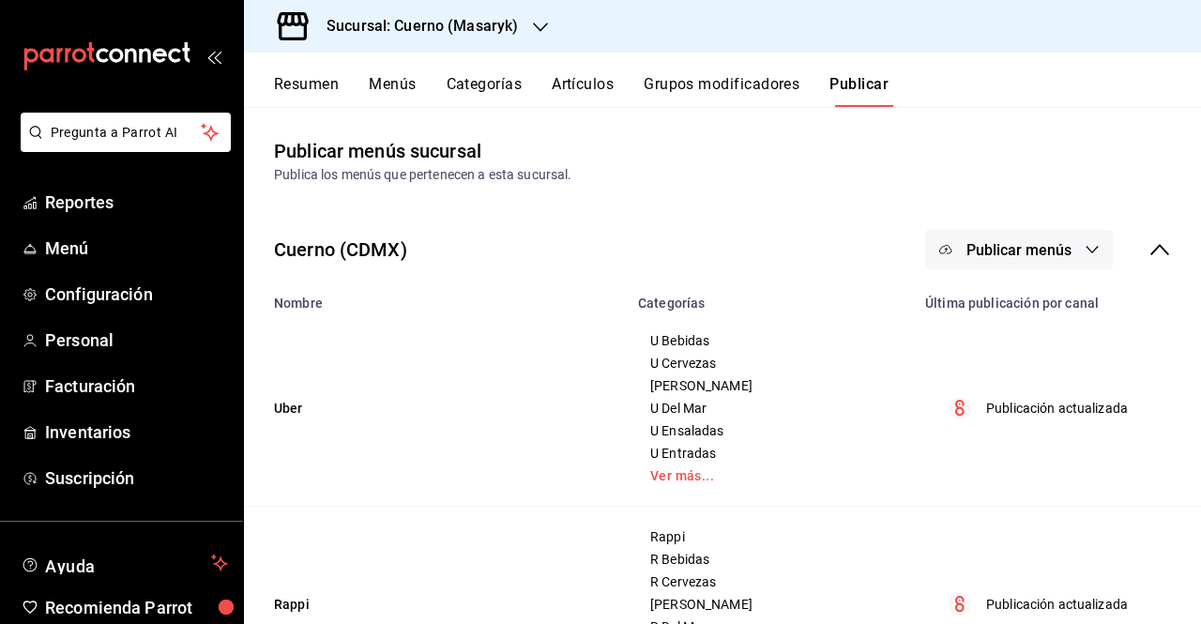
click at [420, 99] on div "Resumen Menús Categorías Artículos Grupos modificadores Publicar" at bounding box center [737, 91] width 927 height 32
click at [487, 85] on button "Categorías" at bounding box center [484, 91] width 76 height 32
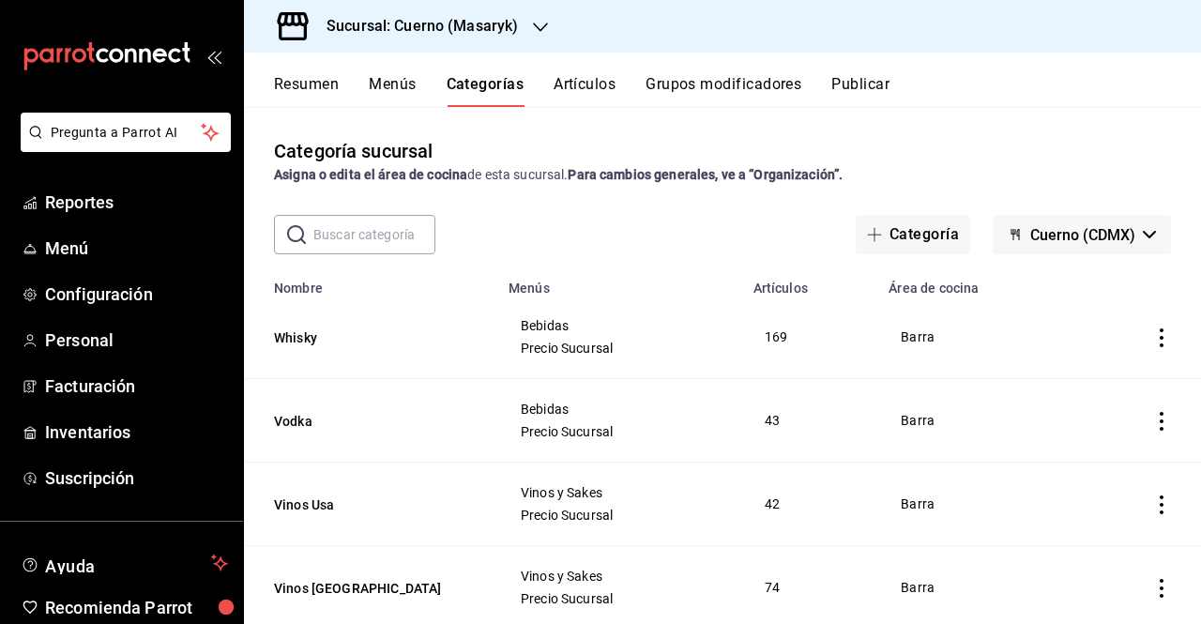
drag, startPoint x: 552, startPoint y: 68, endPoint x: 563, endPoint y: 72, distance: 11.0
click at [563, 72] on div "Resumen Menús Categorías Artículos Grupos modificadores Publicar" at bounding box center [722, 80] width 957 height 54
click at [569, 83] on button "Artículos" at bounding box center [584, 91] width 62 height 32
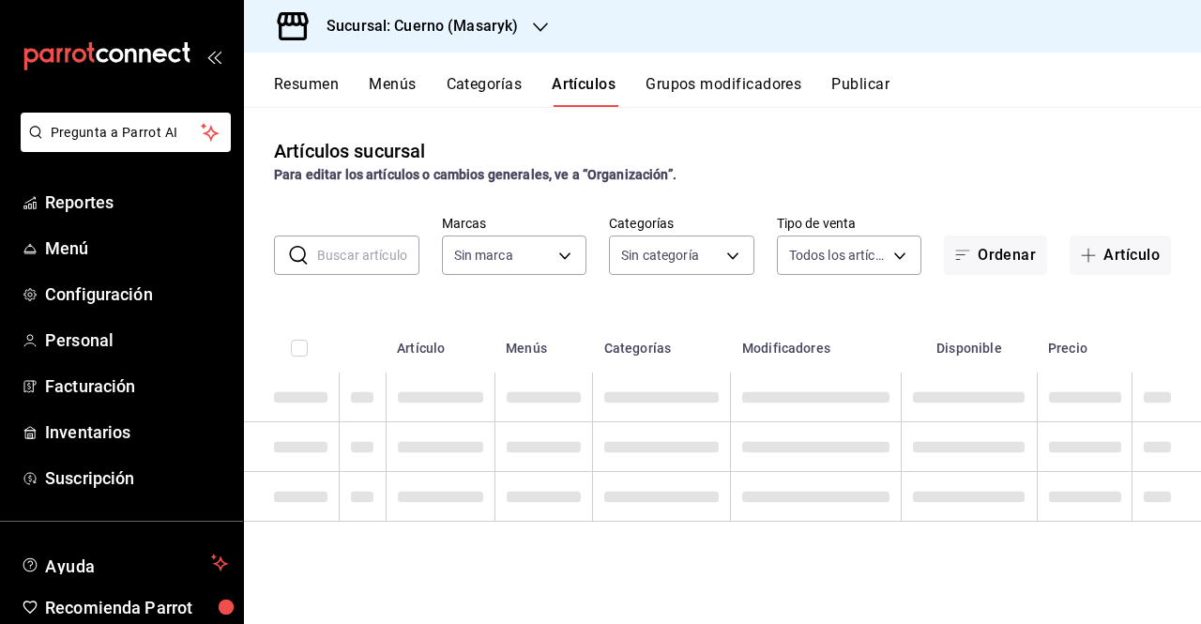
type input "4ea0d660-02b3-4785-bb88-48b5ef6e196c"
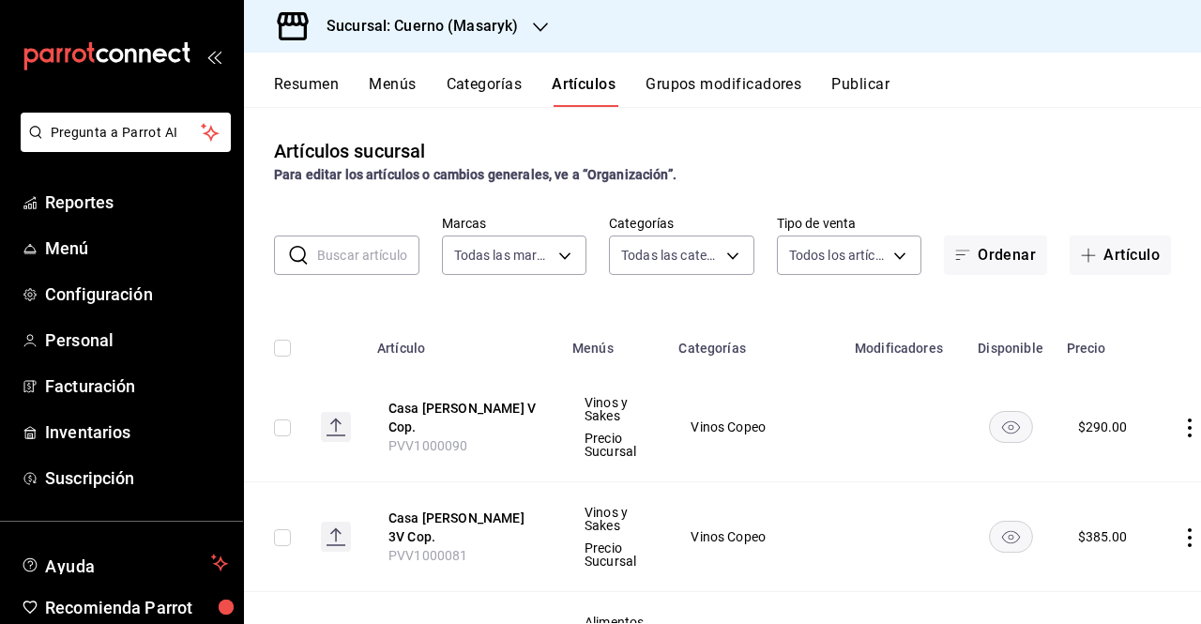
type input "c67b51a2-384c-483e-a5be-40afd3eac247,ec1a4520-4a99-4810-921e-4abf40ebc8c6,cd2d5…"
drag, startPoint x: 390, startPoint y: 547, endPoint x: 469, endPoint y: 542, distance: 78.9
click at [469, 542] on th "Casa [PERSON_NAME] 3V Cop. PVV1000081" at bounding box center [463, 537] width 195 height 110
copy span "PVV1000081"
click at [463, 418] on button "Casa [PERSON_NAME] V Cop." at bounding box center [463, 418] width 150 height 38
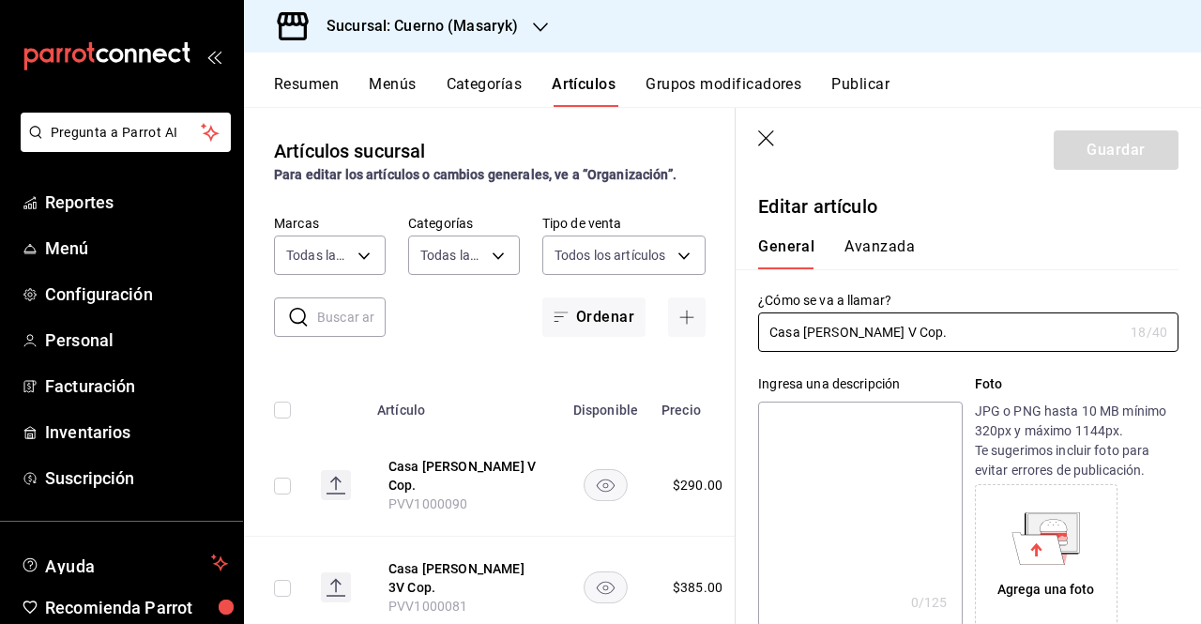
type input "$290.00"
click at [931, 329] on input "Casa [PERSON_NAME] V Cop." at bounding box center [940, 332] width 365 height 38
click at [844, 340] on input "Casa [PERSON_NAME] V Cop." at bounding box center [940, 332] width 365 height 38
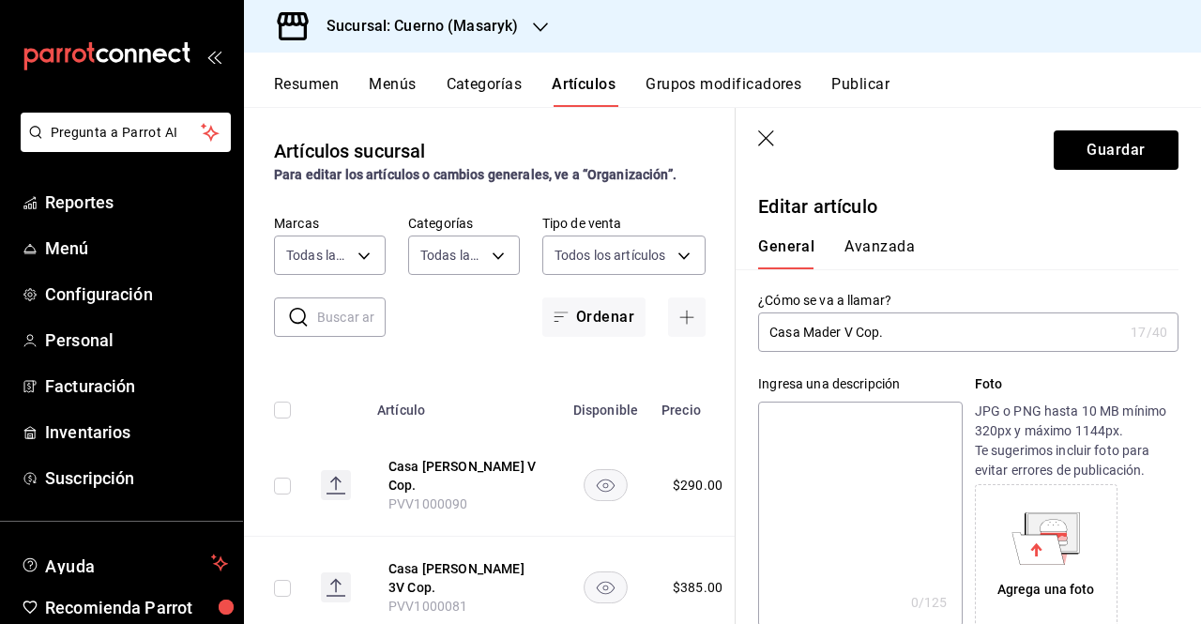
type input "Casa [PERSON_NAME] V Cop."
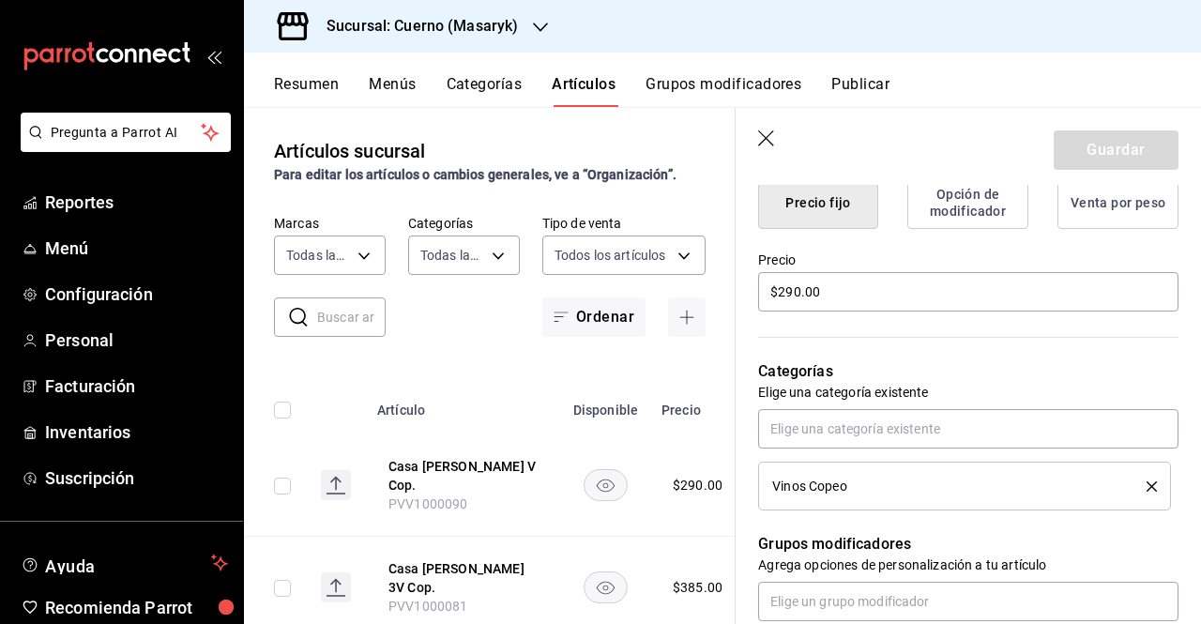
scroll to position [502, 0]
click at [495, 362] on div "Artículos sucursal Para editar los artículos o cambios generales, ve a “Organiz…" at bounding box center [490, 365] width 492 height 516
click at [465, 337] on div "Artículos sucursal Para editar los artículos o cambios generales, ve a “Organiz…" at bounding box center [490, 365] width 492 height 516
click at [443, 598] on span "PVV1000081" at bounding box center [428, 605] width 80 height 15
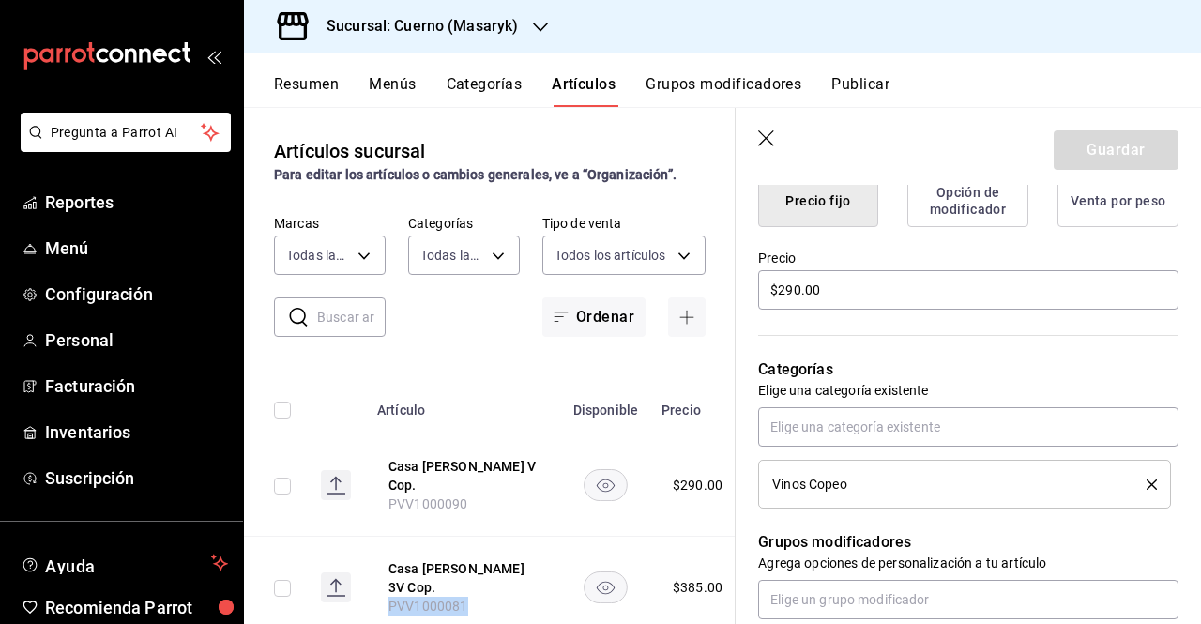
click at [443, 598] on span "PVV1000081" at bounding box center [428, 605] width 80 height 15
copy span "PVV1000081"
drag, startPoint x: 453, startPoint y: 581, endPoint x: 762, endPoint y: 149, distance: 530.5
click at [762, 149] on header "Guardar" at bounding box center [967, 146] width 465 height 77
click at [779, 103] on button "Grupos modificadores" at bounding box center [723, 91] width 156 height 32
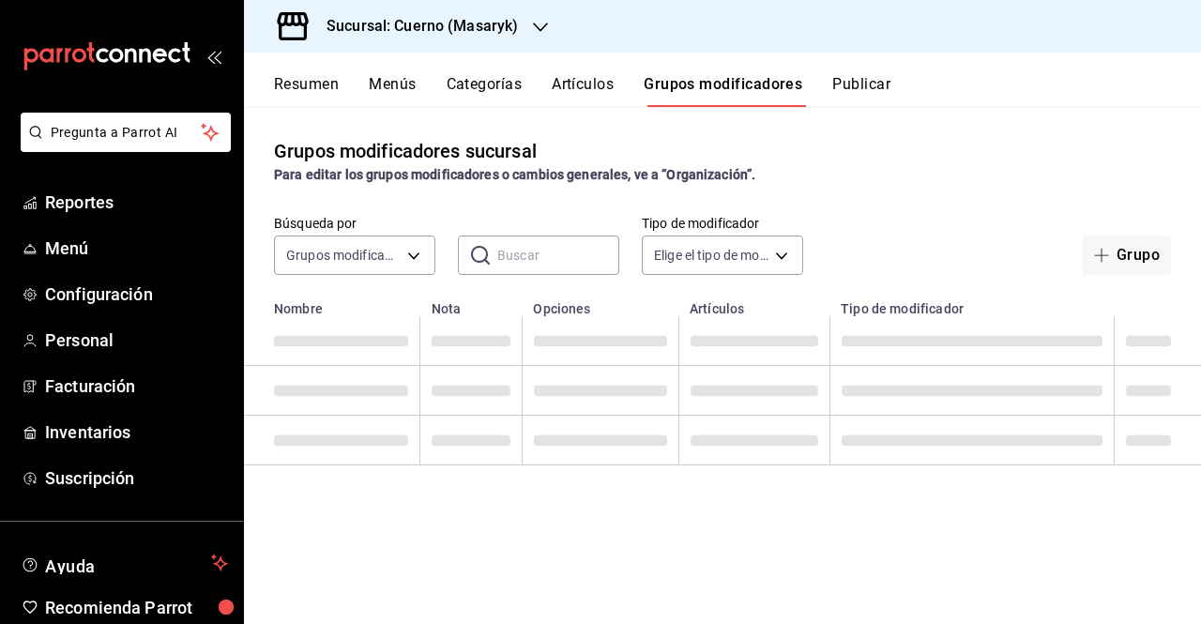
click at [578, 78] on button "Artículos" at bounding box center [583, 91] width 62 height 32
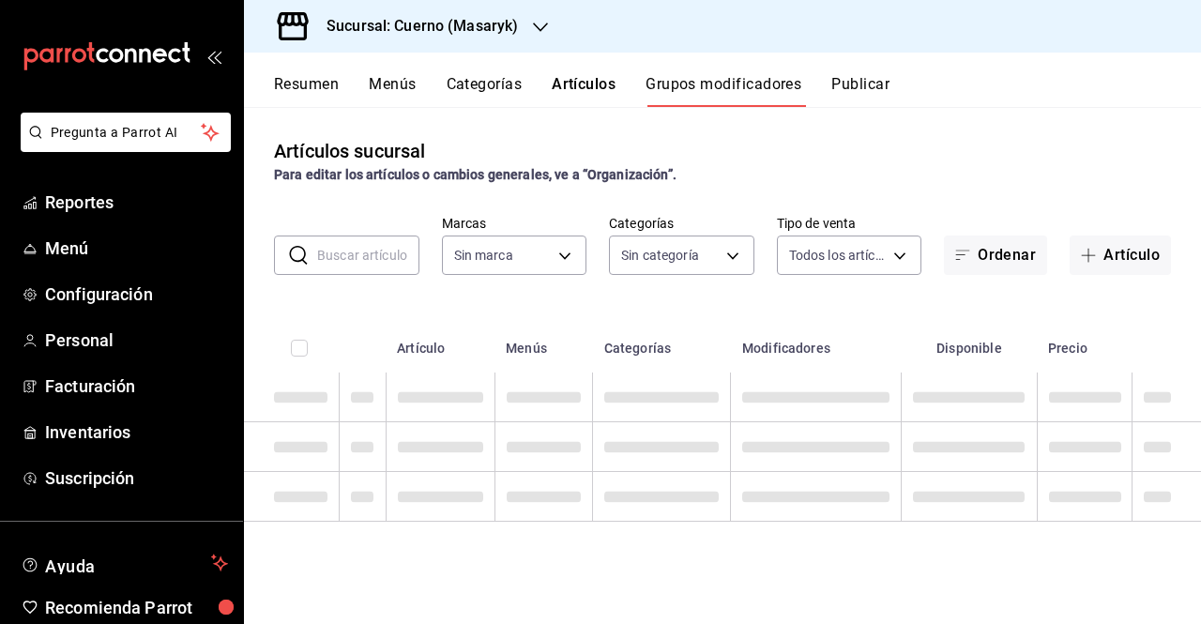
type input "4ea0d660-02b3-4785-bb88-48b5ef6e196c"
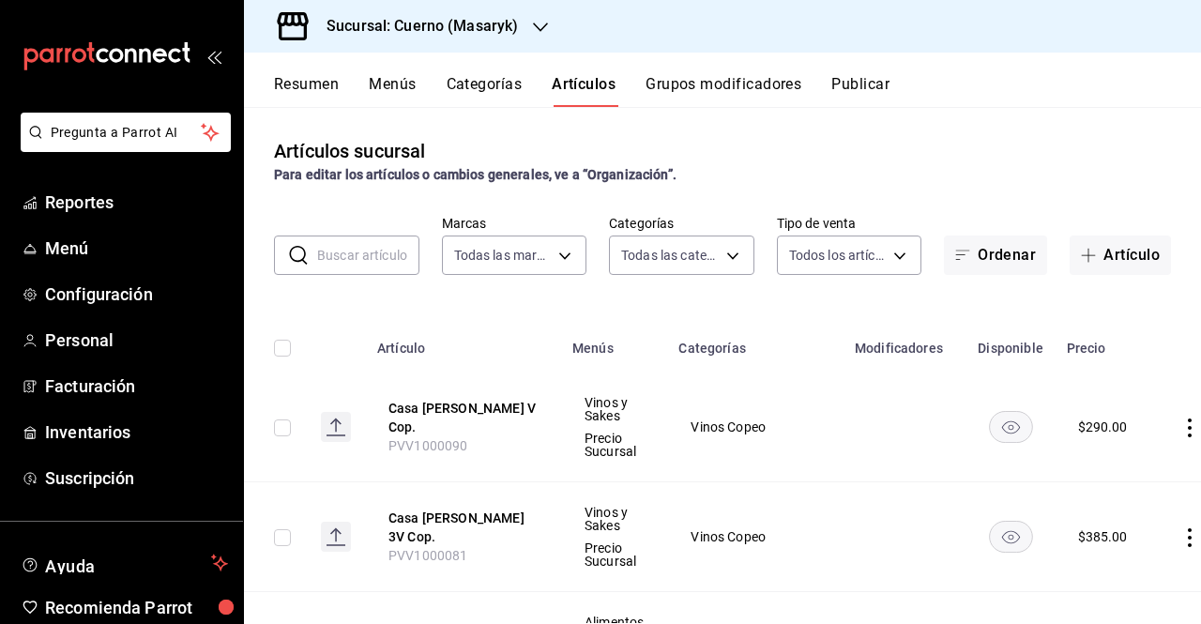
type input "c67b51a2-384c-483e-a5be-40afd3eac247,ec1a4520-4a99-4810-921e-4abf40ebc8c6,cd2d5…"
drag, startPoint x: 392, startPoint y: 545, endPoint x: 474, endPoint y: 541, distance: 81.7
click at [474, 541] on th "Casa [PERSON_NAME] 3V Cop. PVV1000081" at bounding box center [463, 537] width 195 height 110
drag, startPoint x: 386, startPoint y: 545, endPoint x: 464, endPoint y: 545, distance: 77.9
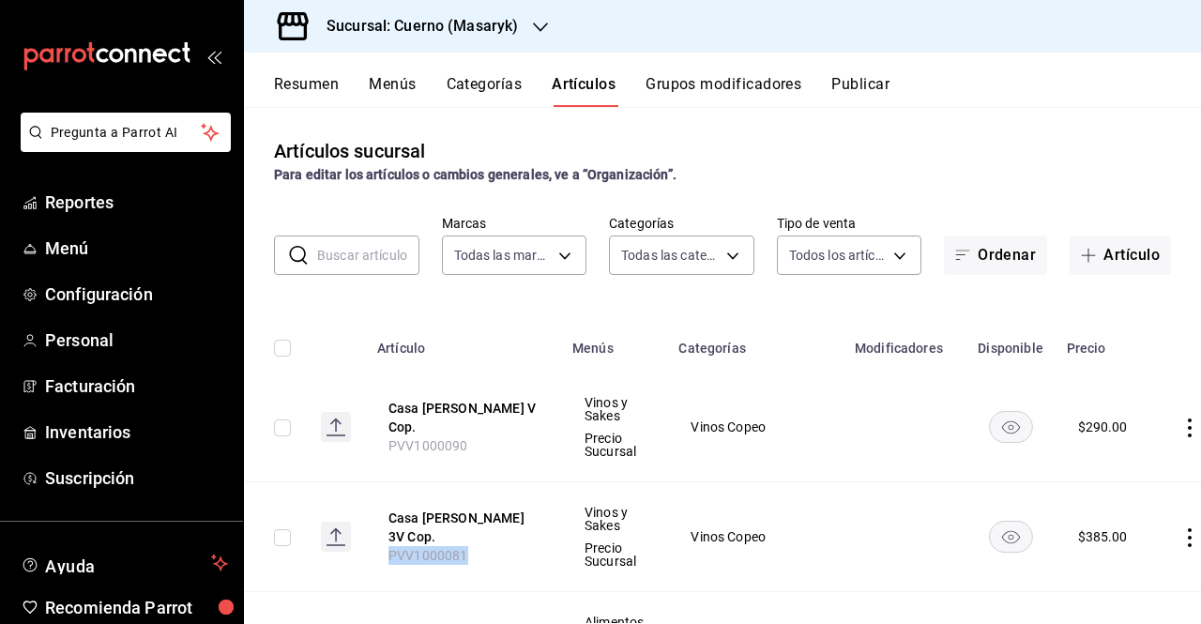
click at [464, 545] on th "Casa [PERSON_NAME] 3V Cop. PVV1000081" at bounding box center [463, 537] width 195 height 110
copy span "PVV1000081"
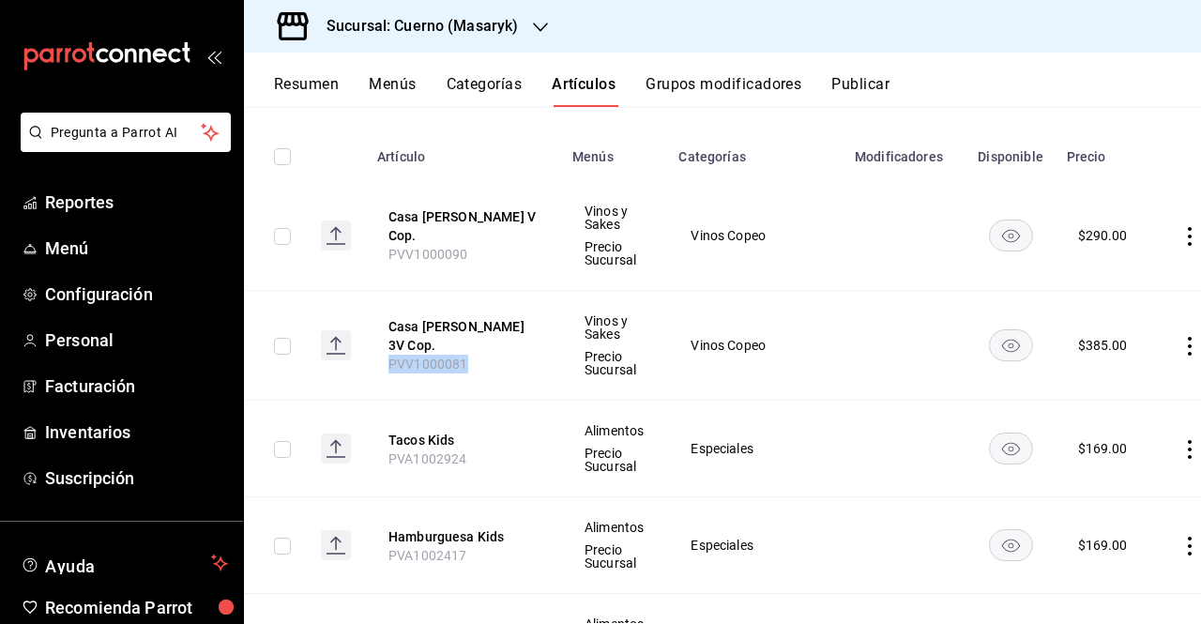
scroll to position [204, 0]
